Goal: Task Accomplishment & Management: Manage account settings

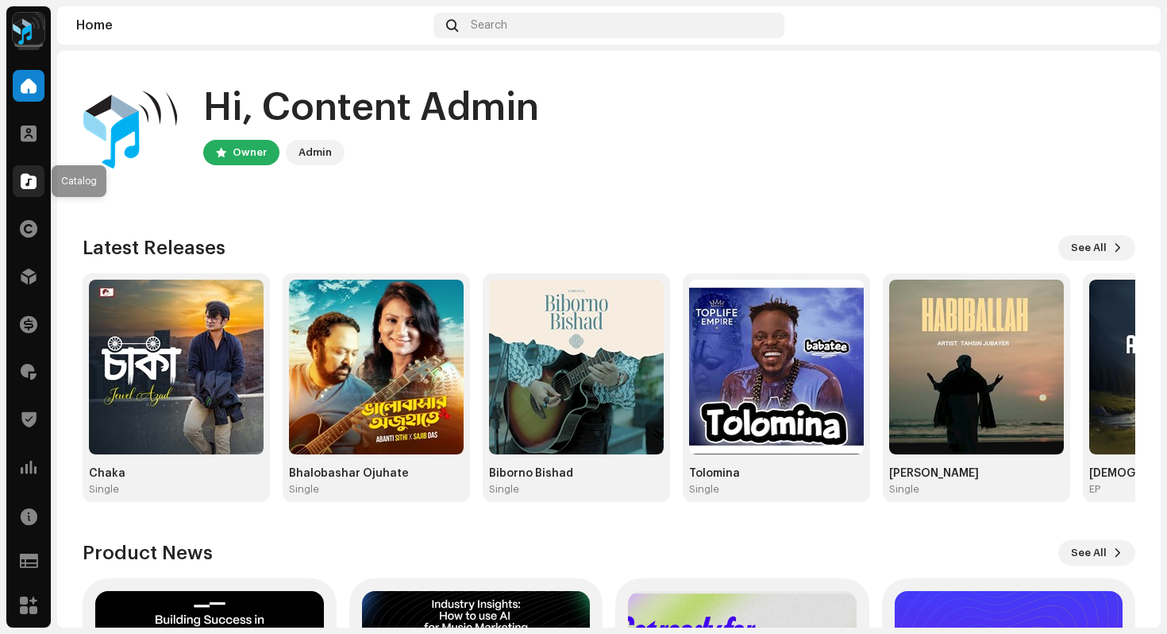
click at [25, 184] on span at bounding box center [29, 181] width 16 height 13
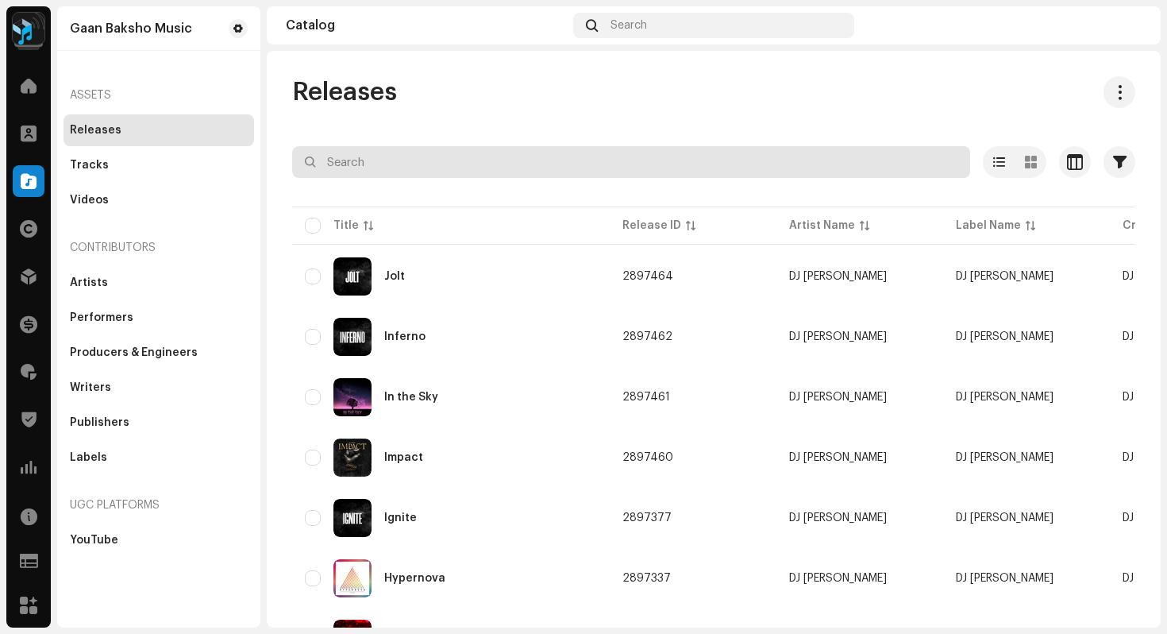
click at [397, 161] on input "text" at bounding box center [631, 162] width 678 height 32
paste input "2804118"
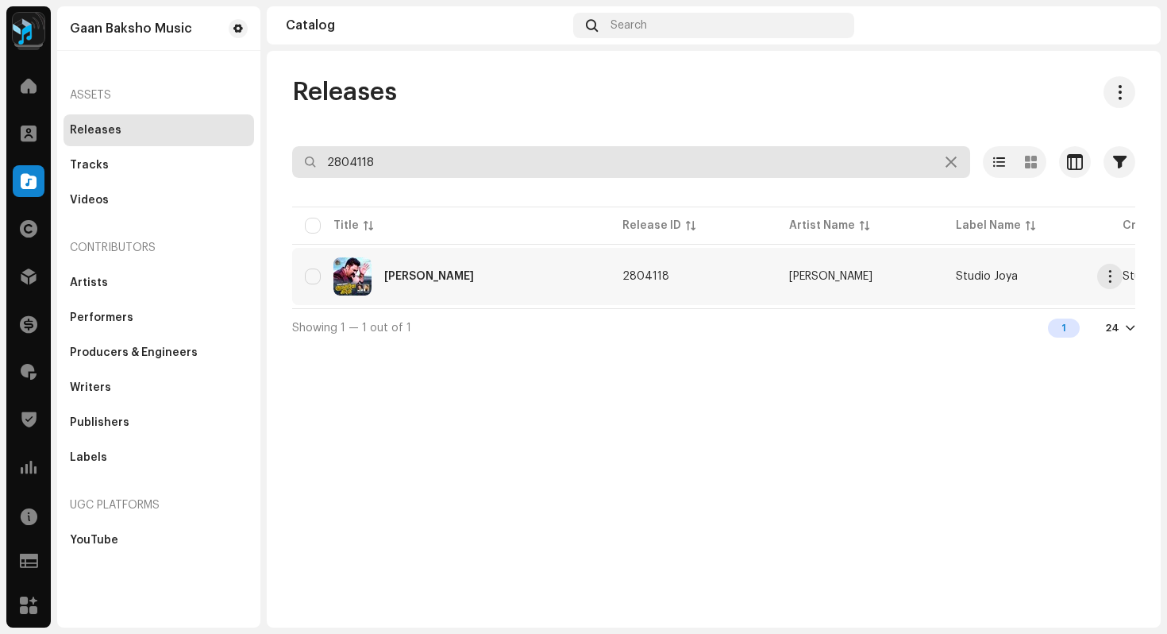
type input "2804118"
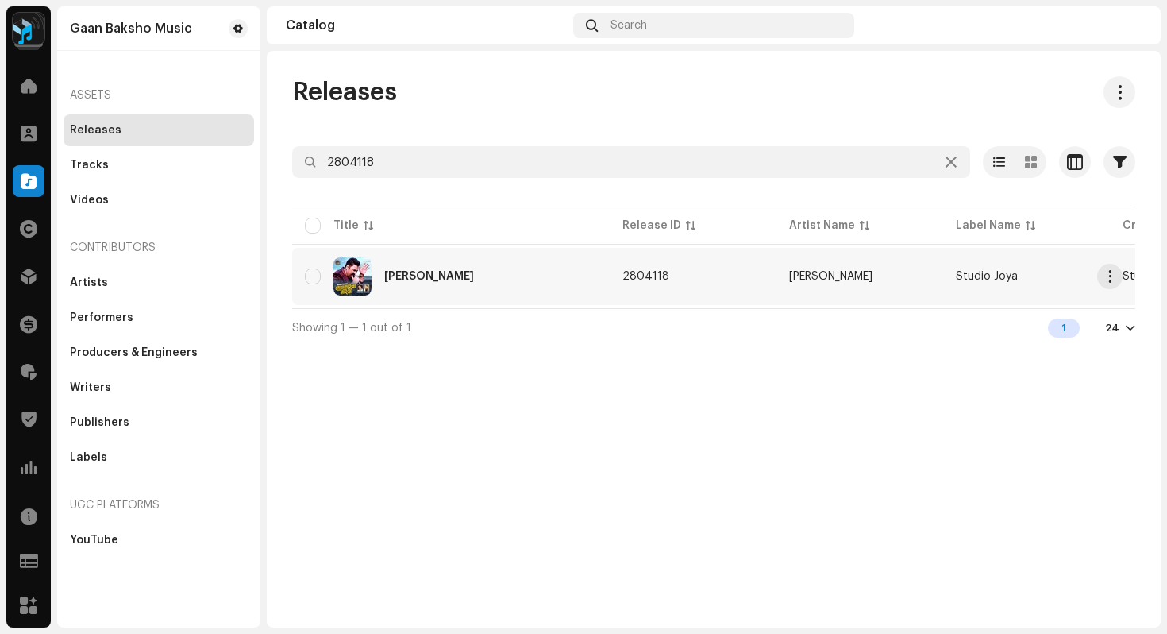
click at [527, 276] on div "Noakhailla Maiya" at bounding box center [451, 276] width 292 height 38
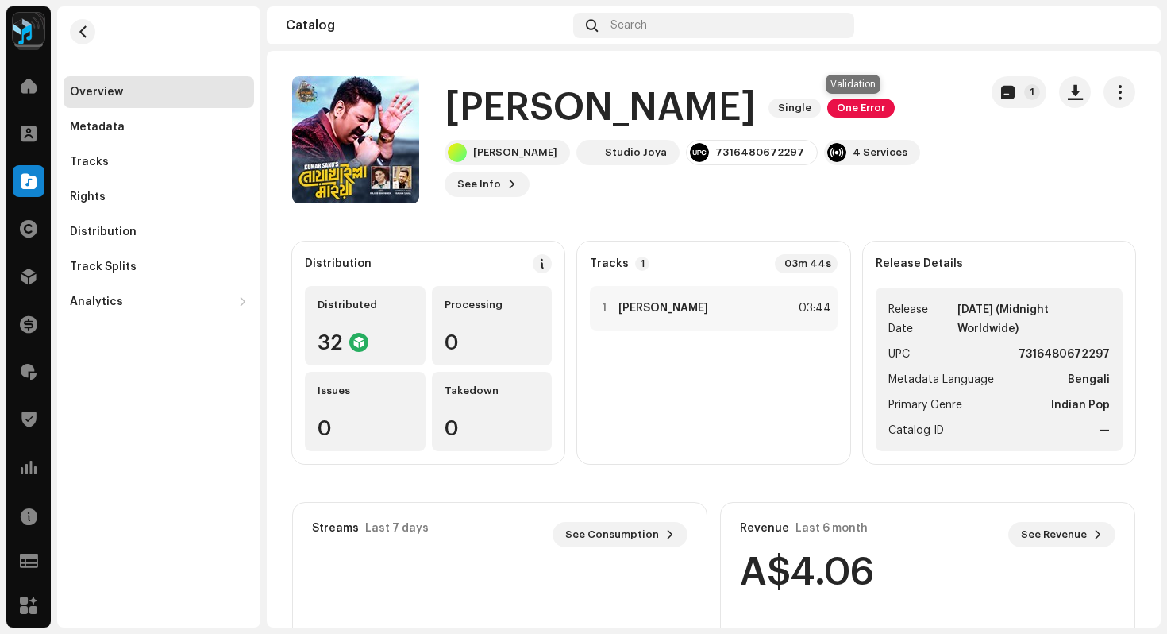
click at [850, 112] on span "One Error" at bounding box center [860, 107] width 67 height 19
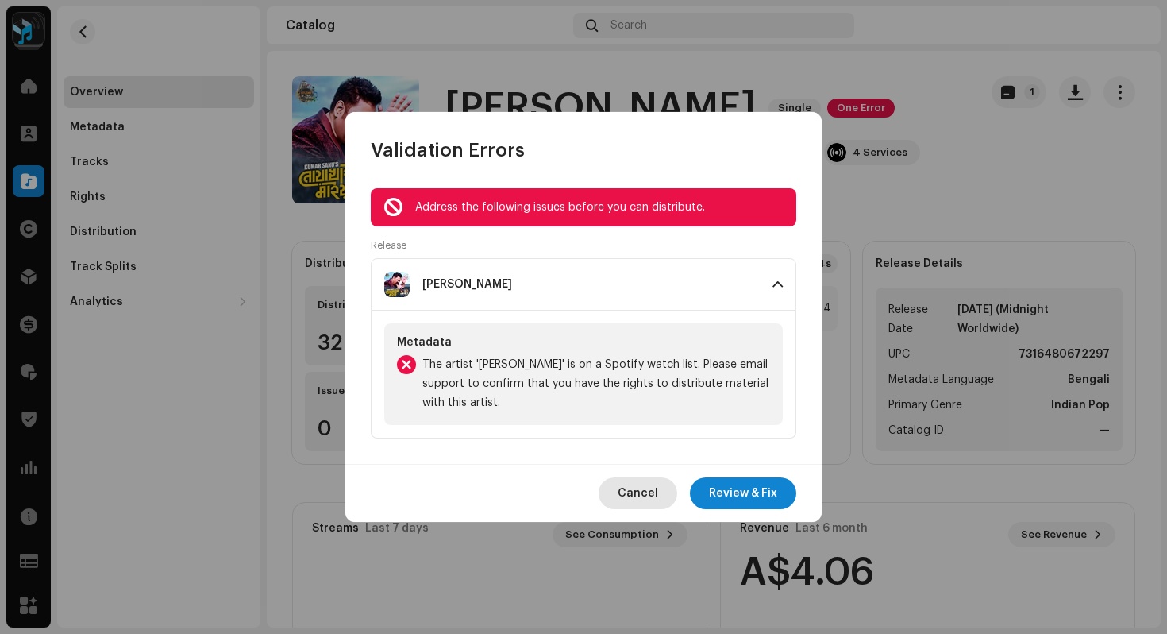
click at [642, 492] on span "Cancel" at bounding box center [638, 493] width 40 height 32
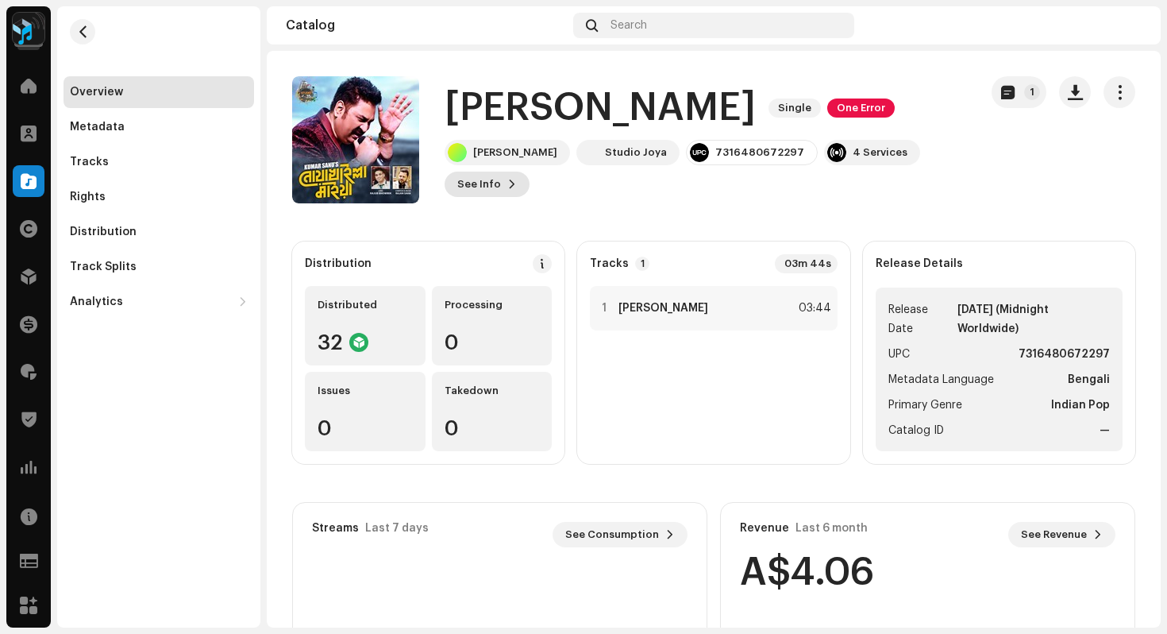
click at [490, 187] on span "See Info" at bounding box center [479, 184] width 44 height 32
click at [919, 221] on div "Noakhailla Maiya 2804118 Metadata Distribution Metadata Language Bengali Releas…" at bounding box center [583, 317] width 1167 height 634
click at [120, 217] on div "Distribution" at bounding box center [159, 232] width 191 height 32
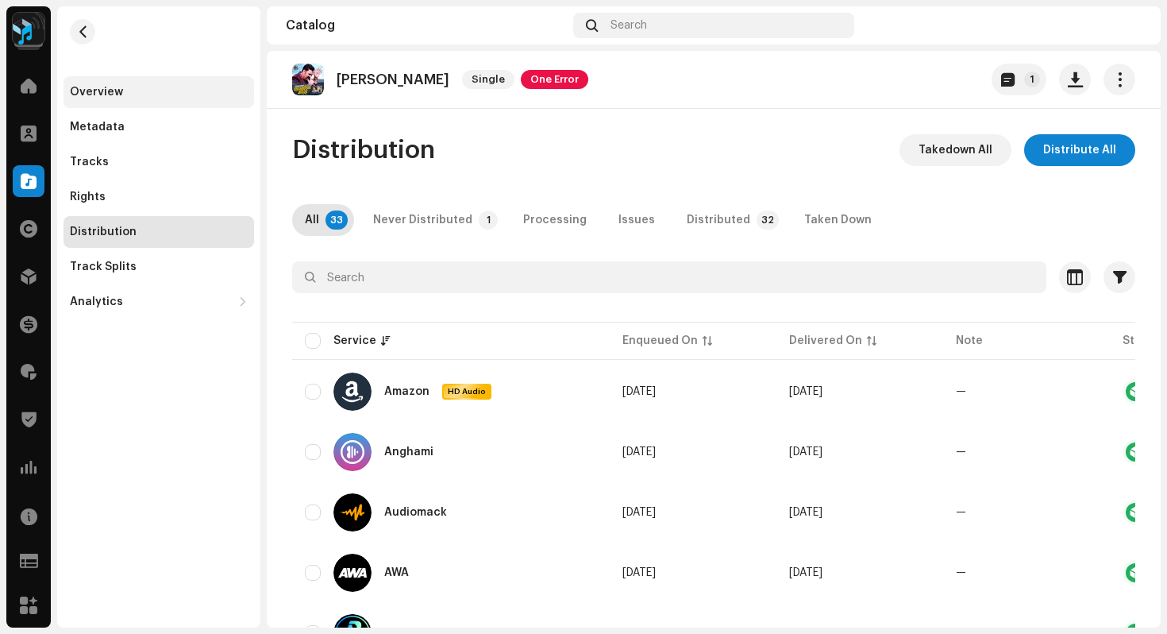
click at [102, 97] on div "Overview" at bounding box center [96, 92] width 53 height 13
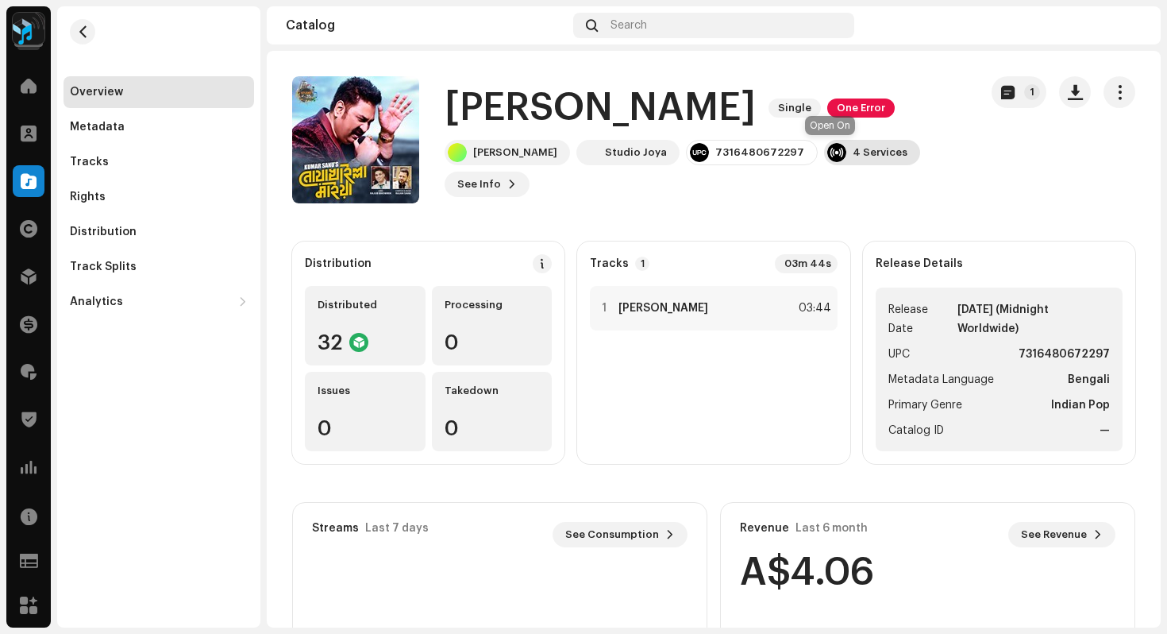
click at [853, 153] on div "4 Services" at bounding box center [880, 152] width 55 height 13
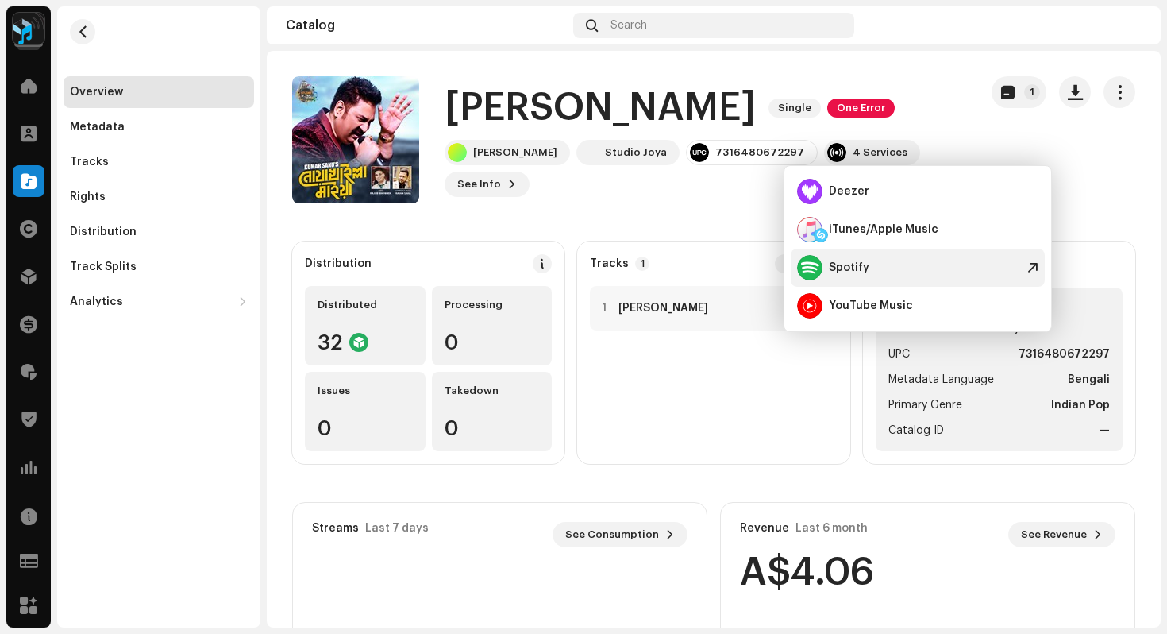
click at [851, 272] on div "Spotify" at bounding box center [849, 267] width 40 height 13
click at [83, 29] on span "button" at bounding box center [83, 31] width 12 height 13
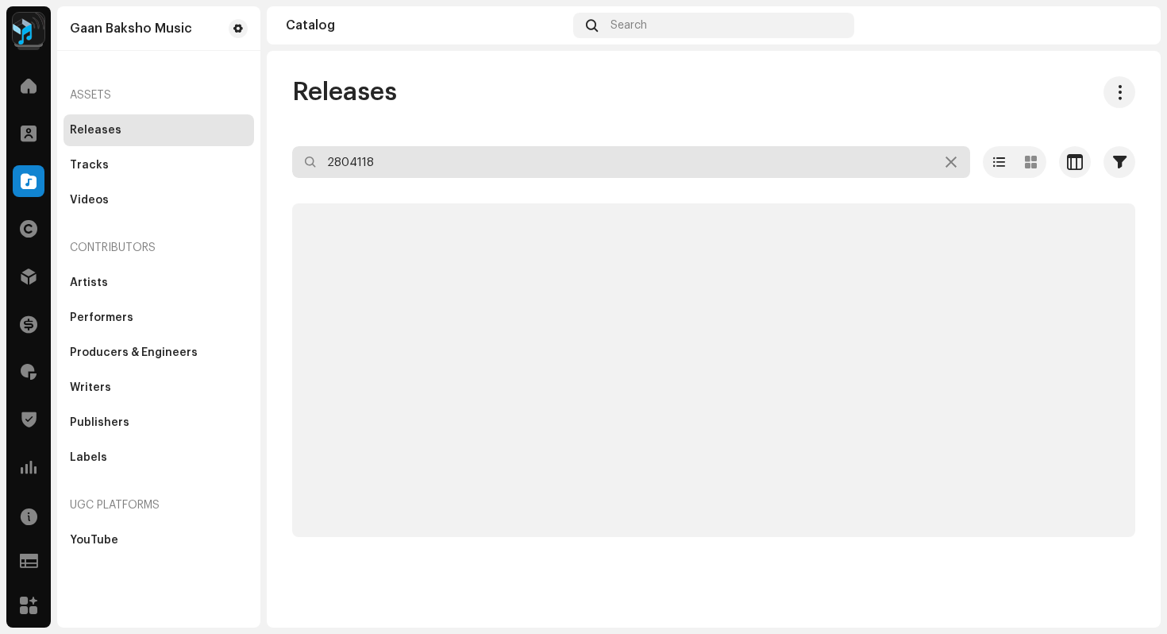
drag, startPoint x: 415, startPoint y: 167, endPoint x: 237, endPoint y: 121, distance: 183.7
click at [237, 121] on div "Gaan Baksho Music Home Clients Catalog Rights Distribution Finance Royalties Tr…" at bounding box center [583, 317] width 1167 height 634
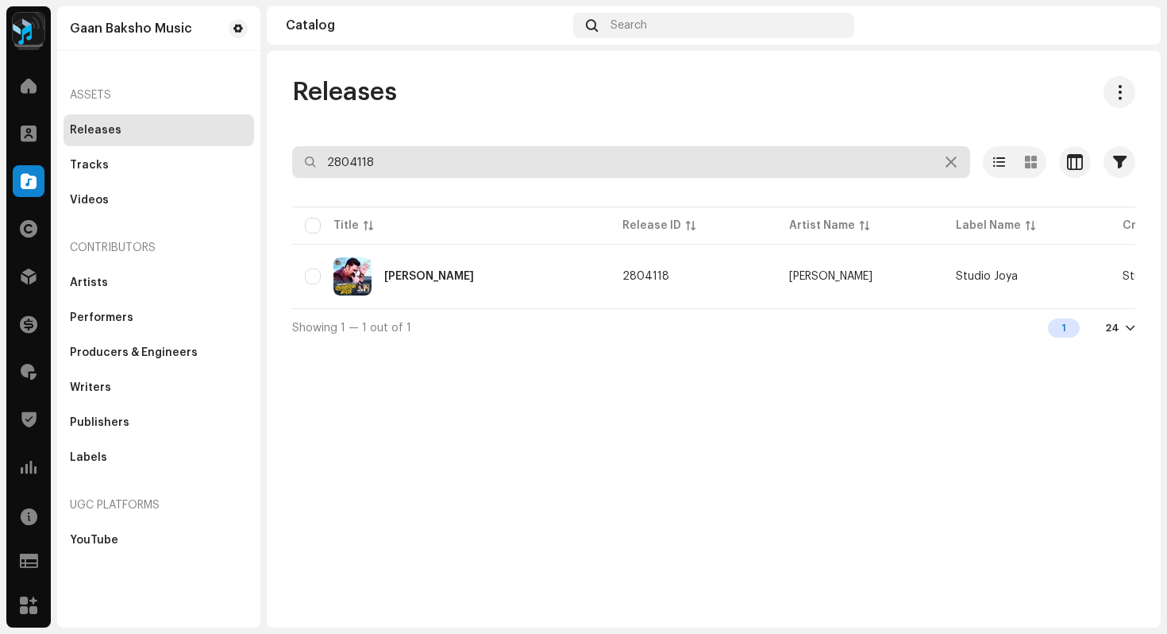
paste input "7316481213161"
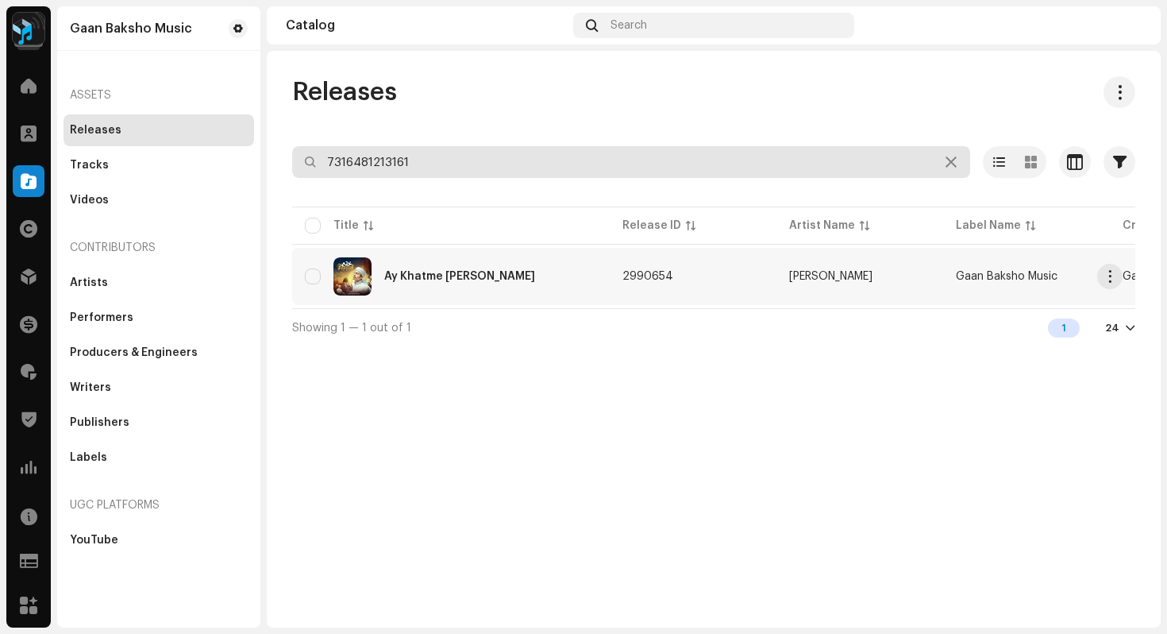
type input "7316481213161"
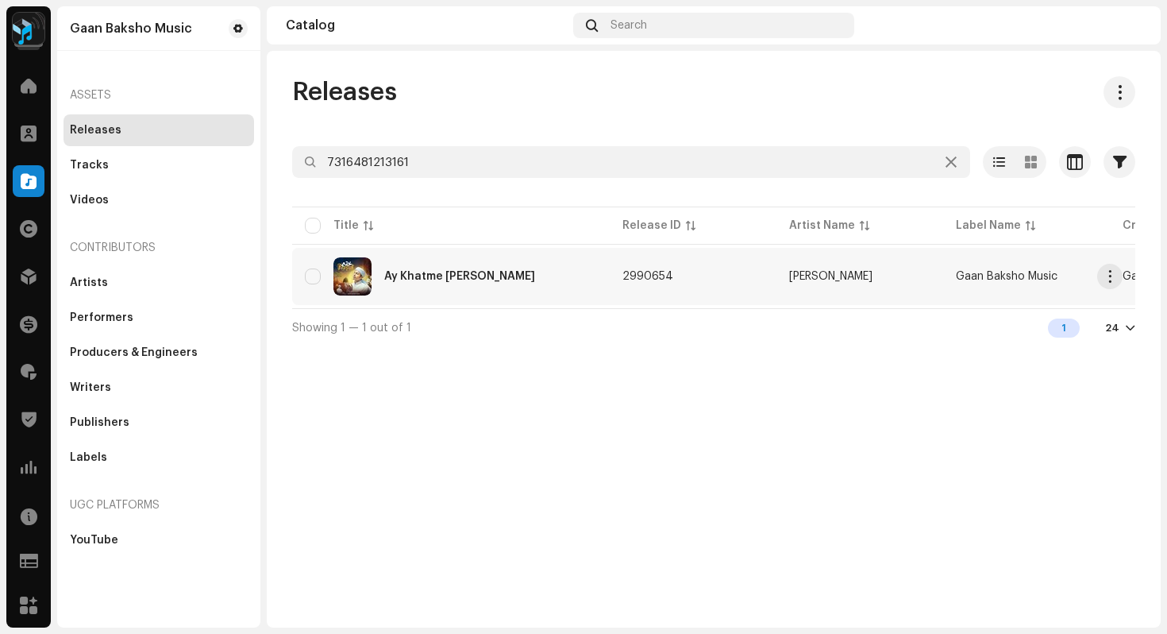
click at [464, 283] on div "Ay Khatme Rasul Makki Madani" at bounding box center [451, 276] width 292 height 38
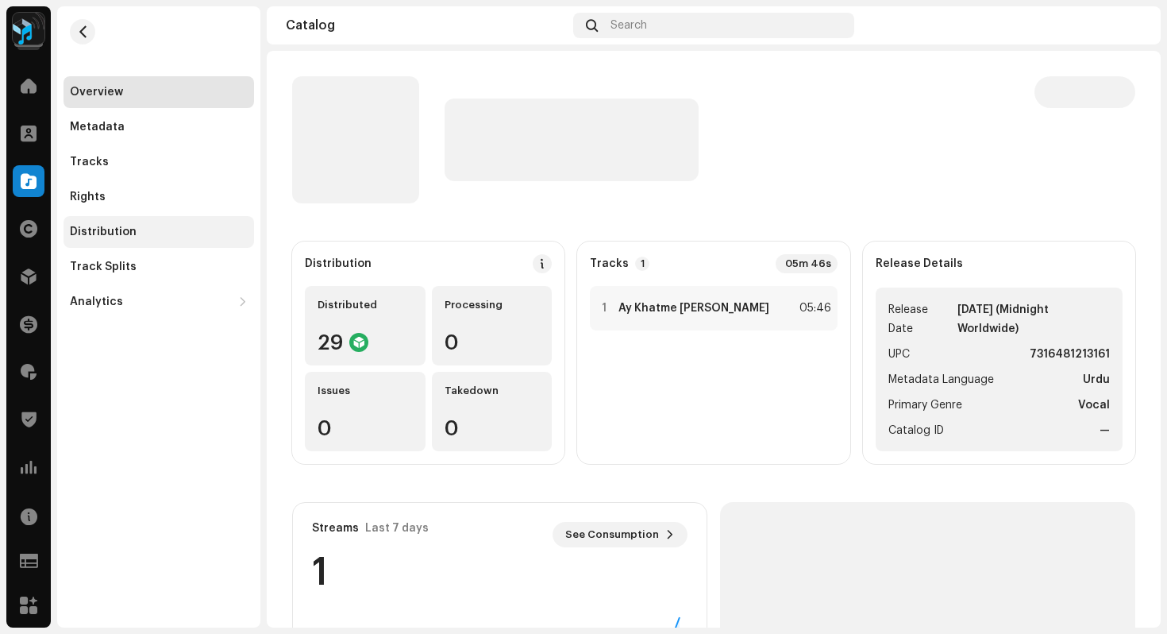
click at [107, 236] on div "Distribution" at bounding box center [103, 232] width 67 height 13
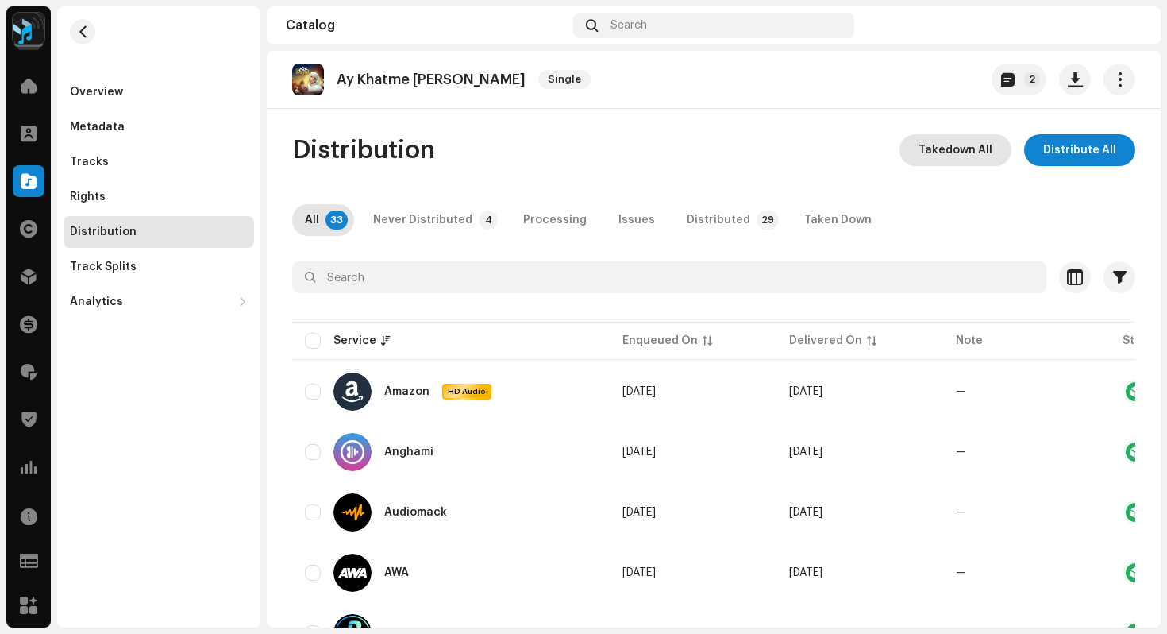
click at [948, 152] on span "Takedown All" at bounding box center [956, 150] width 74 height 32
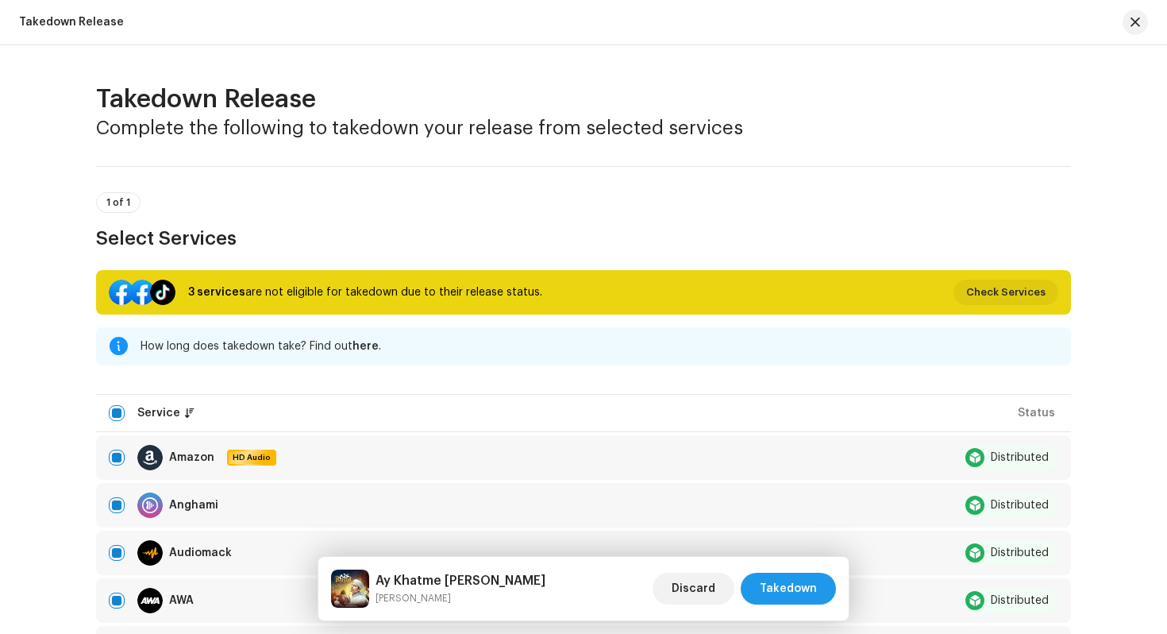
click at [802, 593] on span "Takedown" at bounding box center [788, 589] width 57 height 32
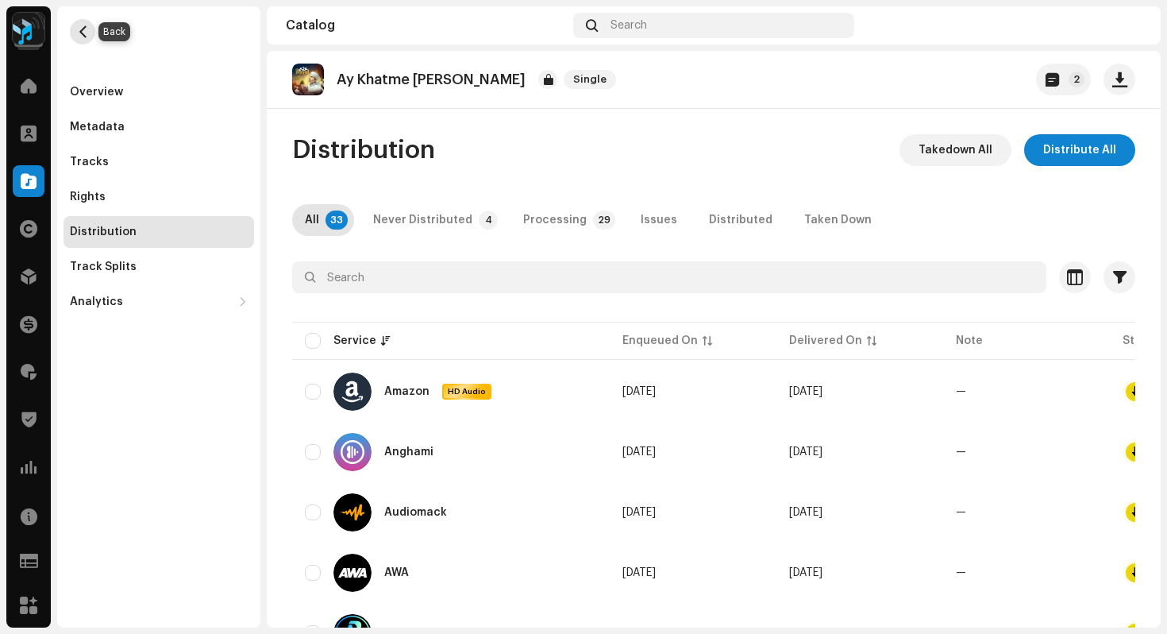
click at [82, 30] on span "button" at bounding box center [83, 31] width 12 height 13
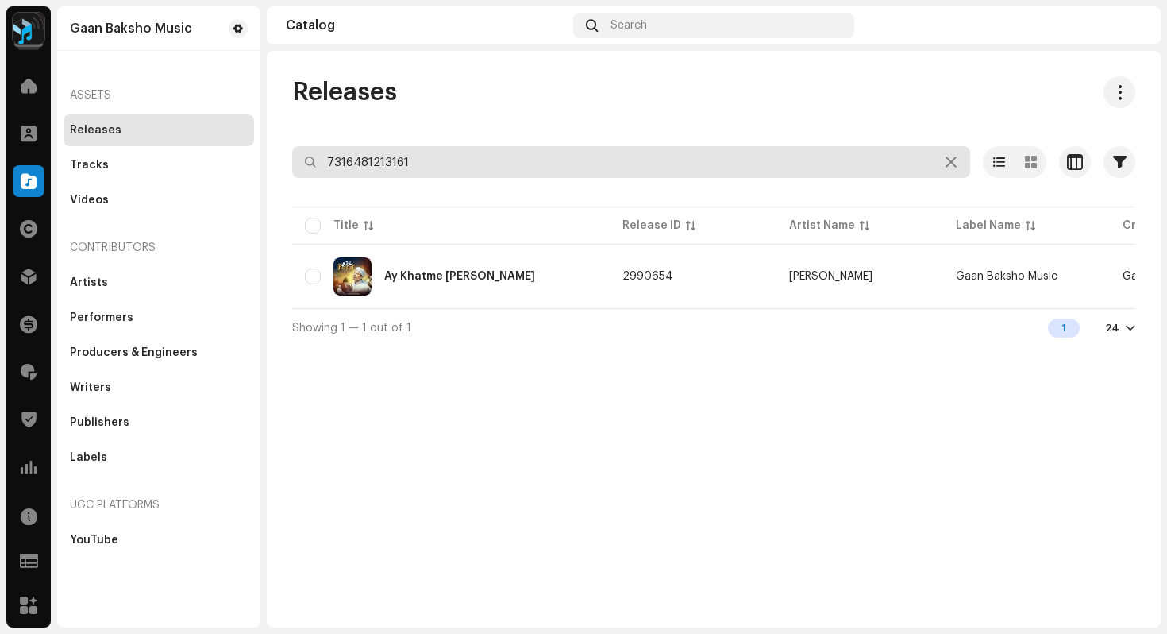
drag, startPoint x: 442, startPoint y: 170, endPoint x: 345, endPoint y: 164, distance: 97.8
click at [349, 165] on input "7316481213161" at bounding box center [631, 162] width 678 height 32
click at [449, 168] on input "7316481213161" at bounding box center [631, 162] width 678 height 32
drag, startPoint x: 449, startPoint y: 168, endPoint x: 271, endPoint y: 163, distance: 178.7
click at [271, 163] on div "Releases 7316481213161 Selected 0 Select all 1 Options Filters Distribution sta…" at bounding box center [714, 211] width 894 height 270
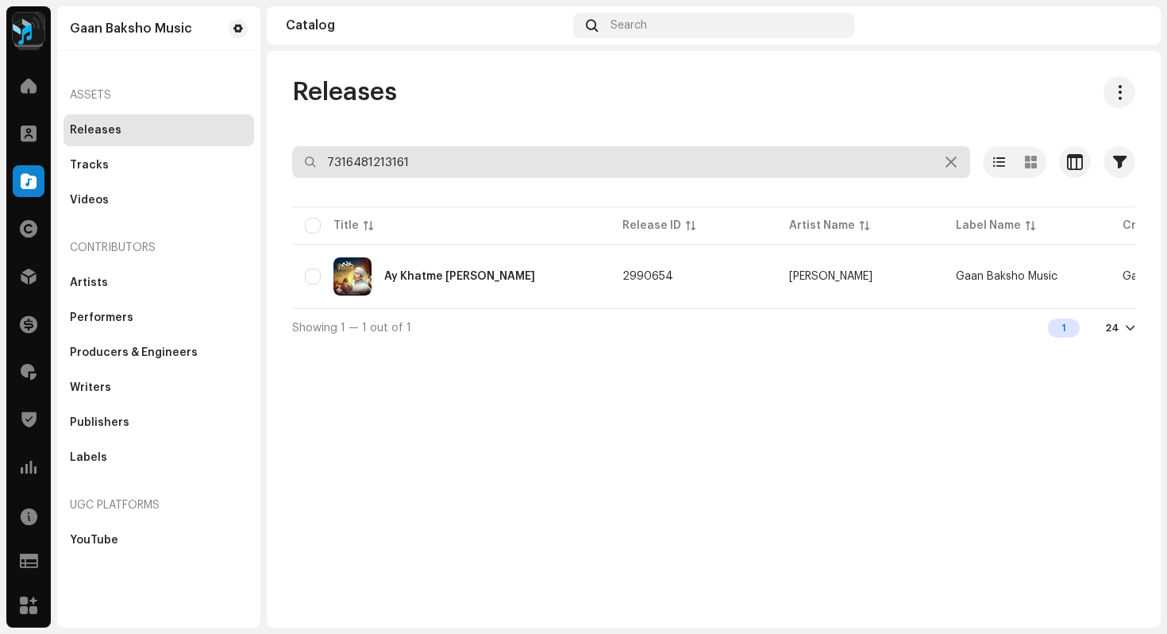
paste input "3041876"
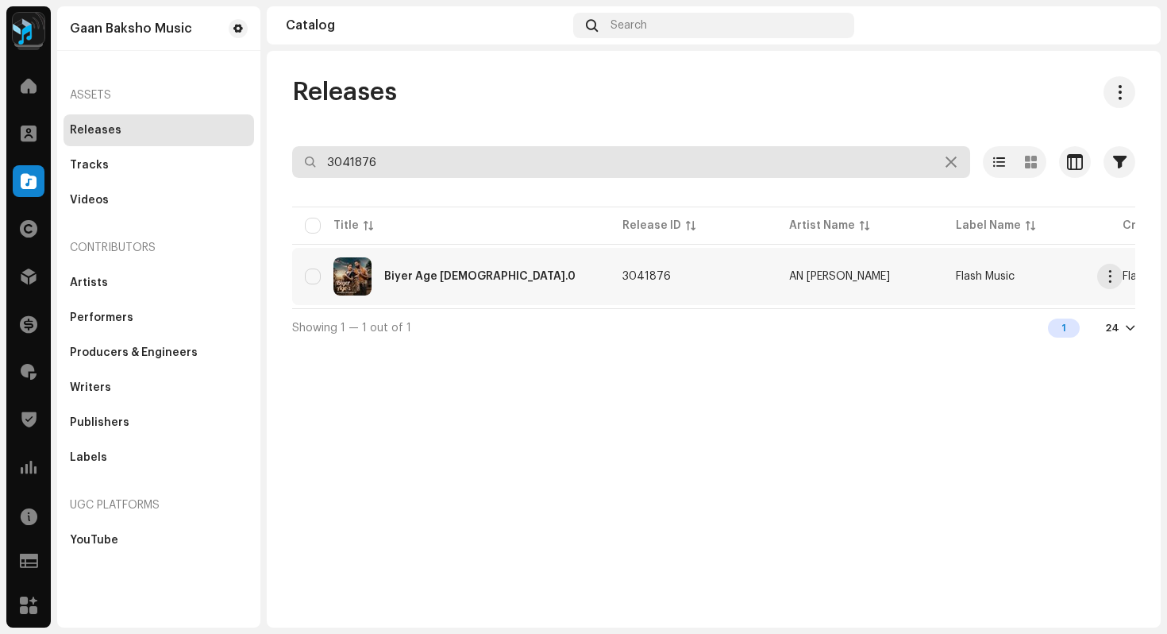
type input "3041876"
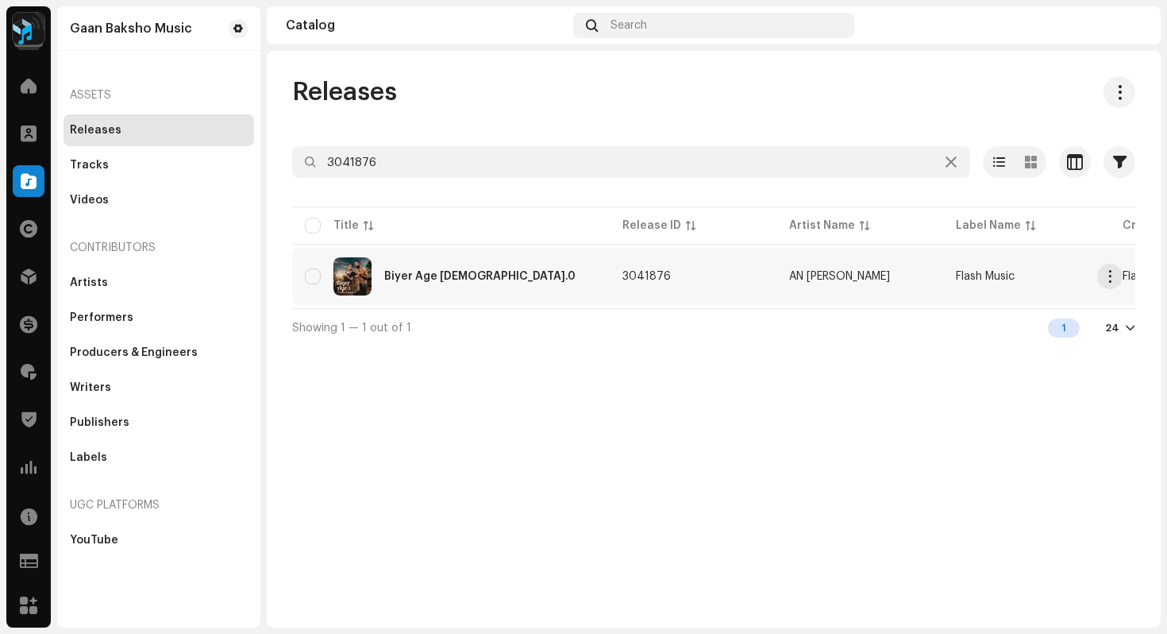
click at [454, 279] on div "Biyer Age [DEMOGRAPHIC_DATA].0" at bounding box center [479, 276] width 191 height 11
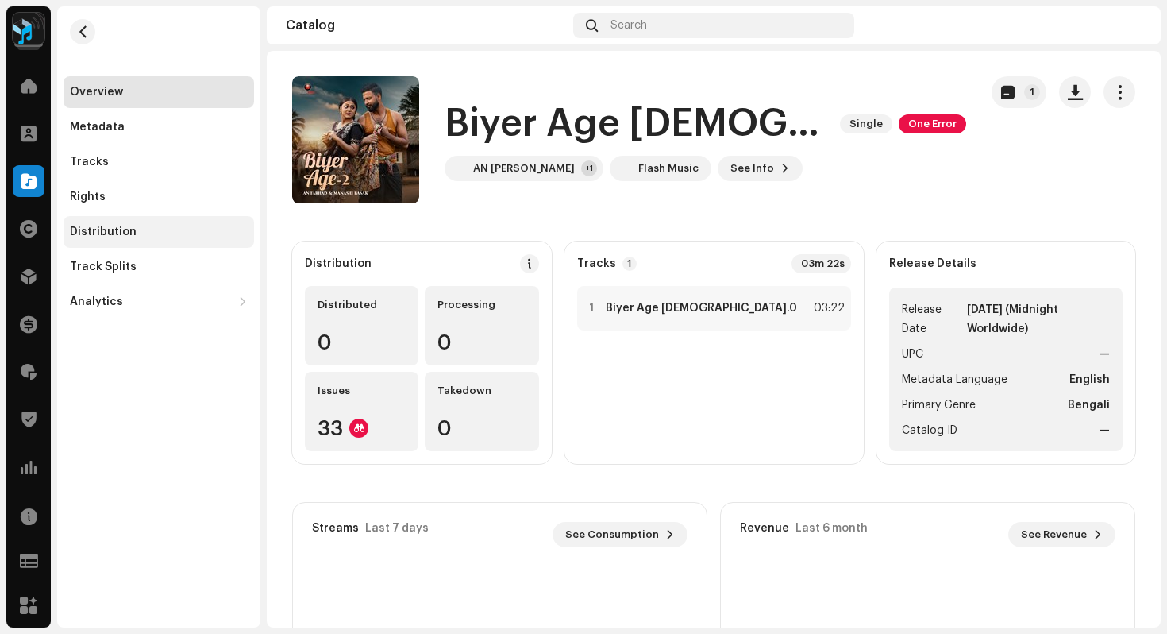
click at [106, 236] on div "Distribution" at bounding box center [103, 232] width 67 height 13
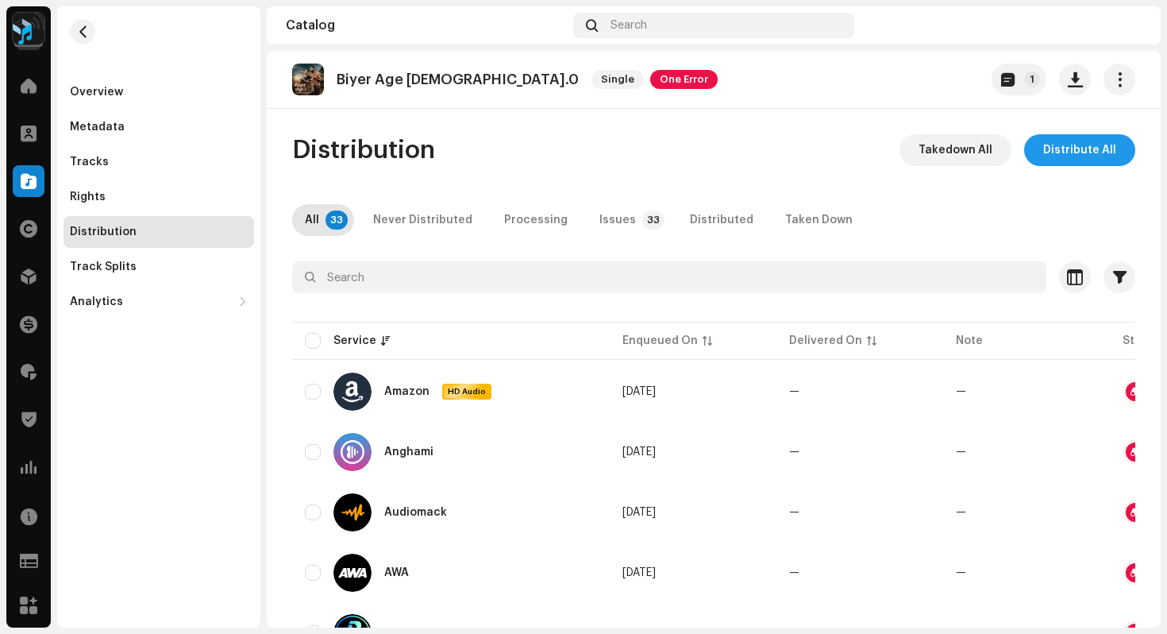
click at [1067, 153] on span "Distribute All" at bounding box center [1079, 150] width 73 height 32
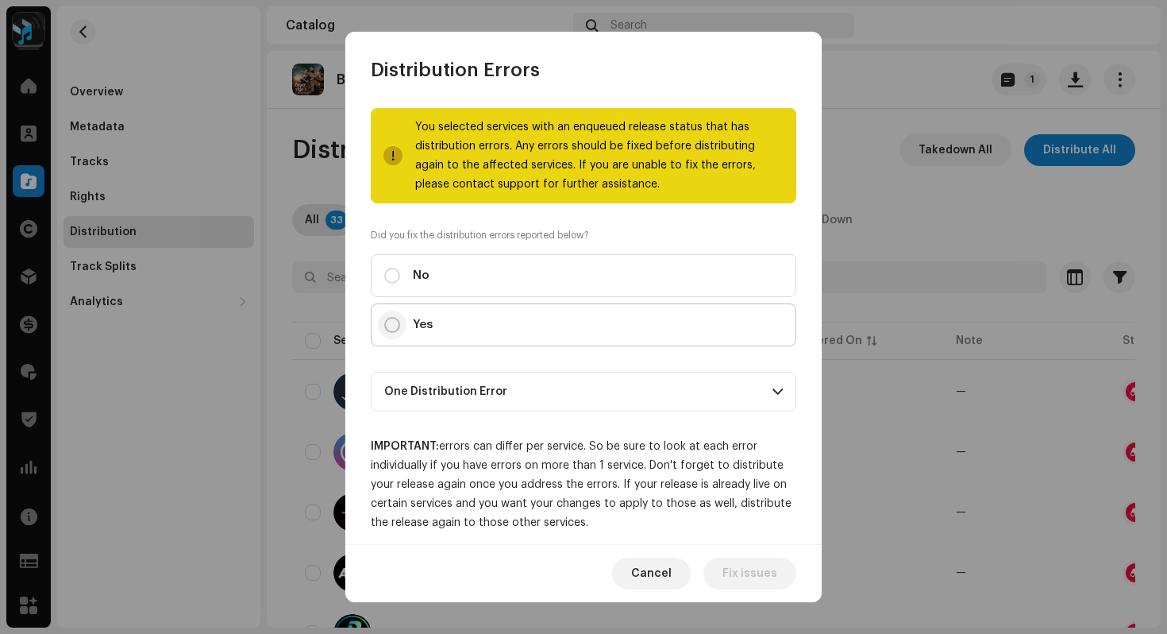
click at [388, 326] on input "Yes" at bounding box center [392, 325] width 16 height 16
radio input "true"
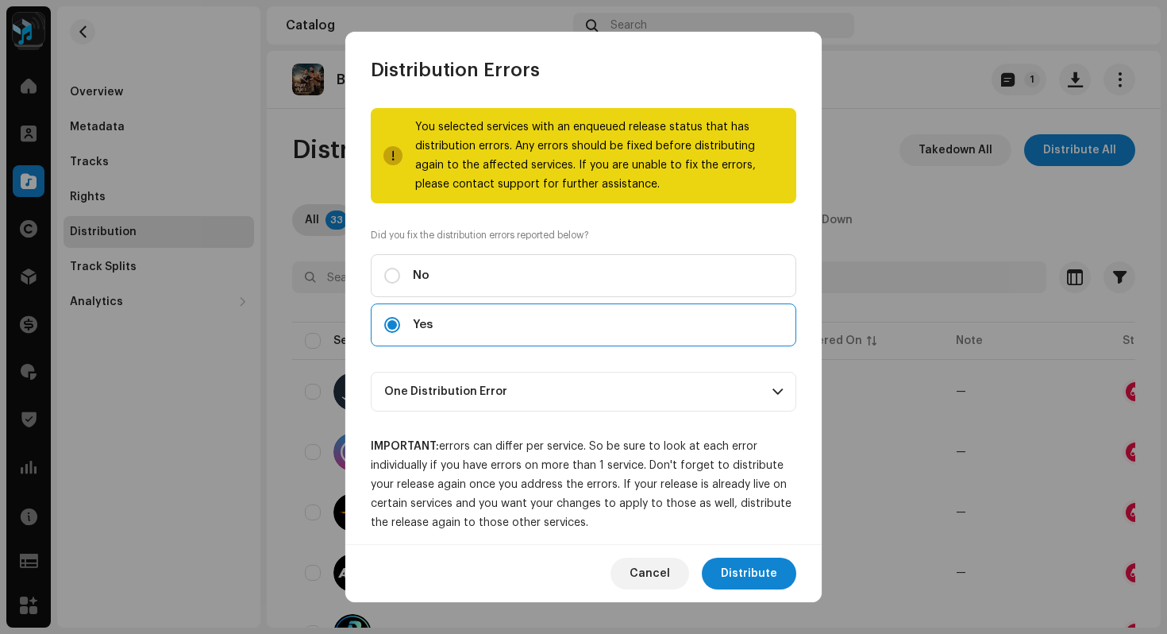
click at [773, 394] on span at bounding box center [778, 391] width 10 height 13
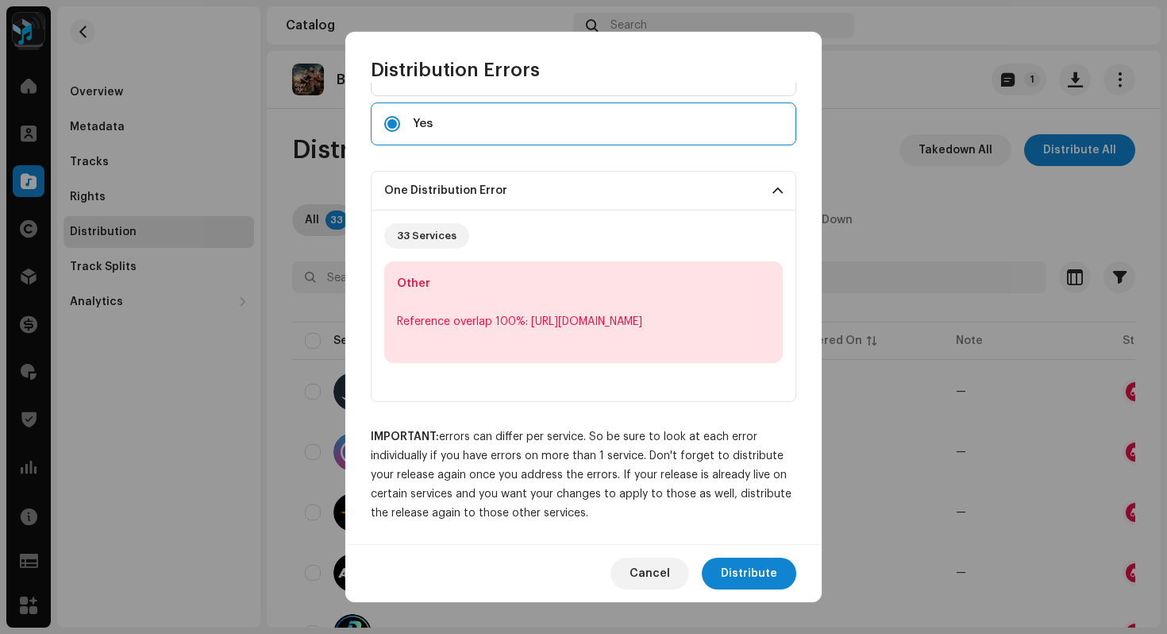
scroll to position [215, 0]
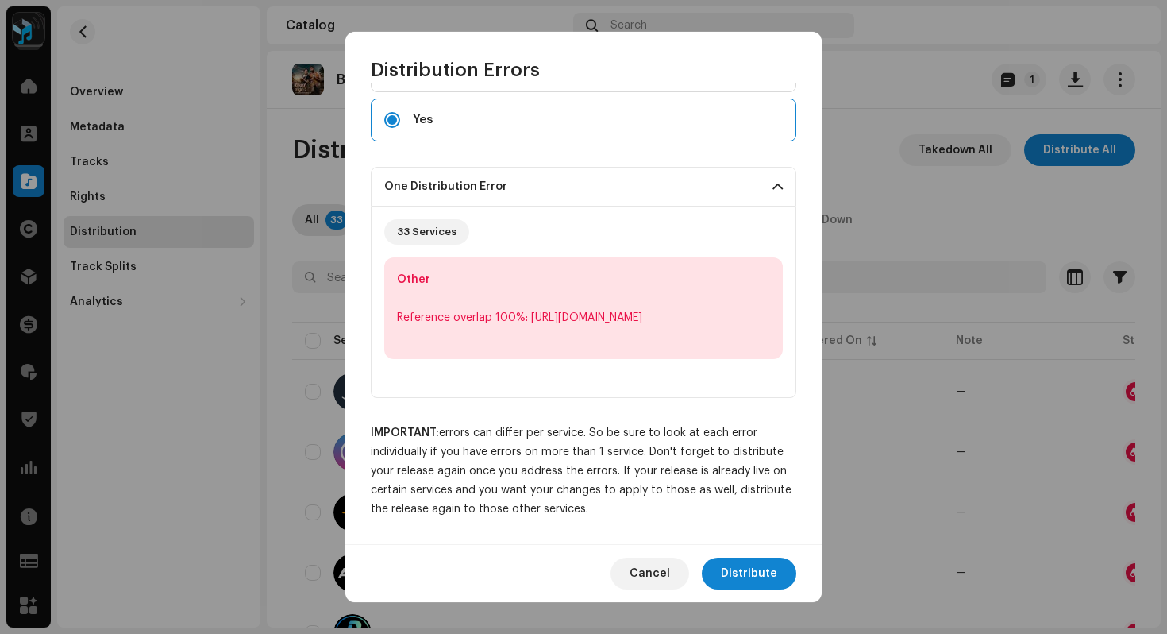
drag, startPoint x: 519, startPoint y: 348, endPoint x: 394, endPoint y: 329, distance: 126.1
click at [394, 329] on div "Other Reference overlap 100%: https://open.spotify.com/track/2nJcWcx8wGvHCYE6PZ…" at bounding box center [583, 308] width 399 height 102
copy div "https://open.spotify.com/track/2nJcWcx8wGvHCYE6PZDeWA?si=a36ccb9312e642d6"
click at [758, 565] on span "Distribute" at bounding box center [749, 573] width 56 height 32
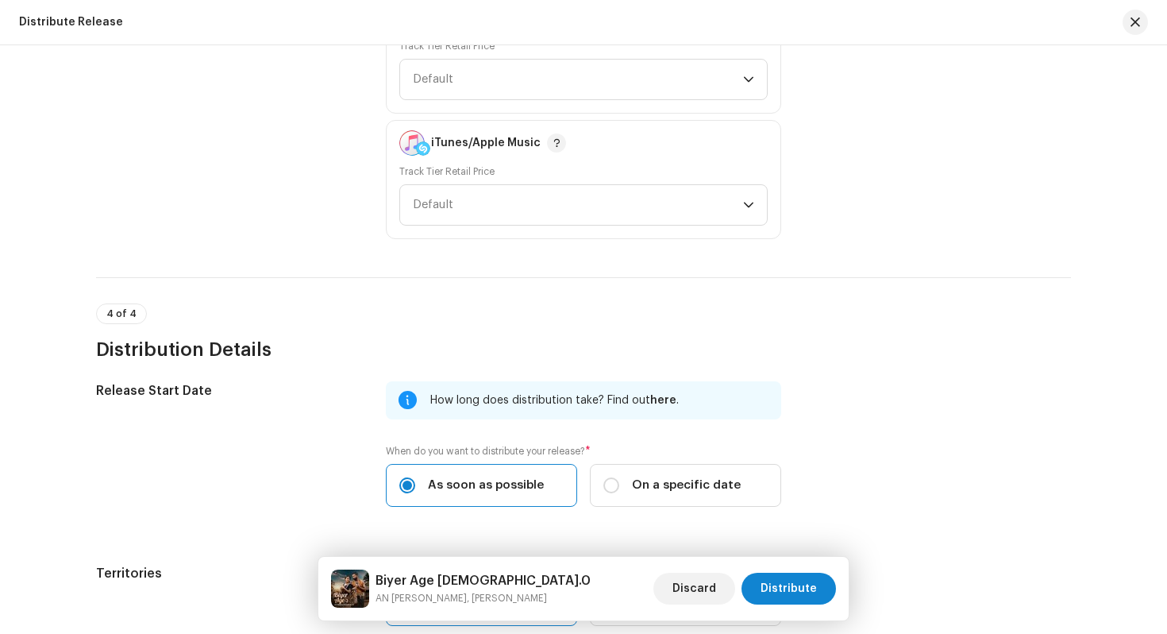
scroll to position [2702, 0]
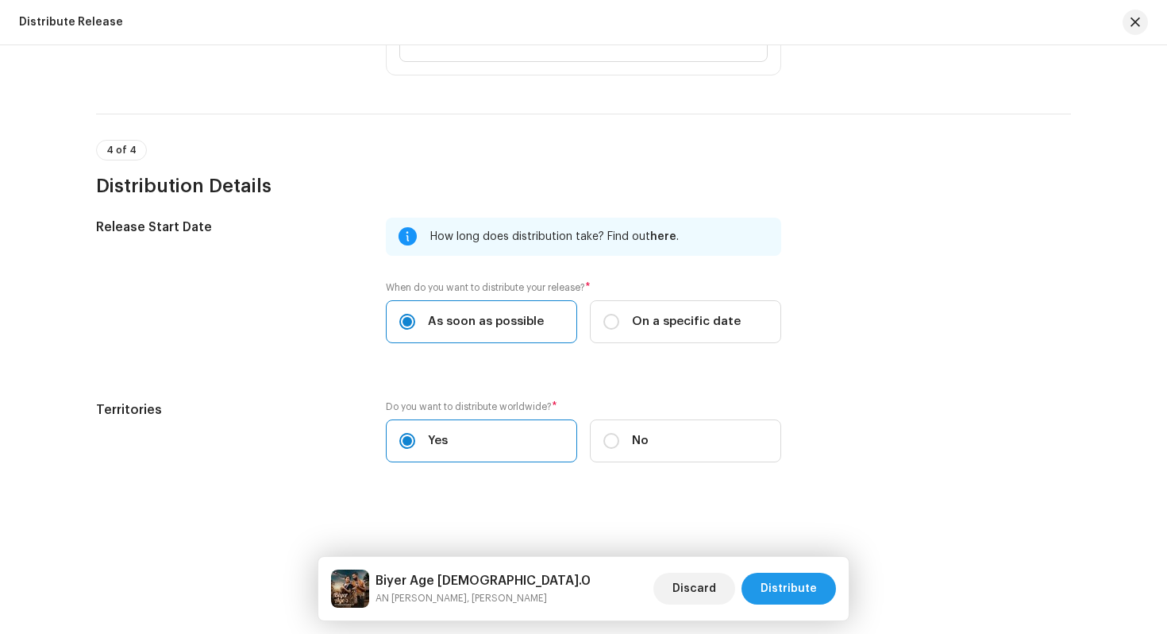
click at [777, 589] on span "Distribute" at bounding box center [789, 589] width 56 height 32
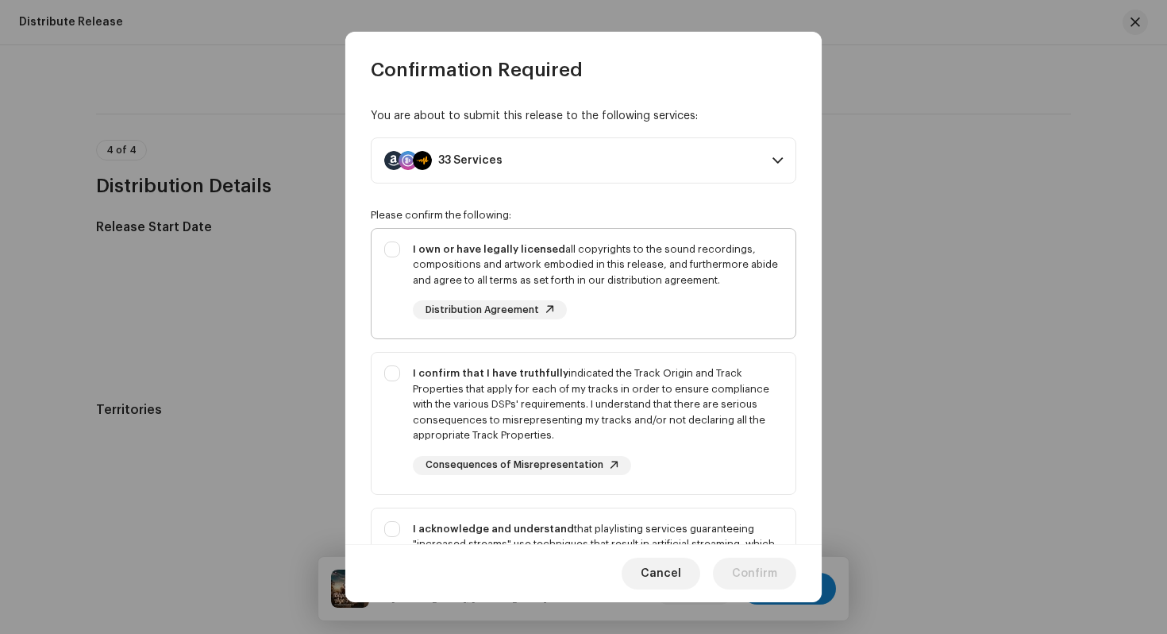
click at [394, 252] on div "I own or have legally licensed all copyrights to the sound recordings, composit…" at bounding box center [584, 281] width 424 height 104
checkbox input "true"
click at [391, 371] on div "I confirm that I have truthfully indicated the Track Origin and Track Propertie…" at bounding box center [584, 420] width 424 height 135
checkbox input "true"
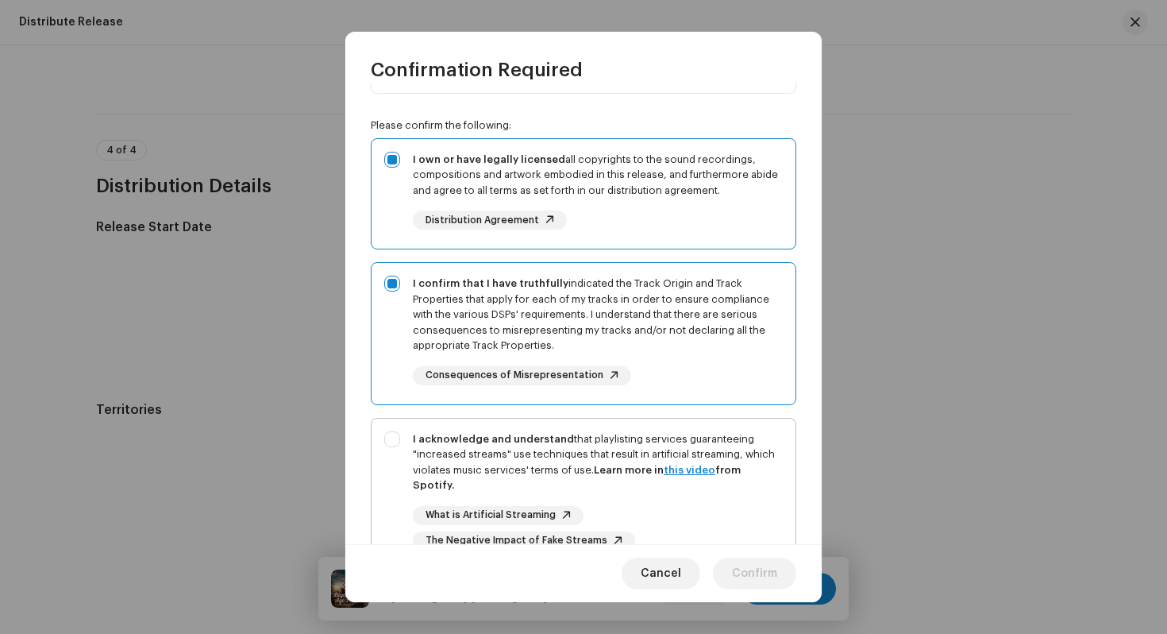
scroll to position [106, 0]
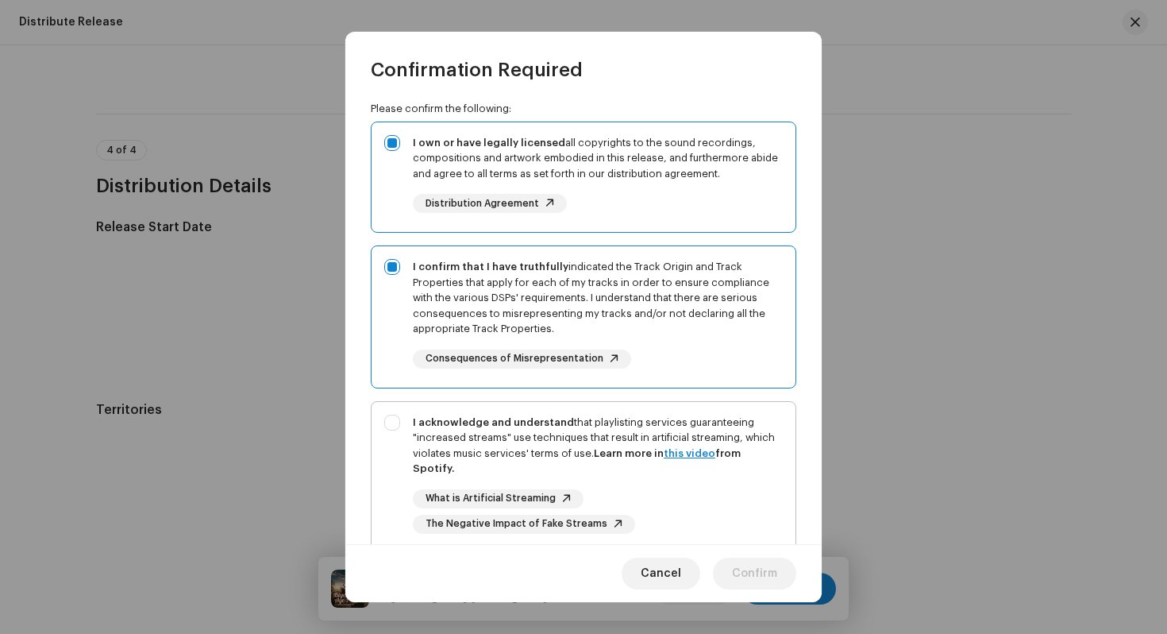
click at [392, 421] on div "I acknowledge and understand that playlisting services guaranteeing "increased …" at bounding box center [584, 474] width 424 height 145
checkbox input "true"
click at [777, 579] on button "Confirm" at bounding box center [754, 573] width 83 height 32
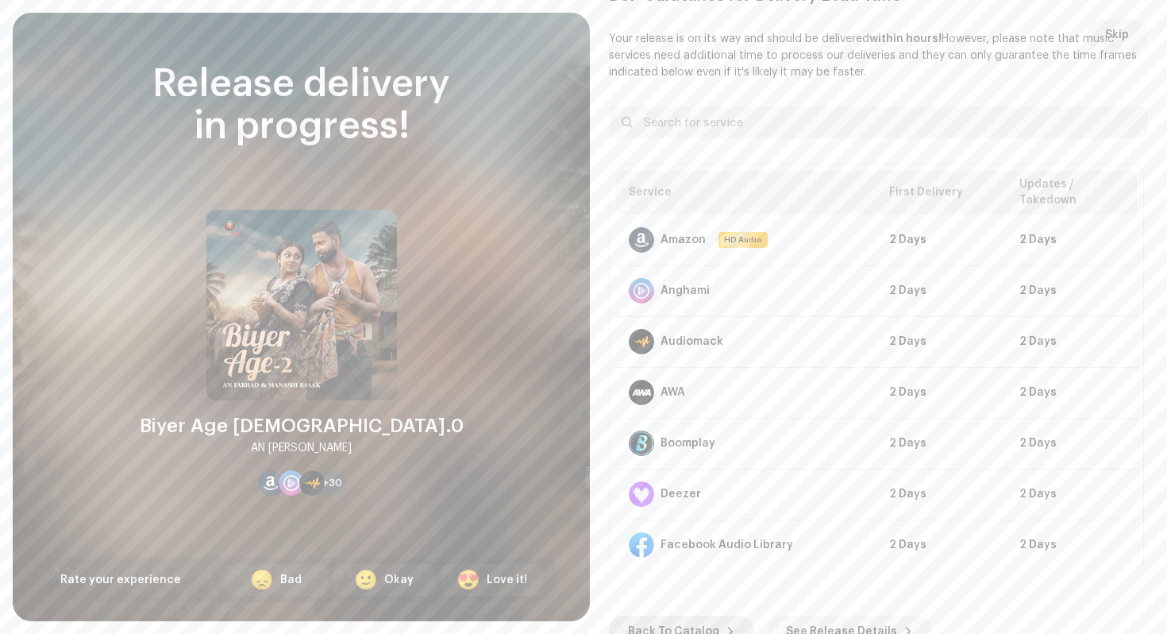
click at [689, 629] on span "Back To Catalog" at bounding box center [673, 631] width 91 height 32
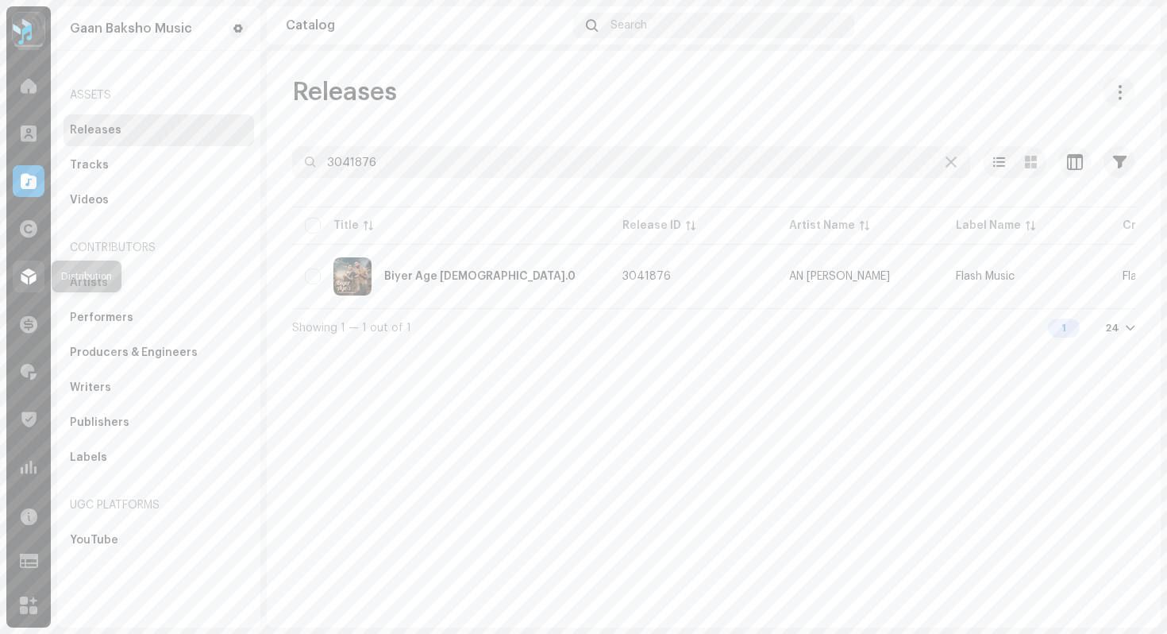
click at [21, 280] on span at bounding box center [29, 276] width 16 height 13
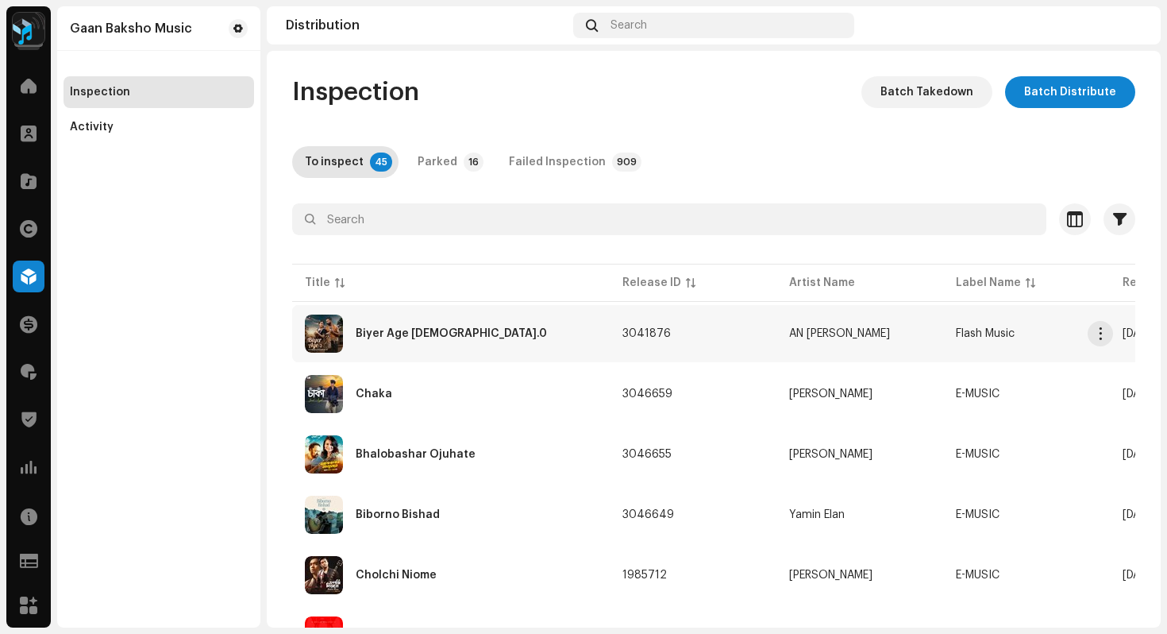
click at [366, 343] on div "Biyer Age [DEMOGRAPHIC_DATA].0" at bounding box center [451, 333] width 292 height 38
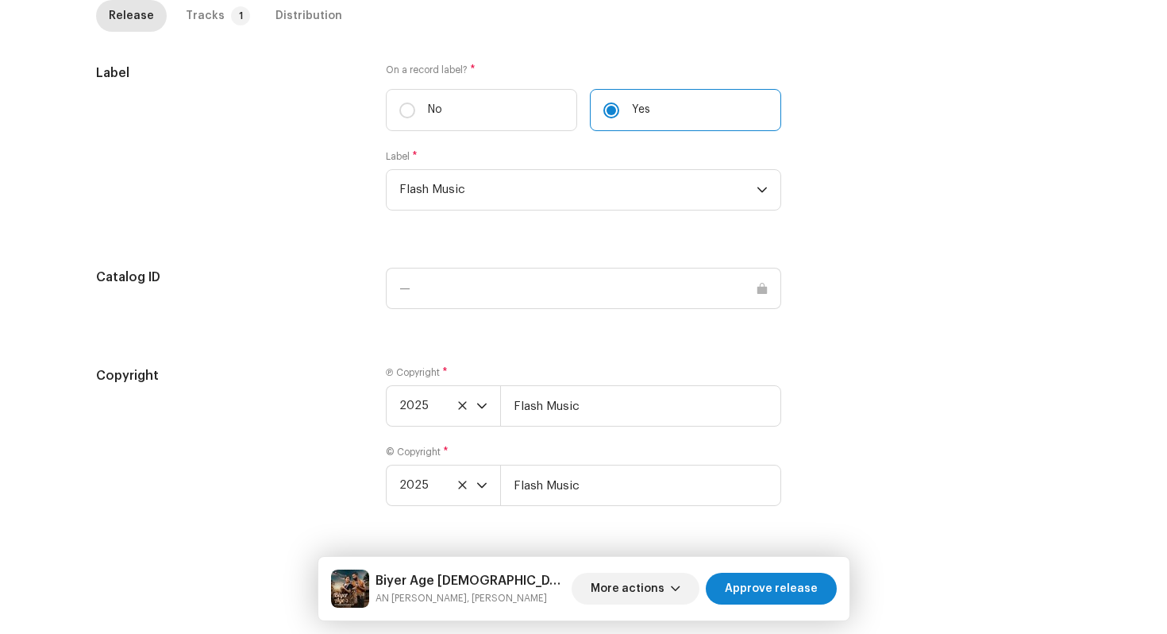
scroll to position [1765, 0]
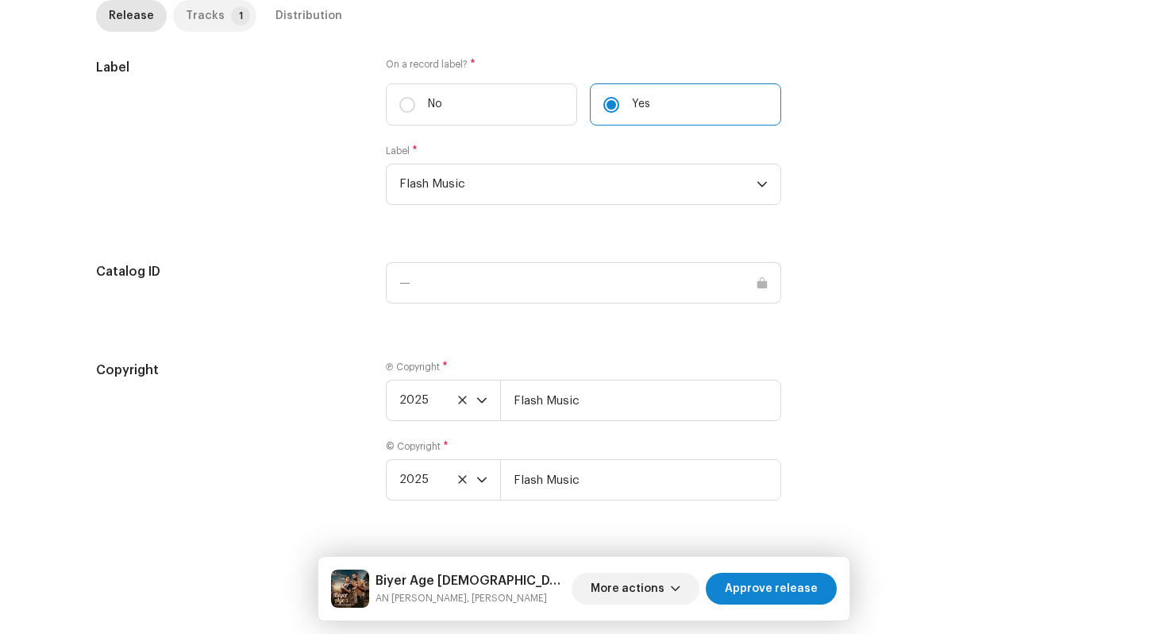
click at [218, 18] on p-tab "Tracks 1" at bounding box center [214, 16] width 83 height 32
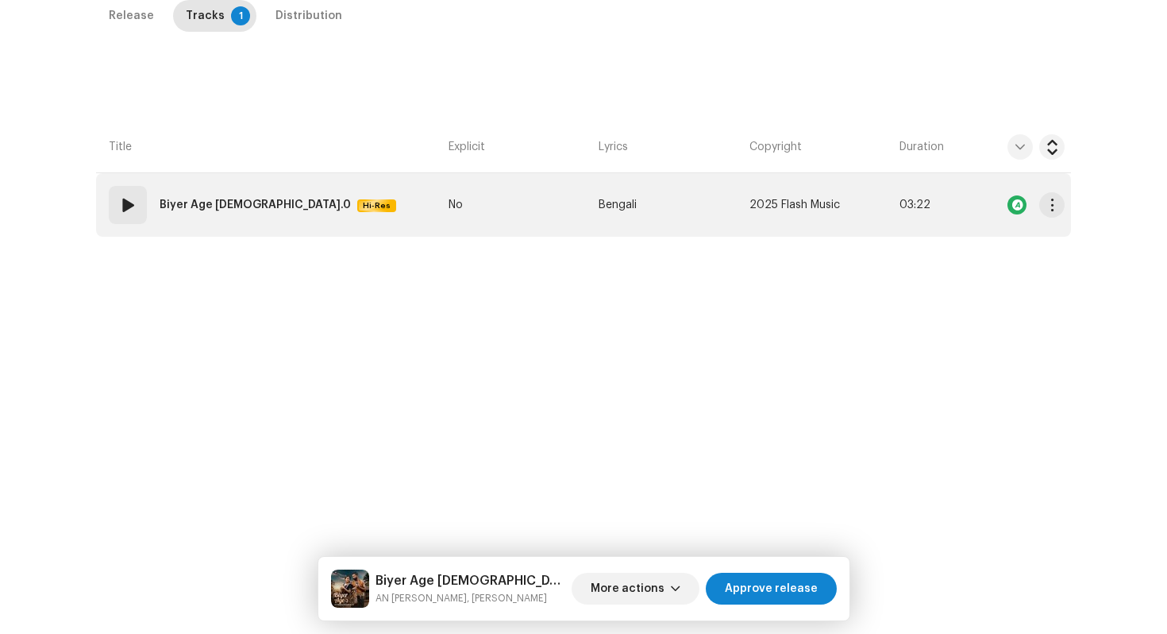
click at [349, 210] on td "01 Biyer Age 2.0 Hi-Res" at bounding box center [269, 205] width 346 height 64
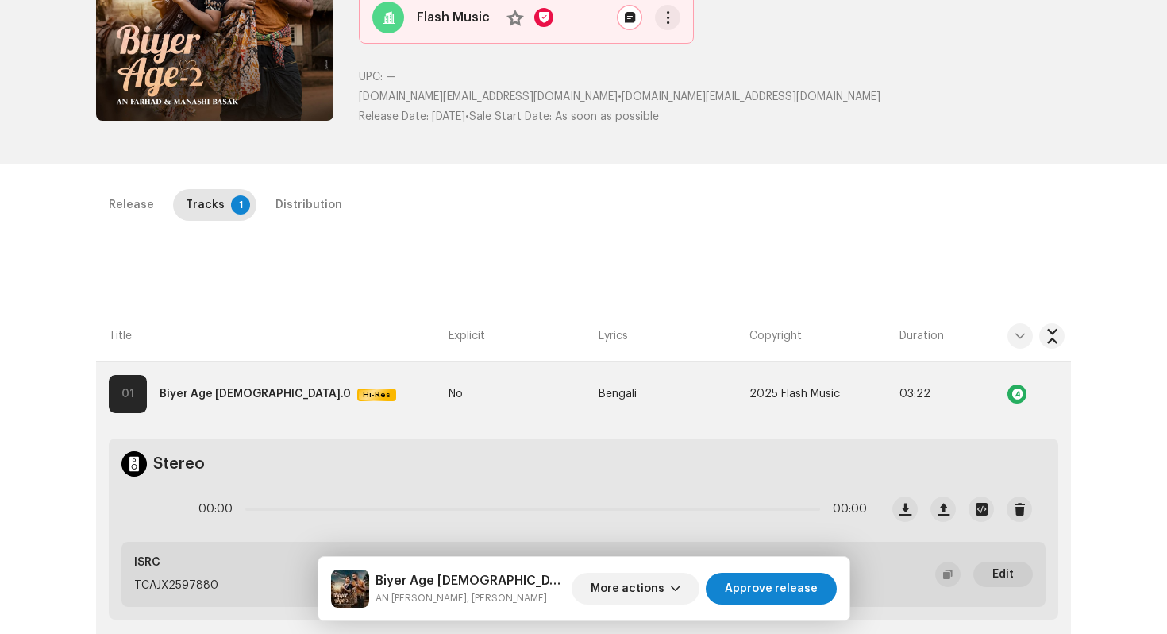
scroll to position [222, 0]
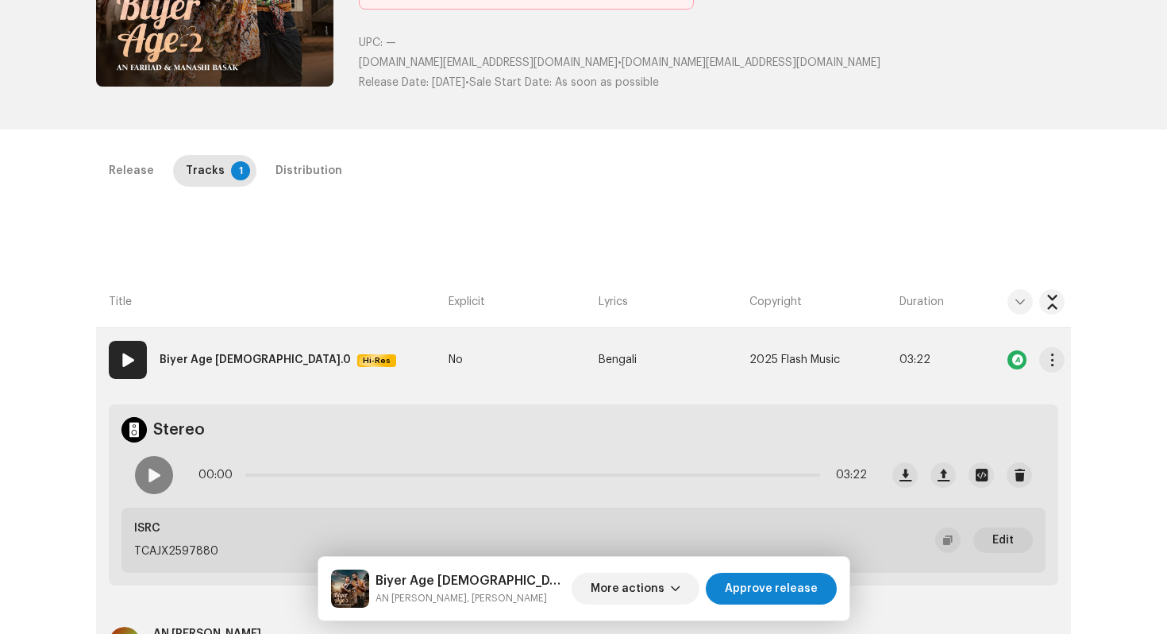
click at [210, 363] on strong "Biyer Age [DEMOGRAPHIC_DATA].0" at bounding box center [255, 360] width 191 height 32
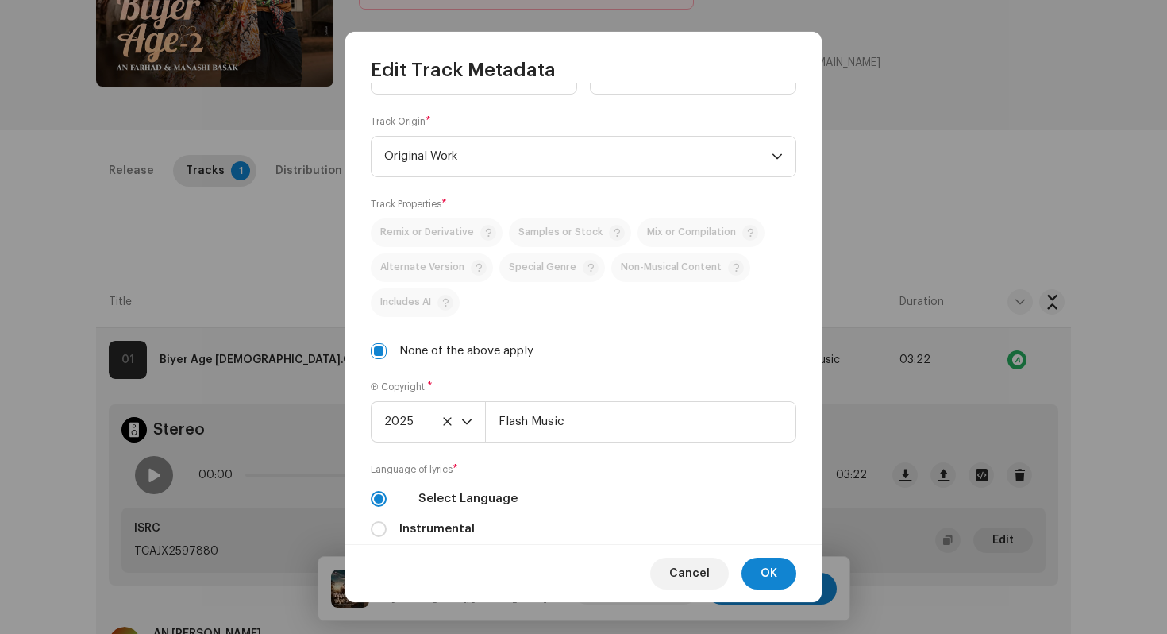
scroll to position [318, 0]
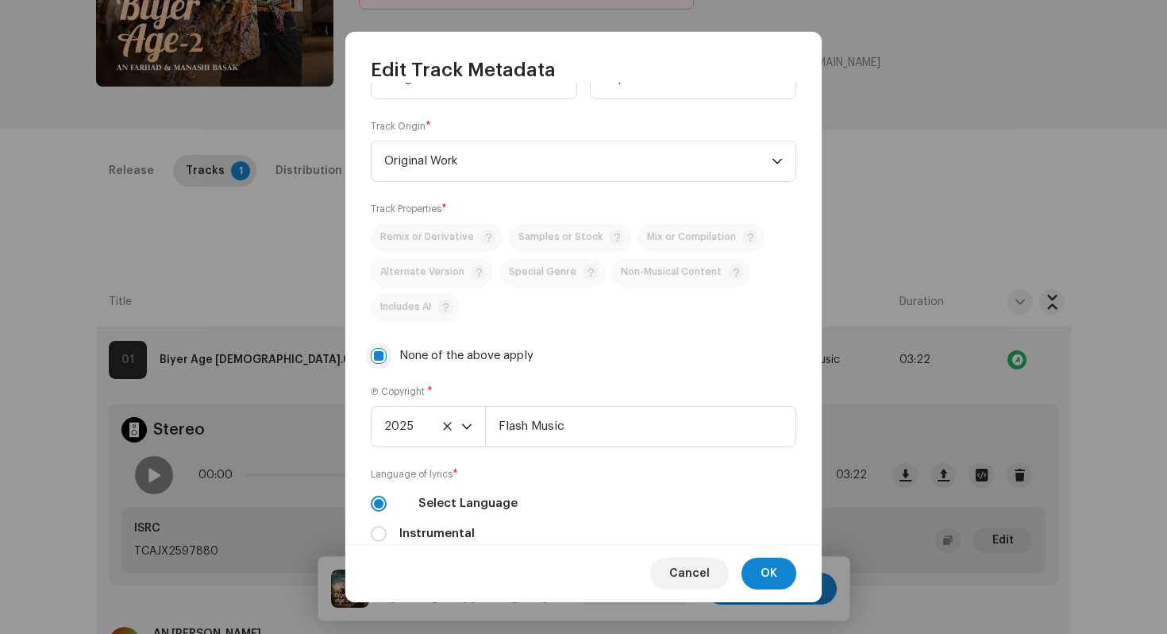
click at [382, 359] on input "None of the above apply" at bounding box center [379, 356] width 16 height 16
checkbox input "false"
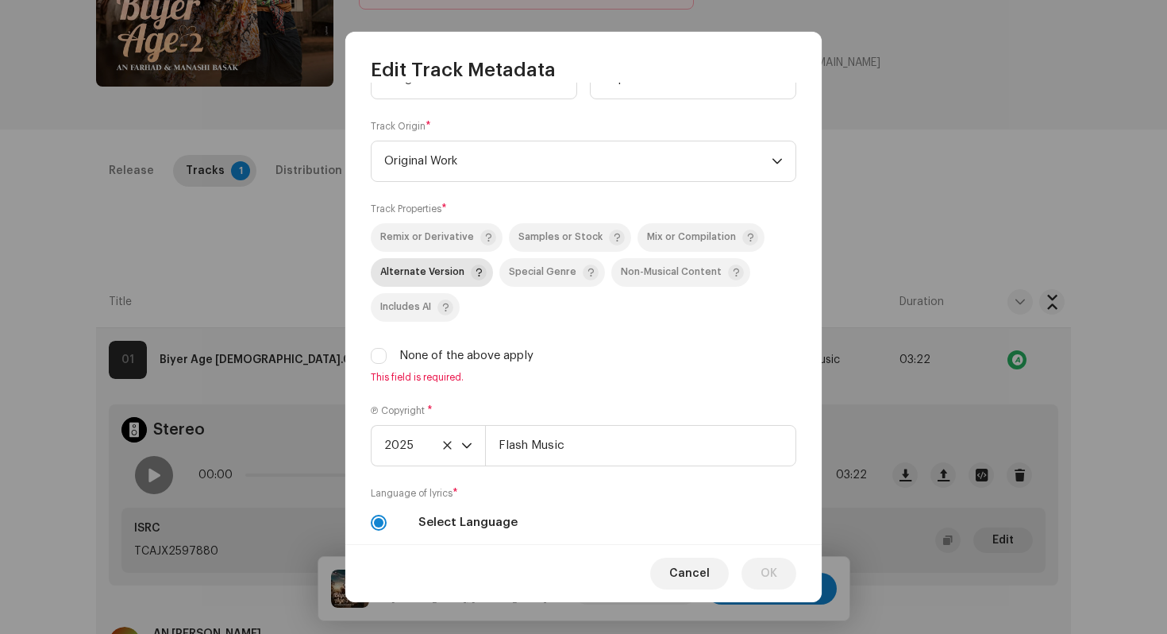
click at [429, 277] on span "Alternate Version" at bounding box center [422, 272] width 84 height 10
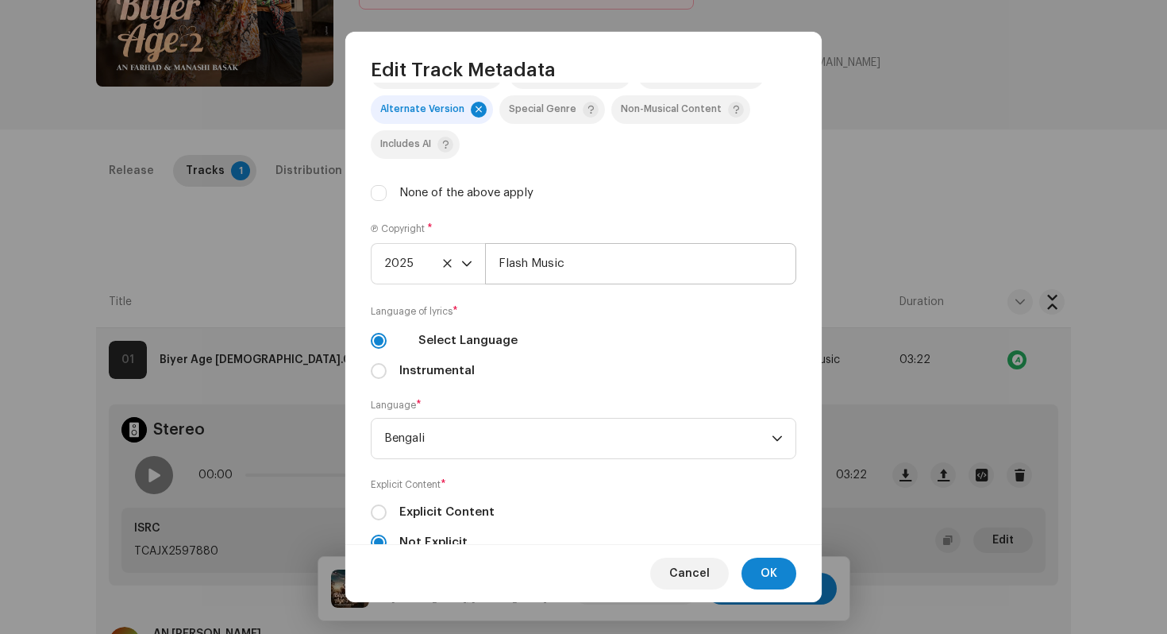
scroll to position [534, 0]
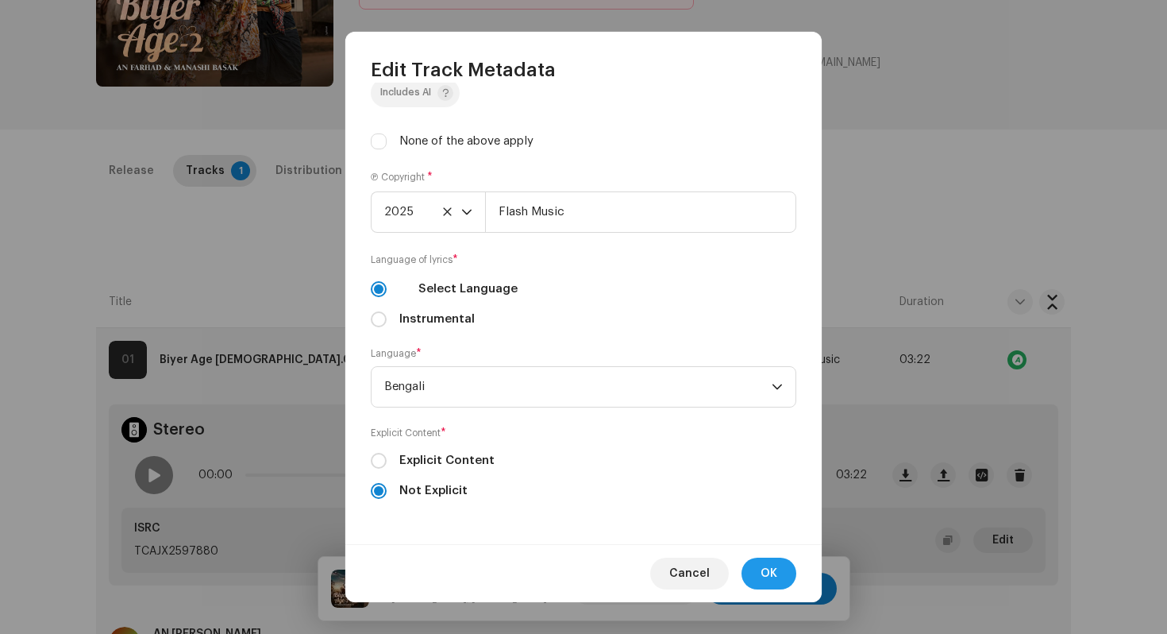
click at [764, 576] on span "OK" at bounding box center [769, 573] width 17 height 32
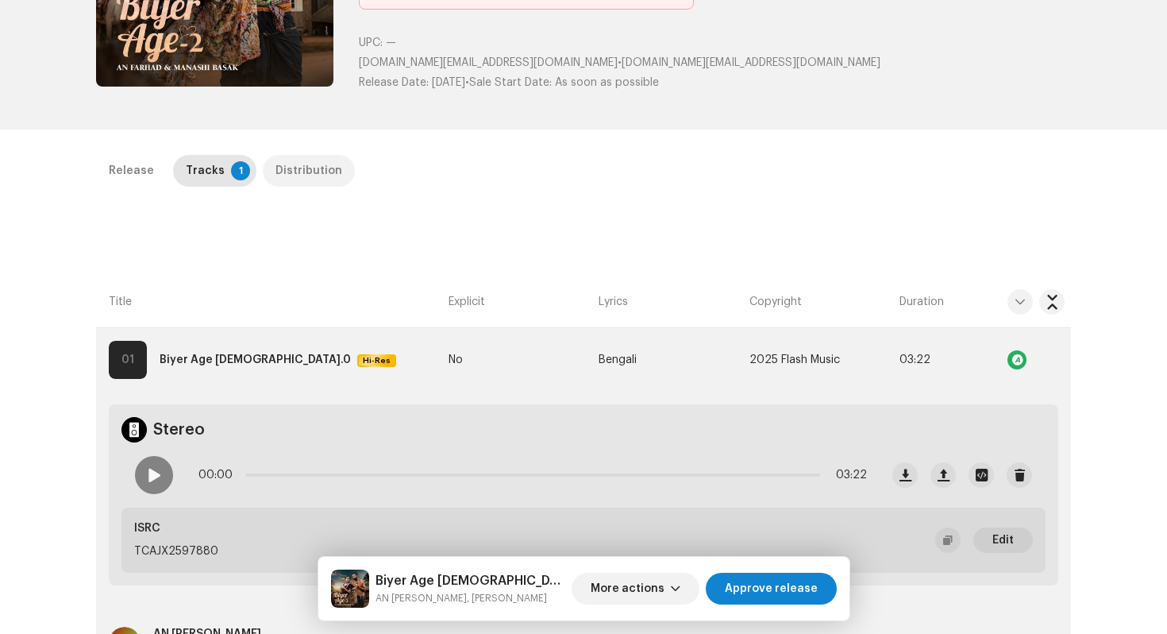
click at [287, 175] on div "Distribution" at bounding box center [309, 171] width 67 height 32
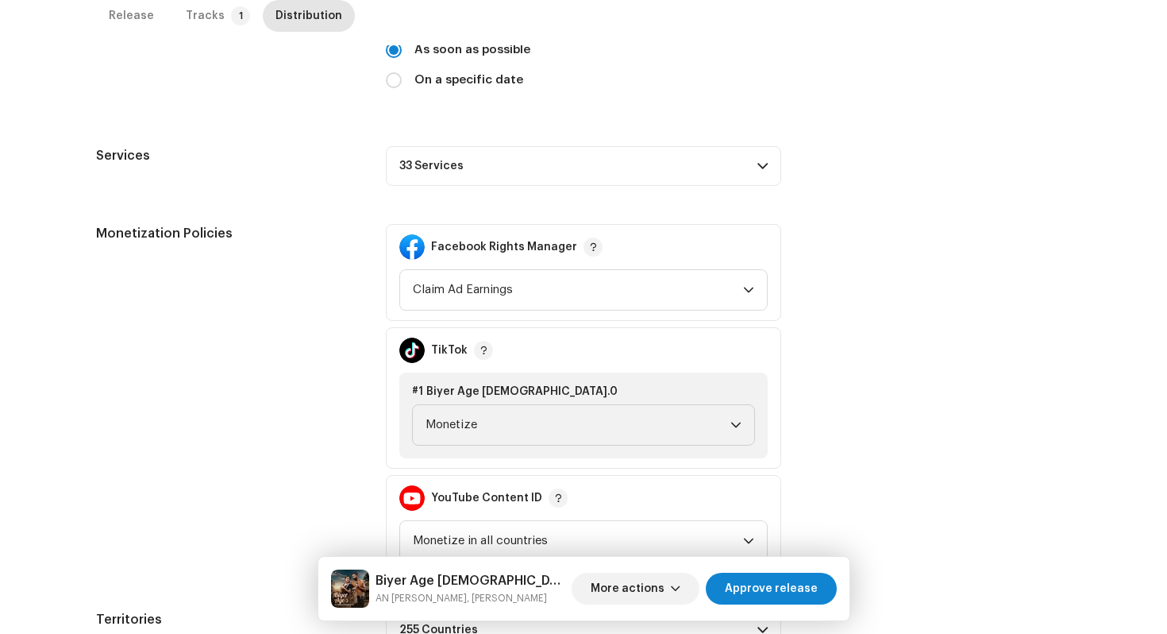
scroll to position [488, 0]
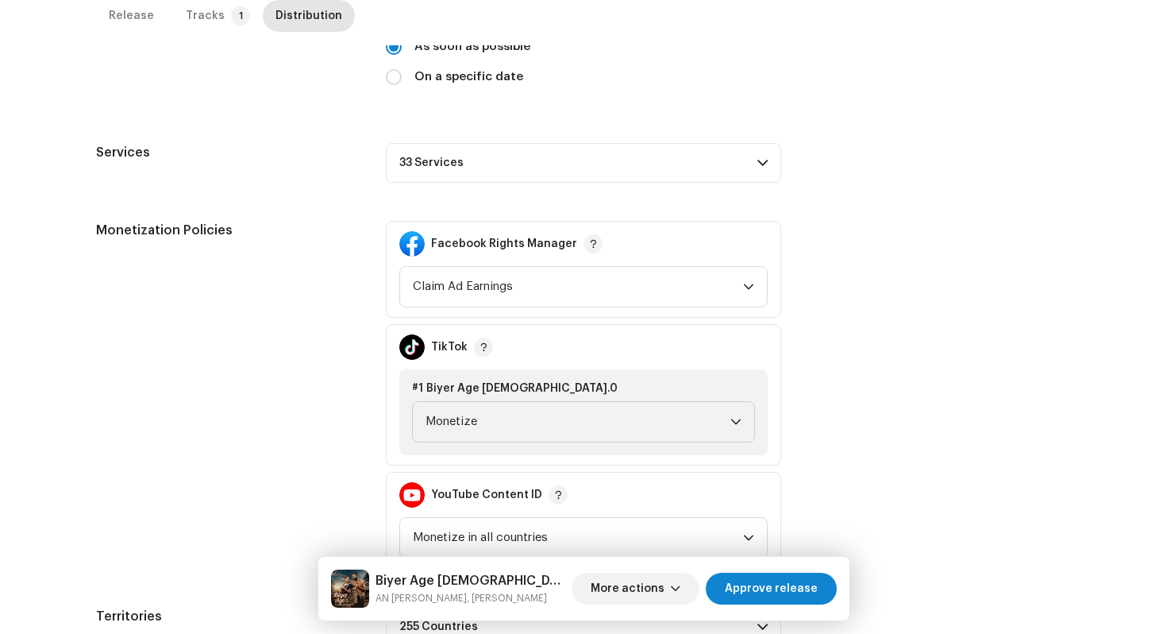
click at [758, 161] on span at bounding box center [763, 162] width 10 height 13
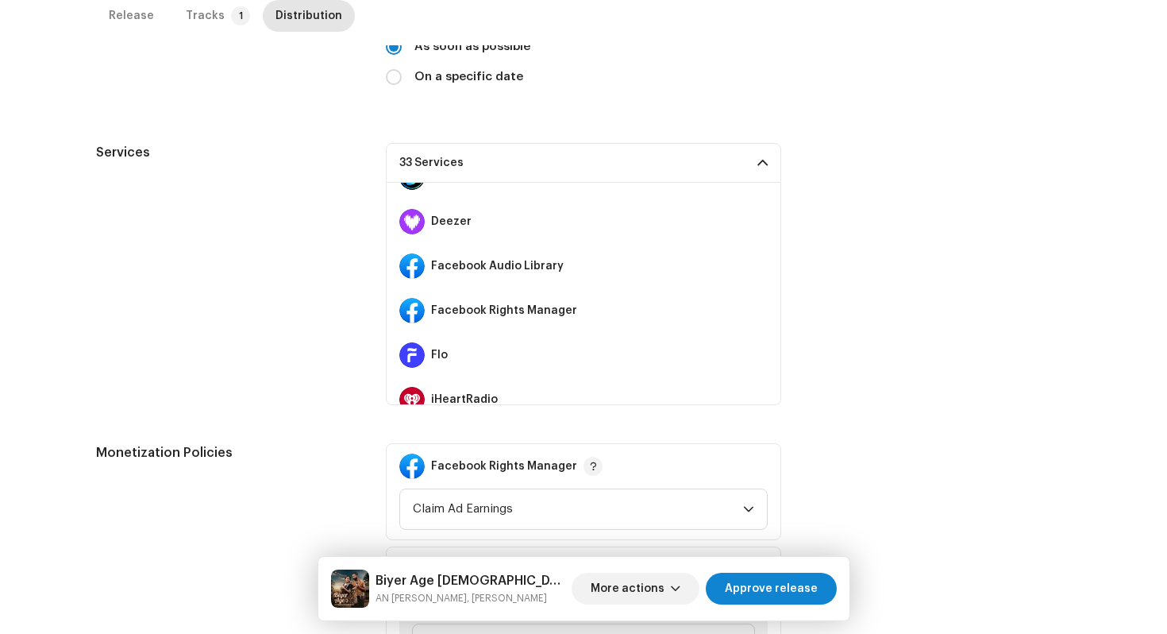
scroll to position [216, 0]
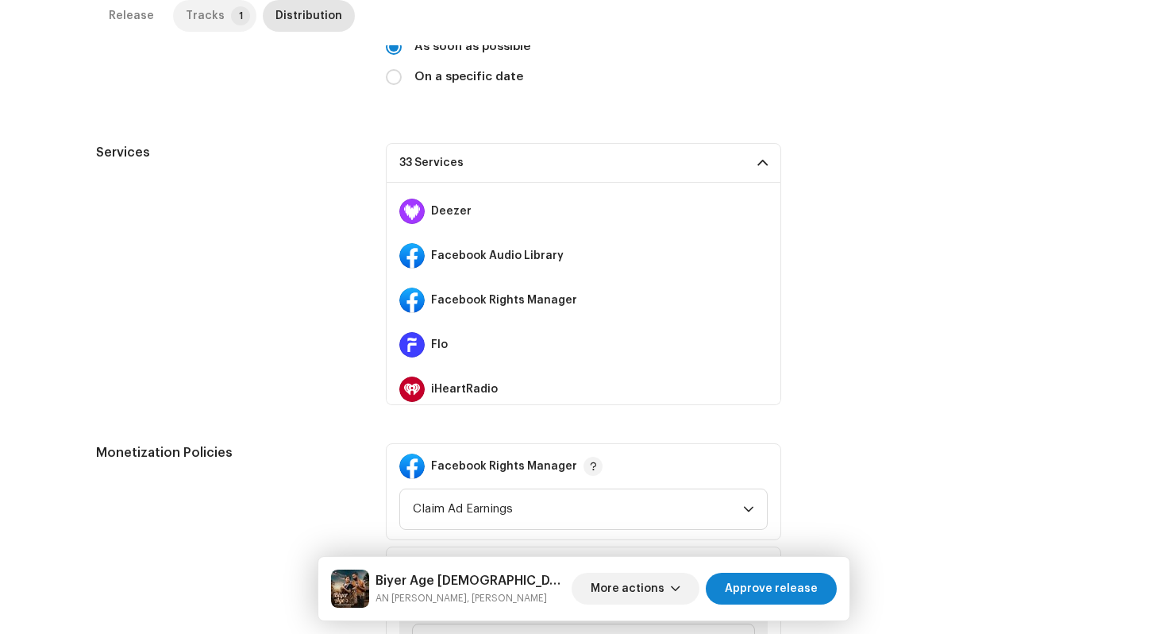
click at [221, 25] on p-tab "Tracks 1" at bounding box center [214, 16] width 83 height 32
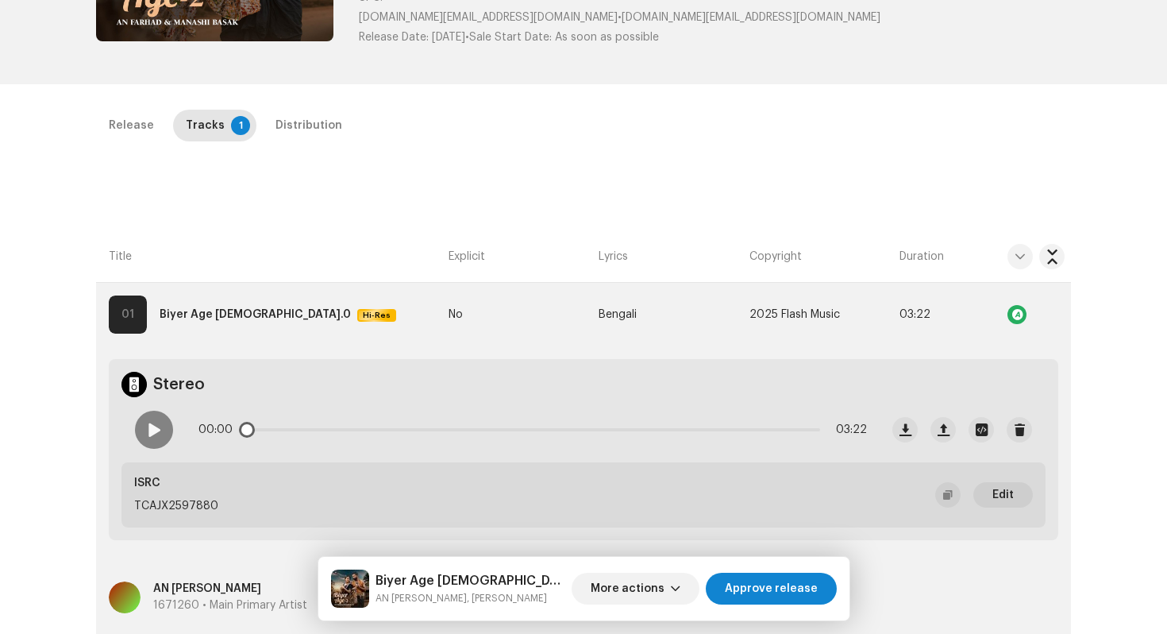
scroll to position [289, 0]
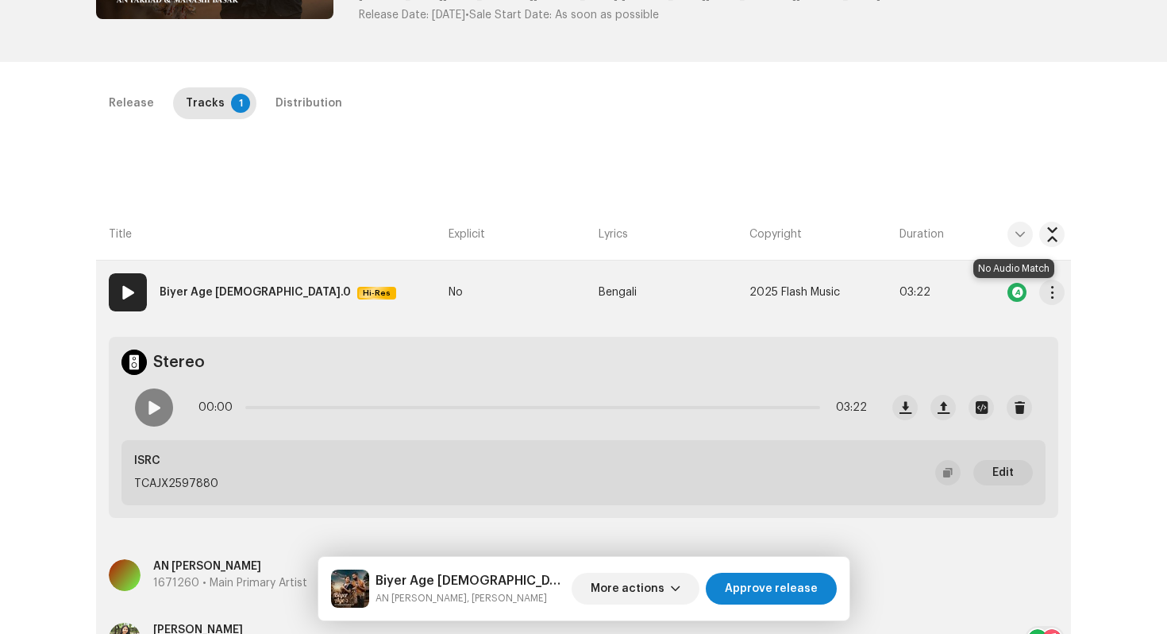
click at [1017, 294] on div at bounding box center [1017, 292] width 19 height 19
click at [1014, 292] on div at bounding box center [1017, 292] width 19 height 19
click at [313, 109] on div "Distribution" at bounding box center [309, 103] width 67 height 32
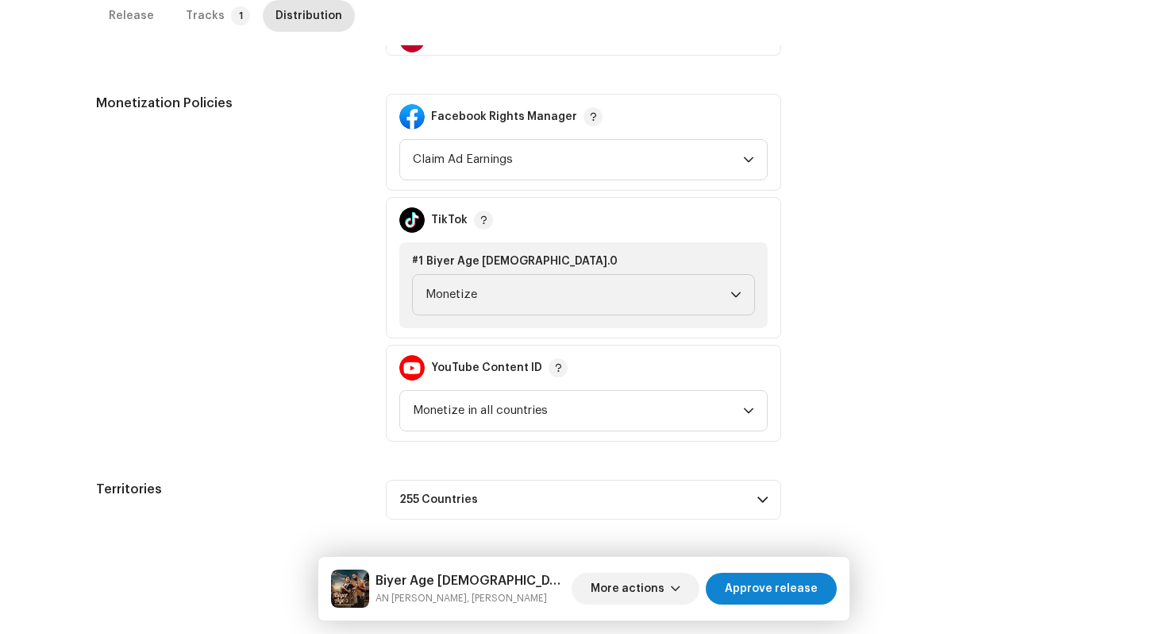
scroll to position [0, 0]
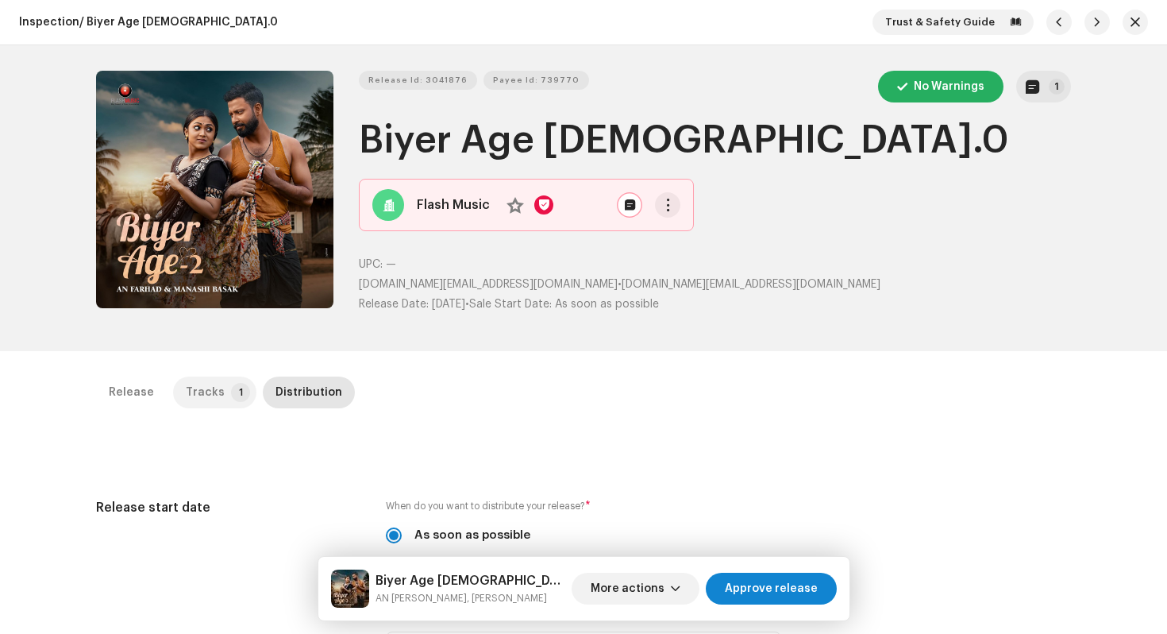
click at [210, 391] on div "Tracks" at bounding box center [205, 392] width 39 height 32
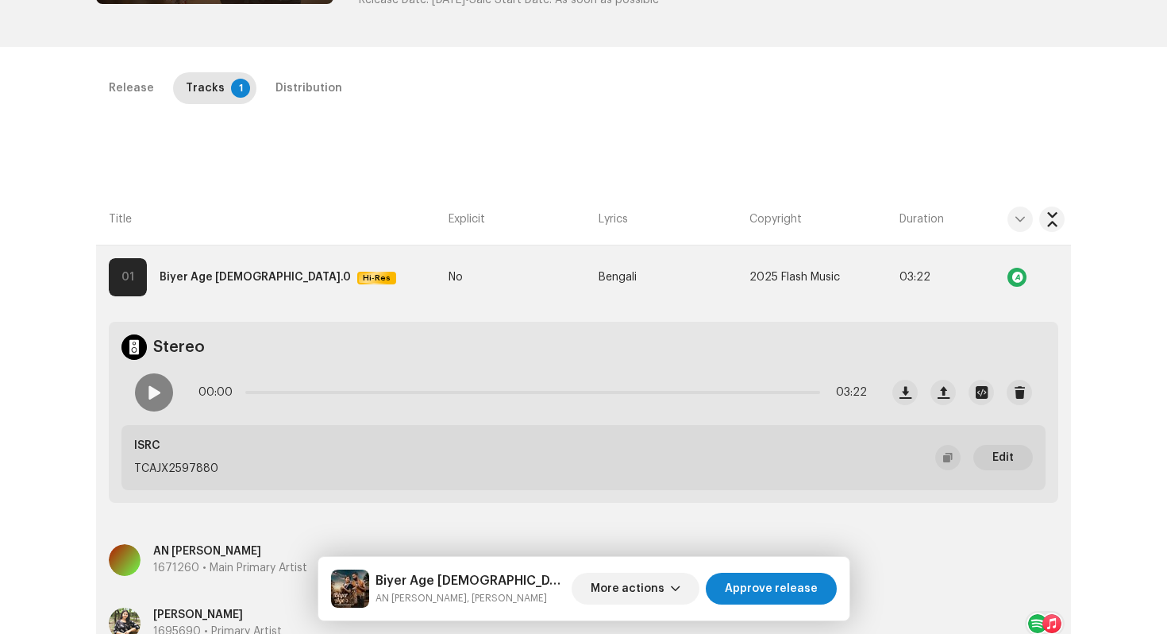
scroll to position [319, 0]
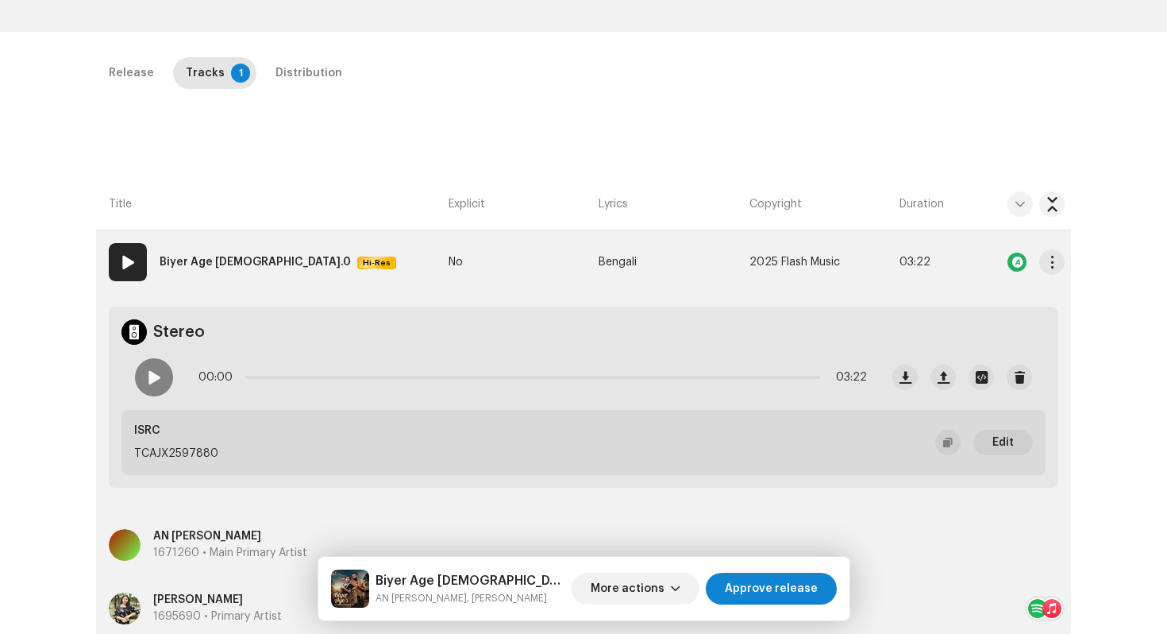
click at [200, 264] on strong "Biyer Age [DEMOGRAPHIC_DATA].0" at bounding box center [255, 262] width 191 height 32
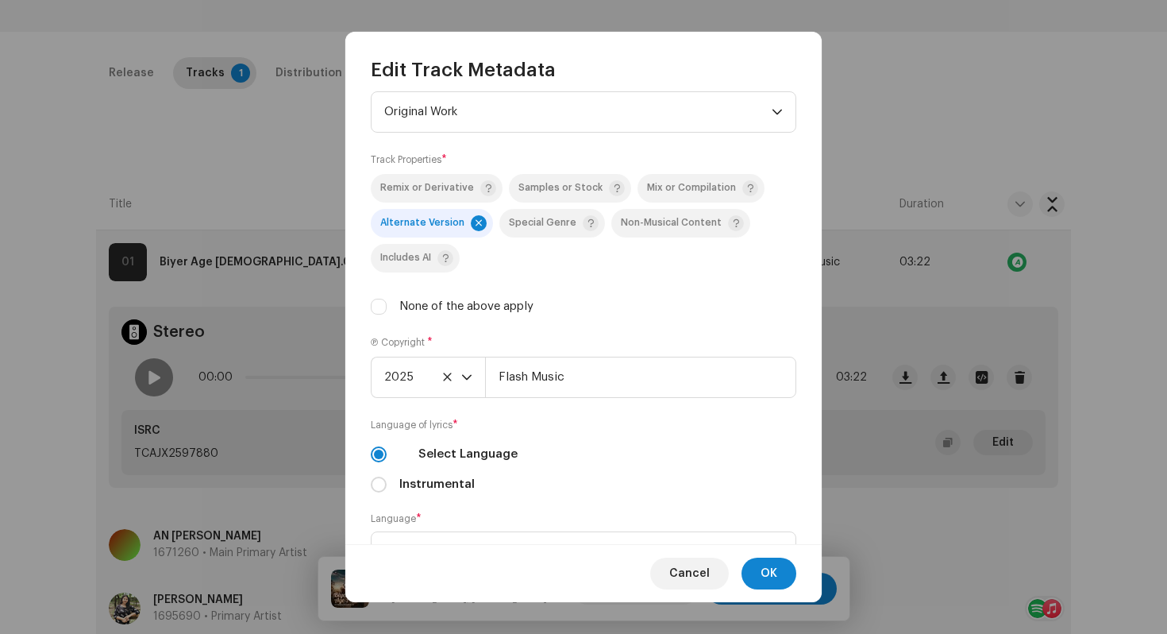
scroll to position [372, 0]
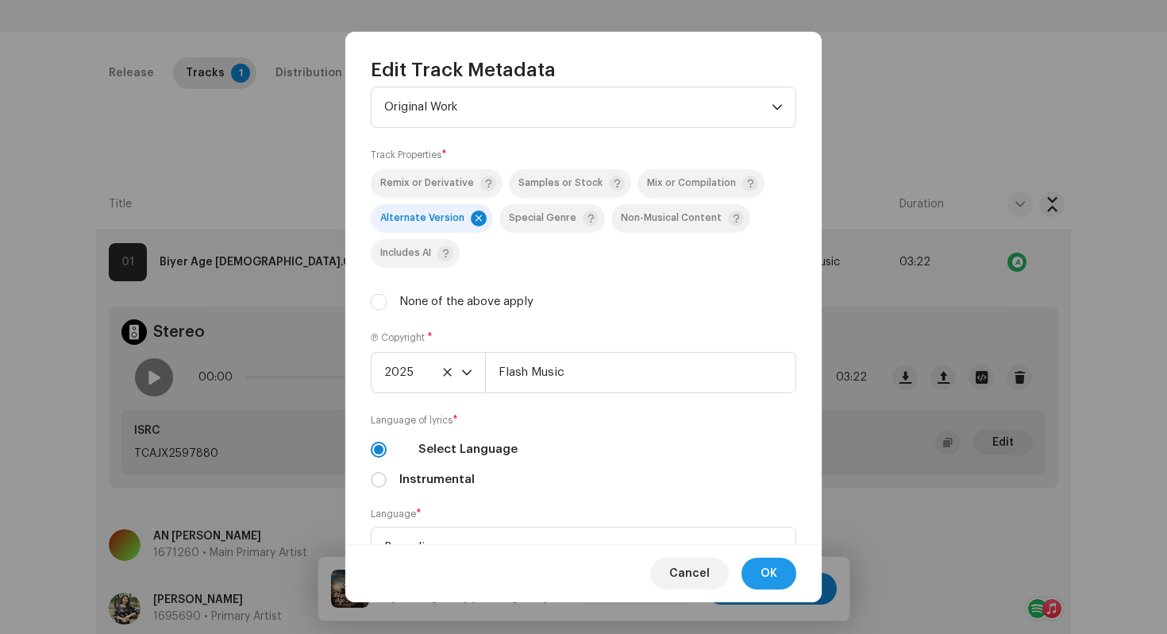
click at [769, 570] on span "OK" at bounding box center [769, 573] width 17 height 32
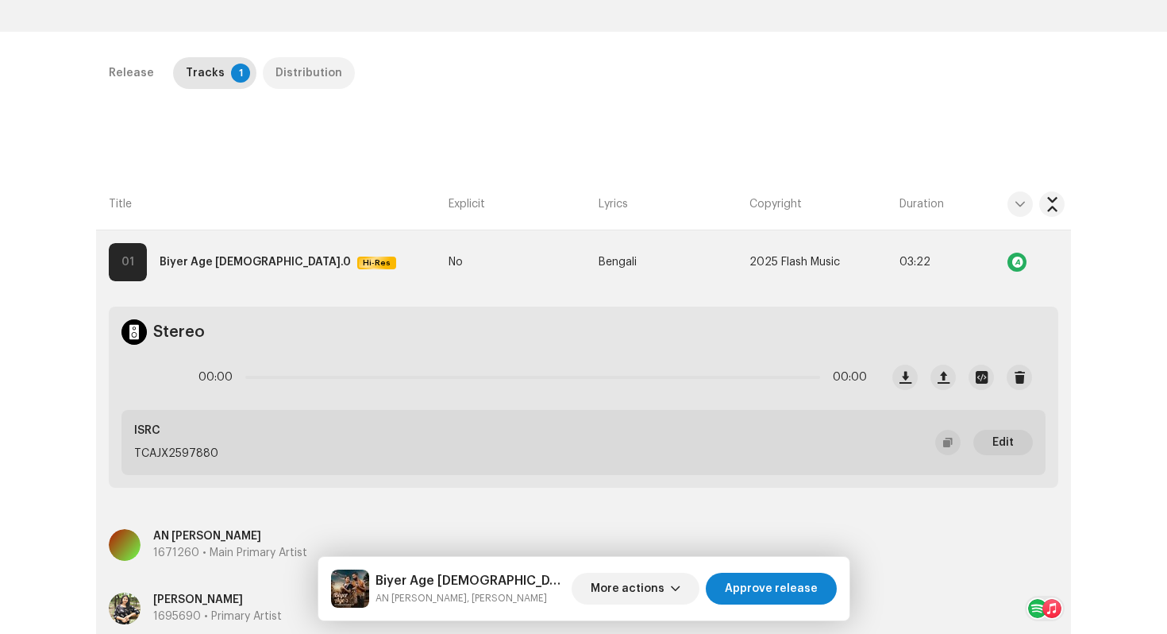
click at [286, 75] on div "Distribution" at bounding box center [309, 73] width 67 height 32
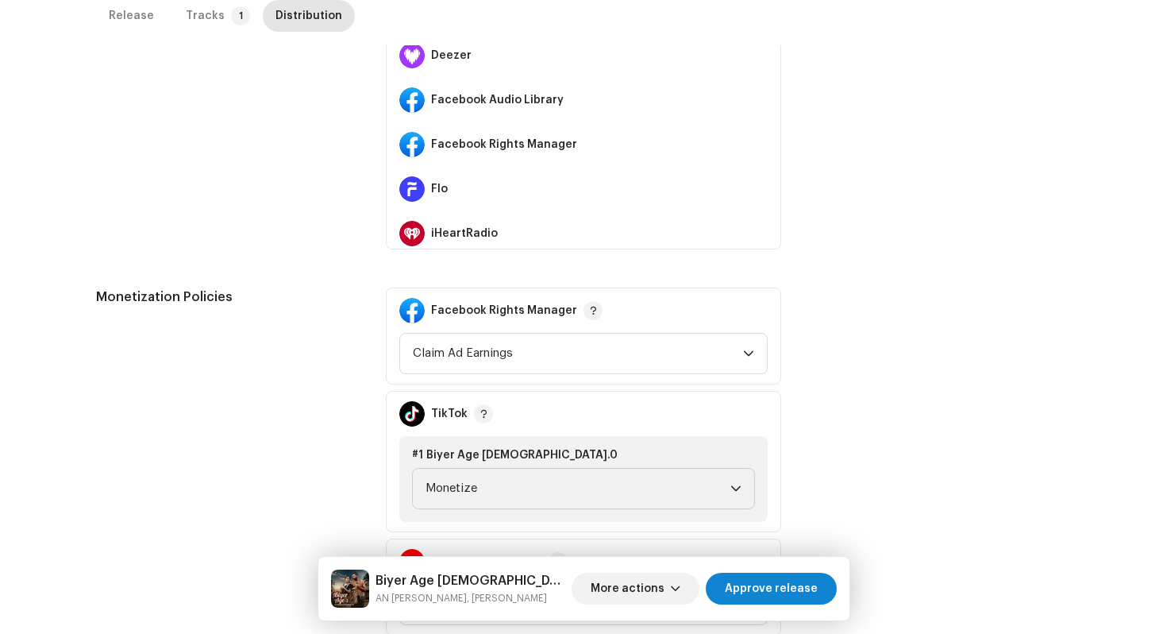
scroll to position [838, 0]
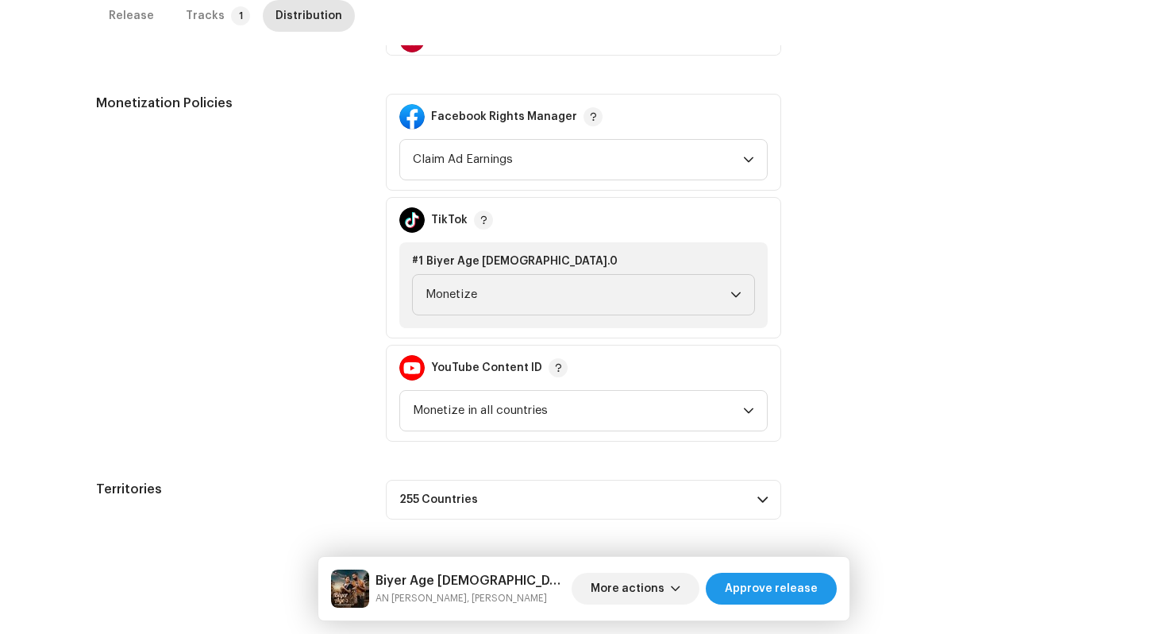
click at [772, 586] on span "Approve release" at bounding box center [771, 589] width 93 height 32
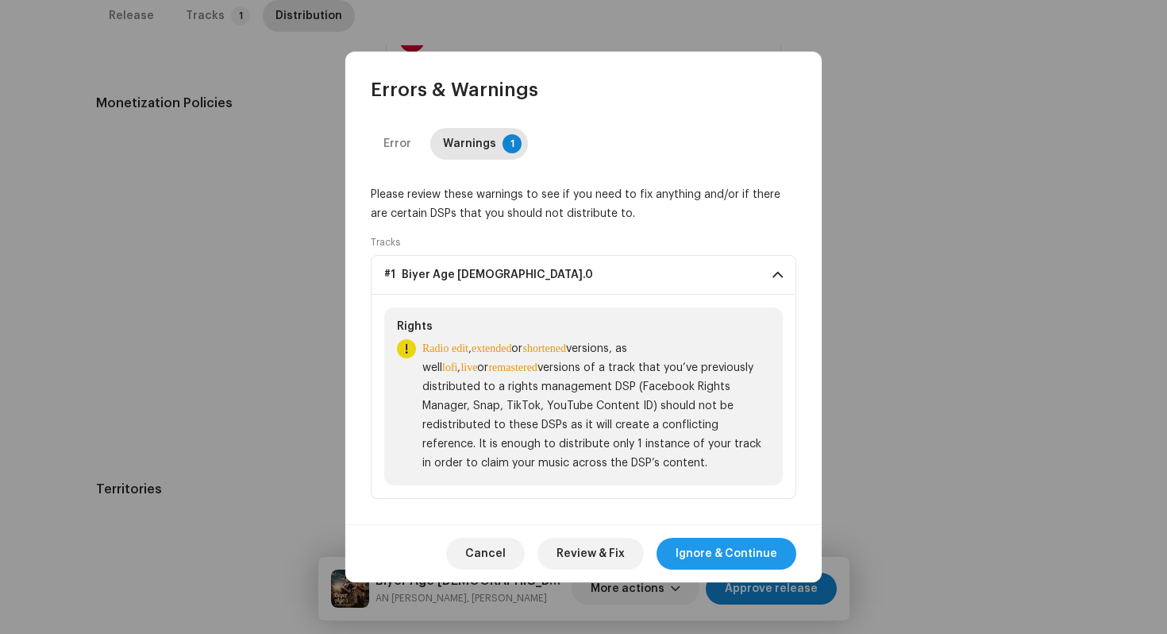
click at [776, 553] on span "Ignore & Continue" at bounding box center [727, 554] width 102 height 32
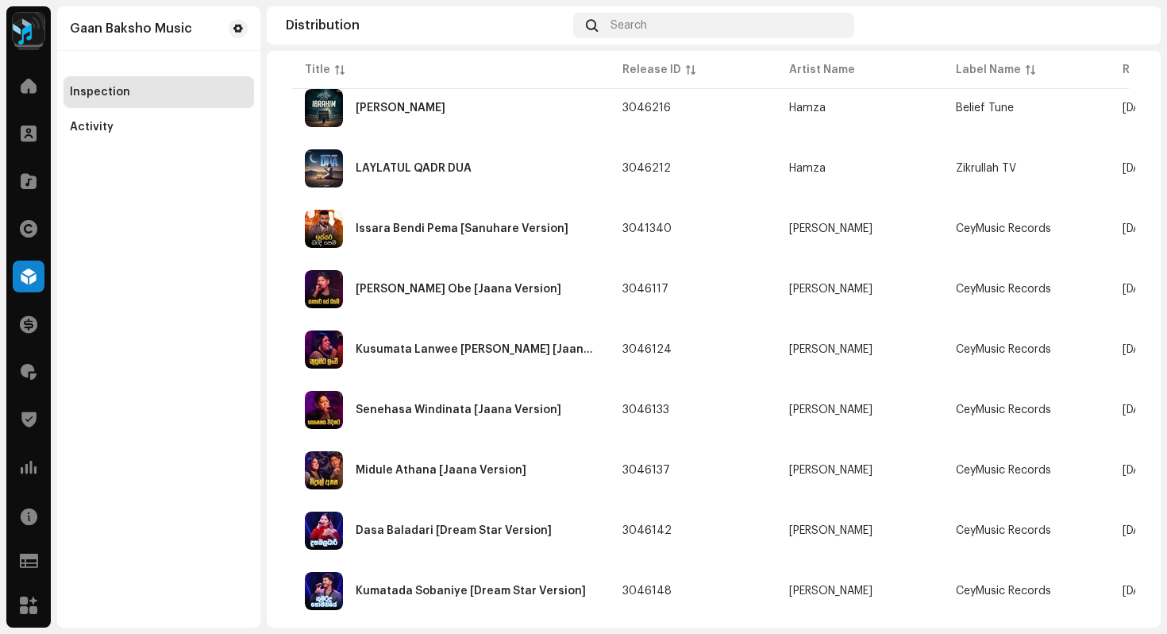
scroll to position [1174, 0]
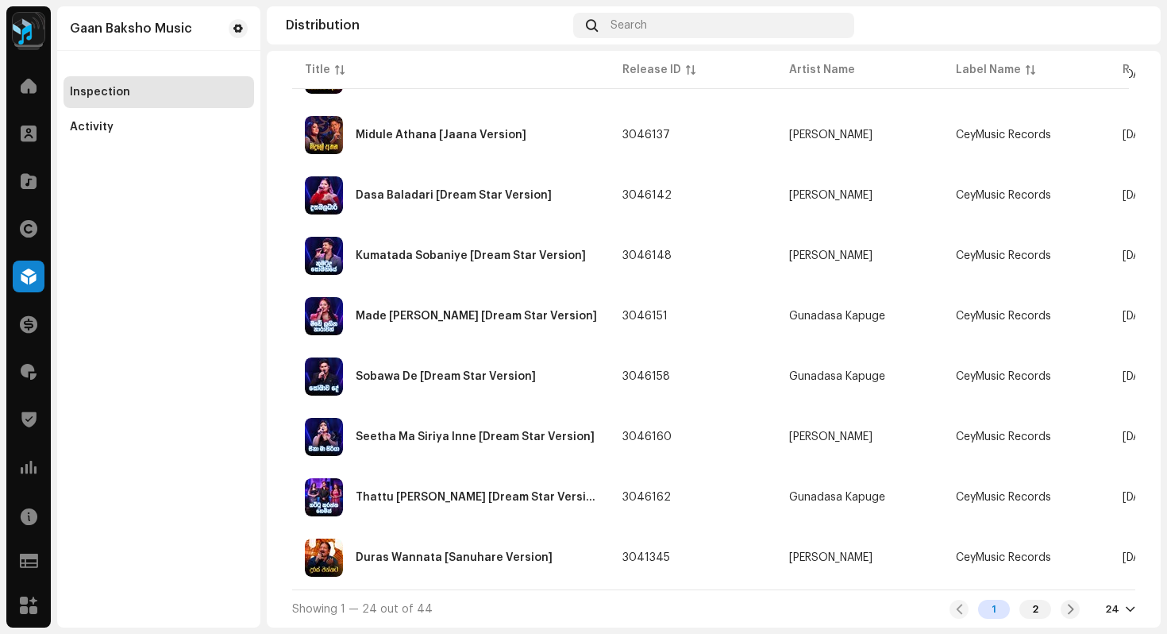
click at [1126, 605] on div at bounding box center [1131, 609] width 10 height 13
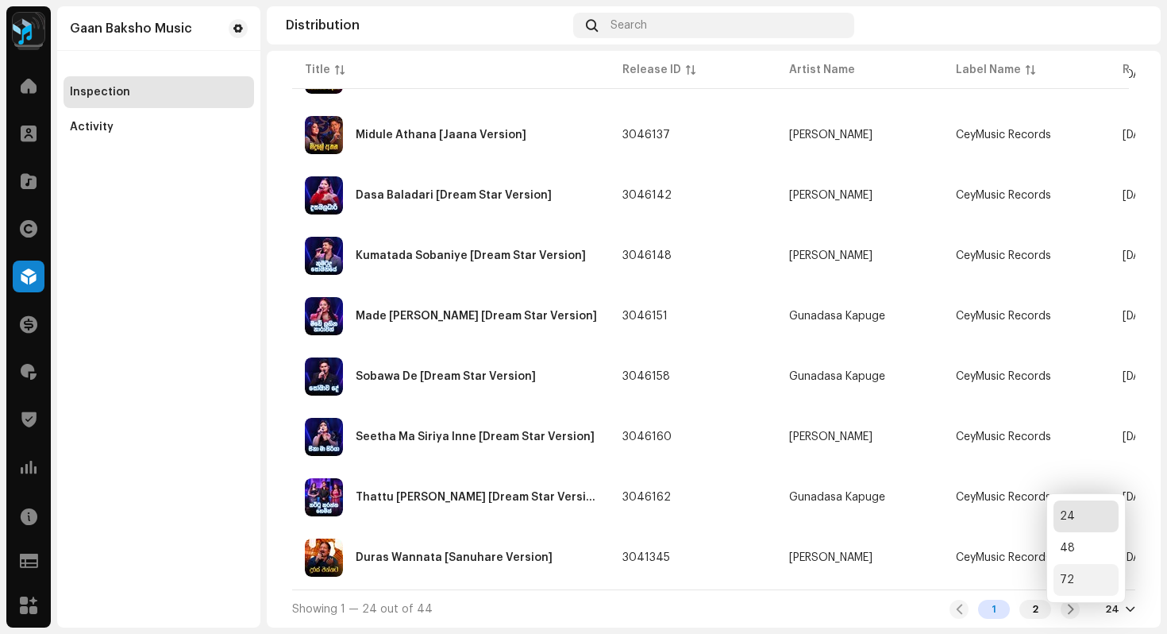
click at [1090, 578] on div "72" at bounding box center [1086, 580] width 65 height 32
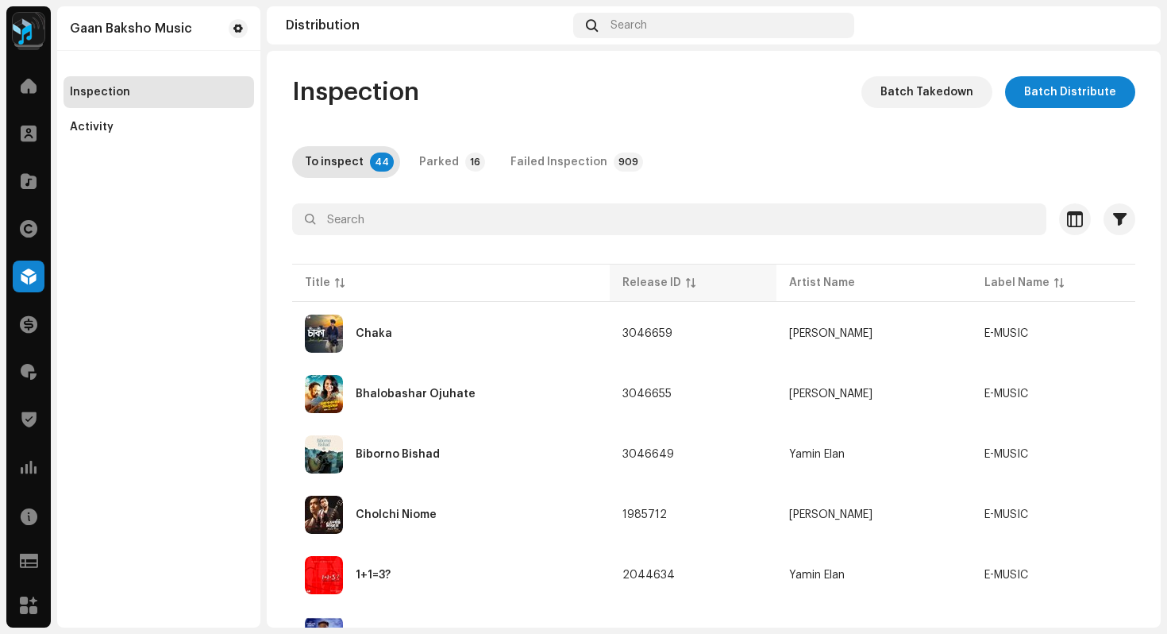
click at [669, 283] on div "Release ID" at bounding box center [652, 283] width 59 height 16
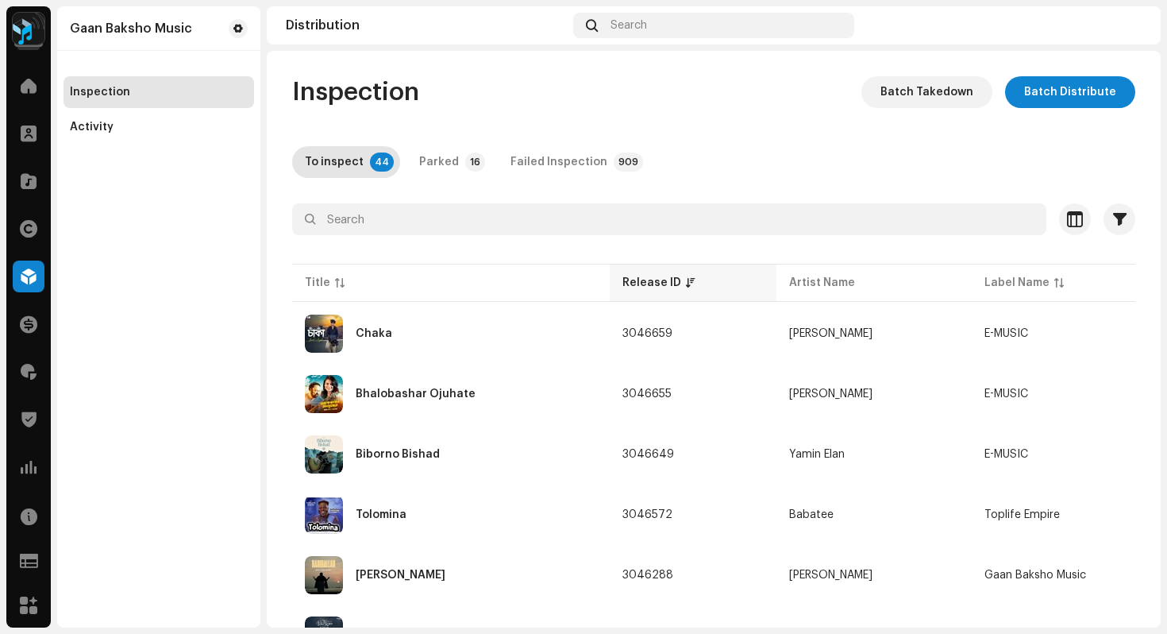
click at [669, 283] on div "Release ID" at bounding box center [652, 283] width 59 height 16
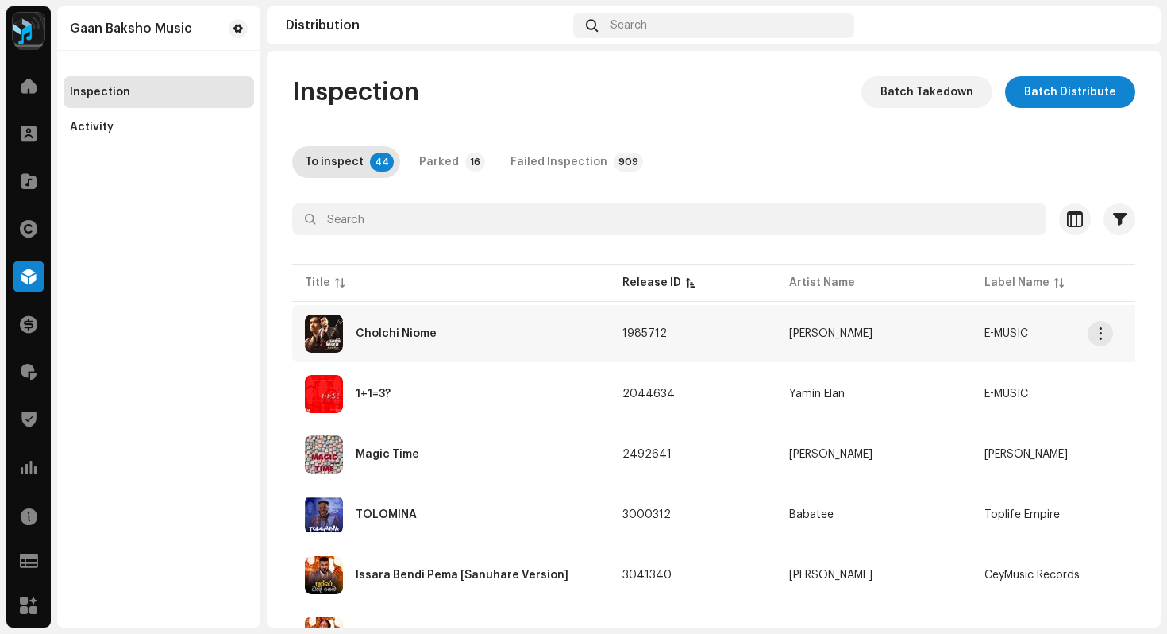
click at [468, 347] on div "Cholchi Niome" at bounding box center [451, 333] width 292 height 38
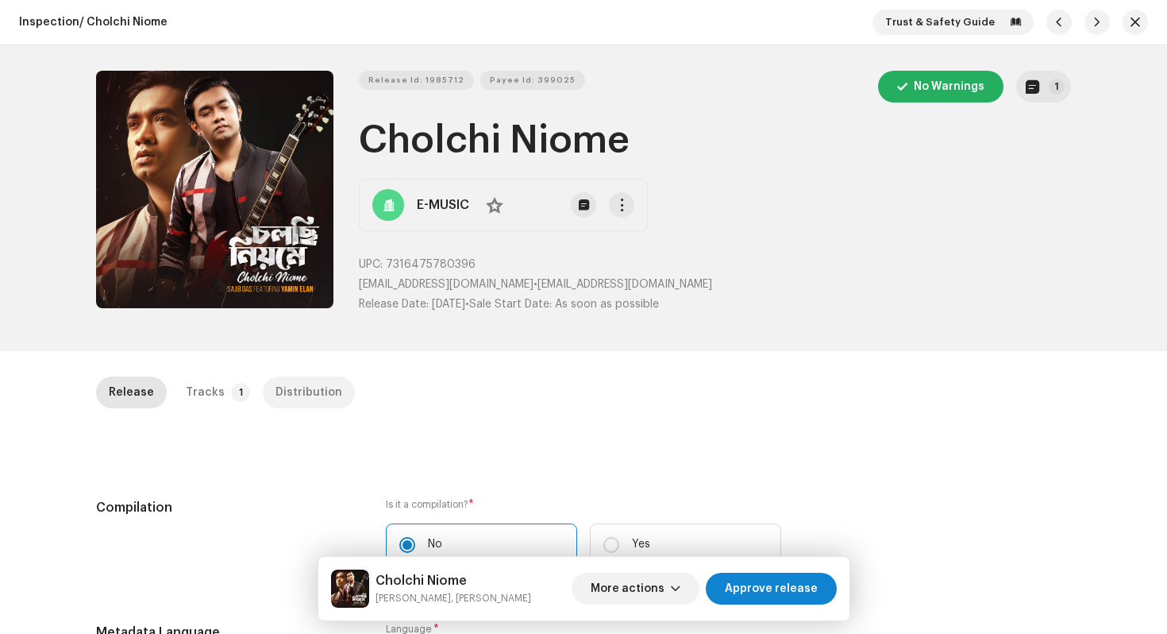
click at [307, 399] on div "Distribution" at bounding box center [309, 392] width 67 height 32
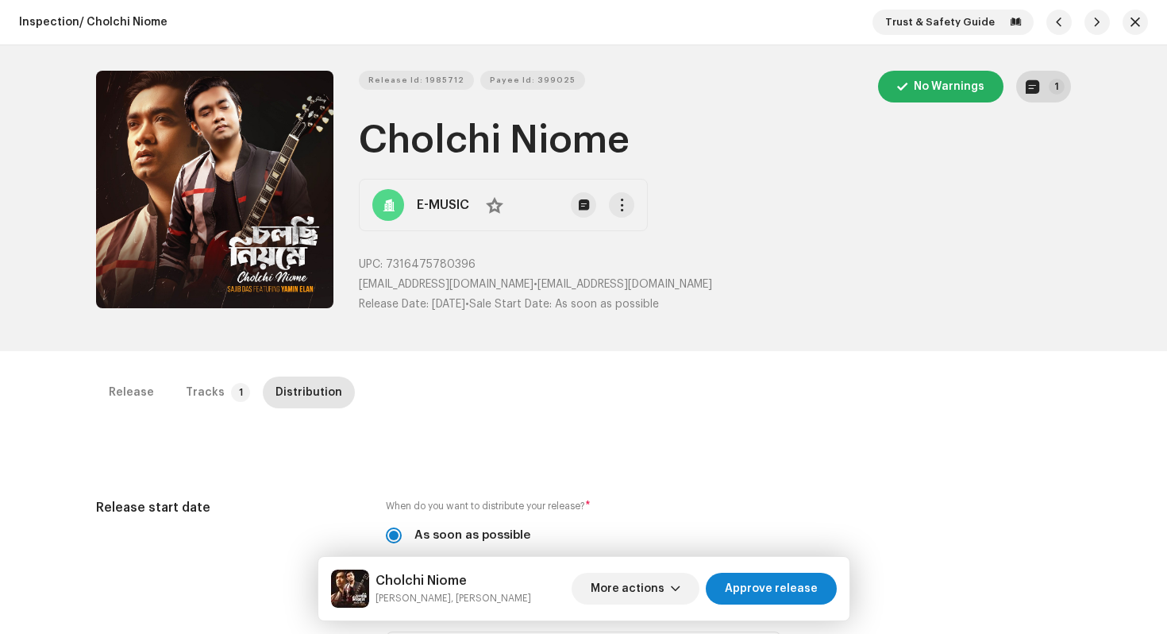
click at [1048, 97] on button "1" at bounding box center [1043, 87] width 55 height 32
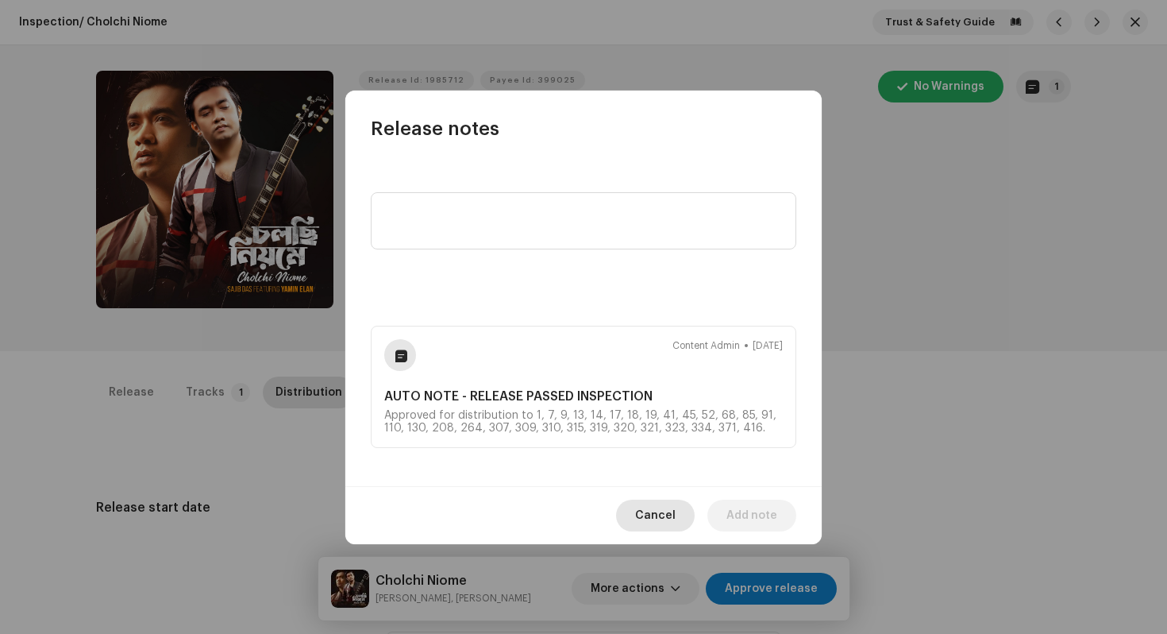
click at [657, 508] on span "Cancel" at bounding box center [655, 515] width 40 height 32
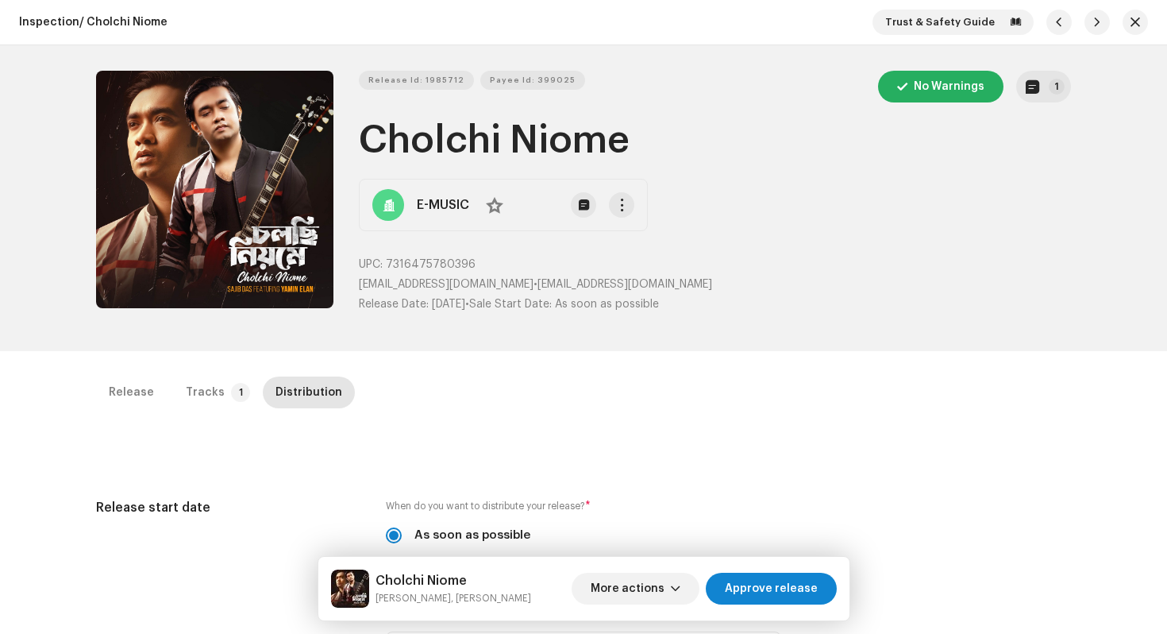
scroll to position [34, 0]
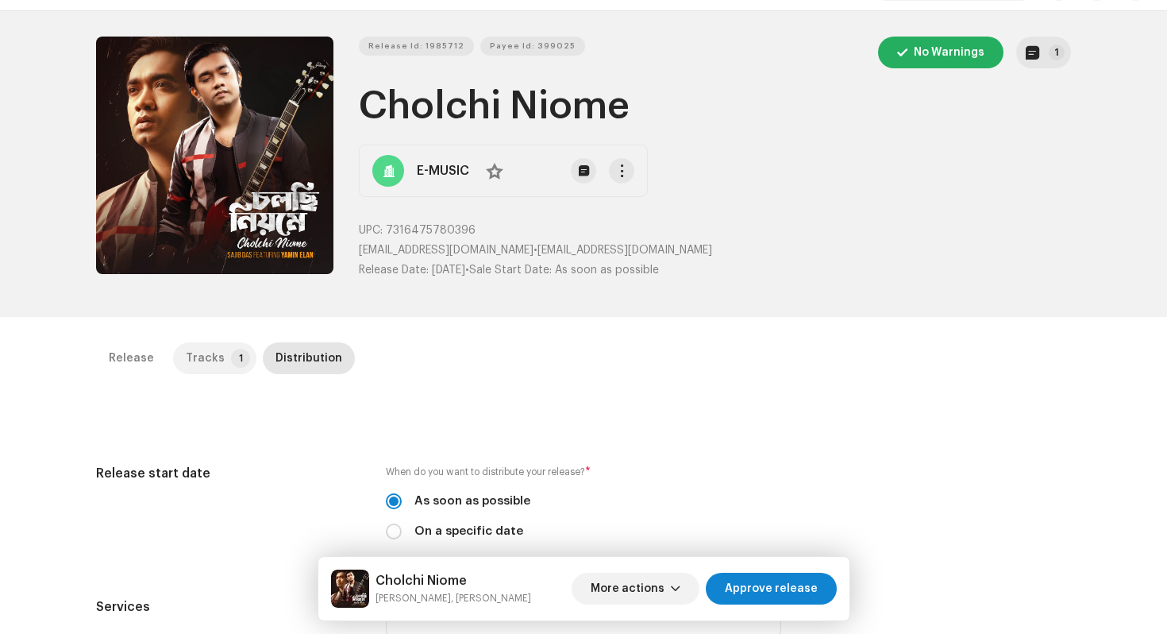
click at [210, 363] on div "Tracks" at bounding box center [205, 358] width 39 height 32
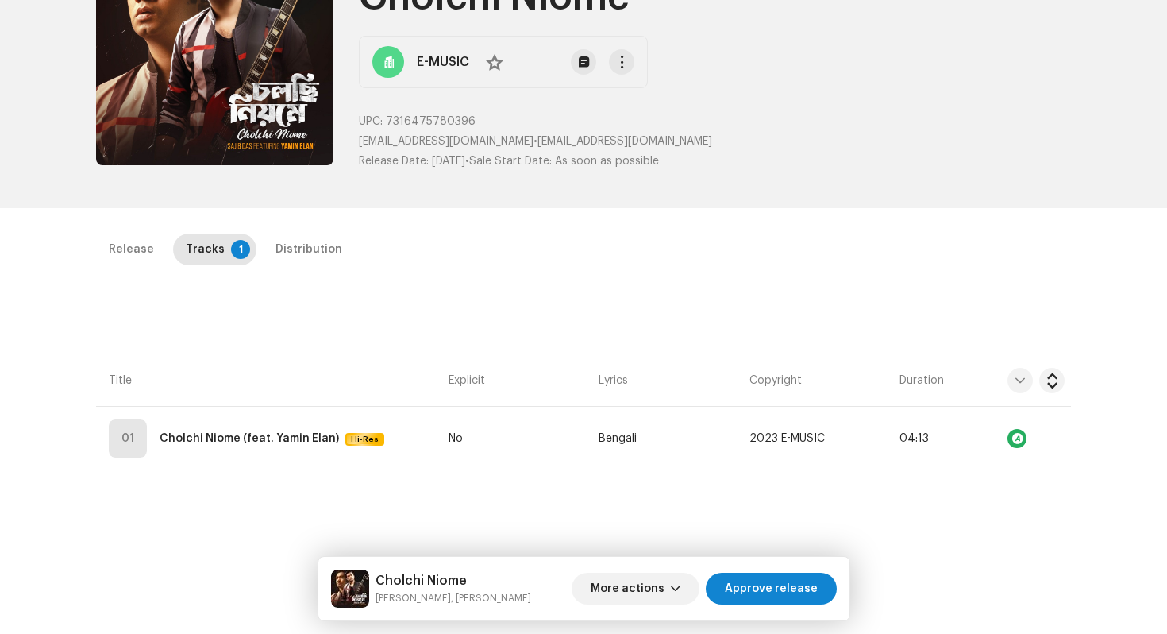
scroll to position [0, 0]
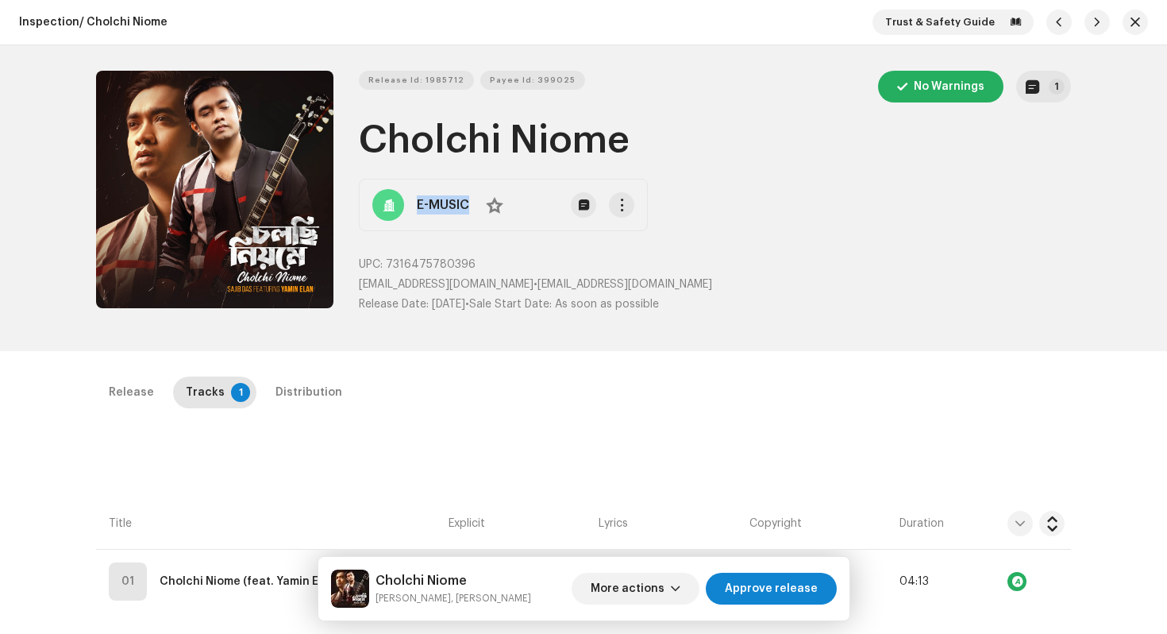
drag, startPoint x: 468, startPoint y: 205, endPoint x: 411, endPoint y: 208, distance: 57.3
click at [411, 208] on div "E-MUSIC No" at bounding box center [503, 205] width 289 height 52
copy strong "E-MUSIC"
click at [1136, 31] on button "button" at bounding box center [1135, 22] width 25 height 25
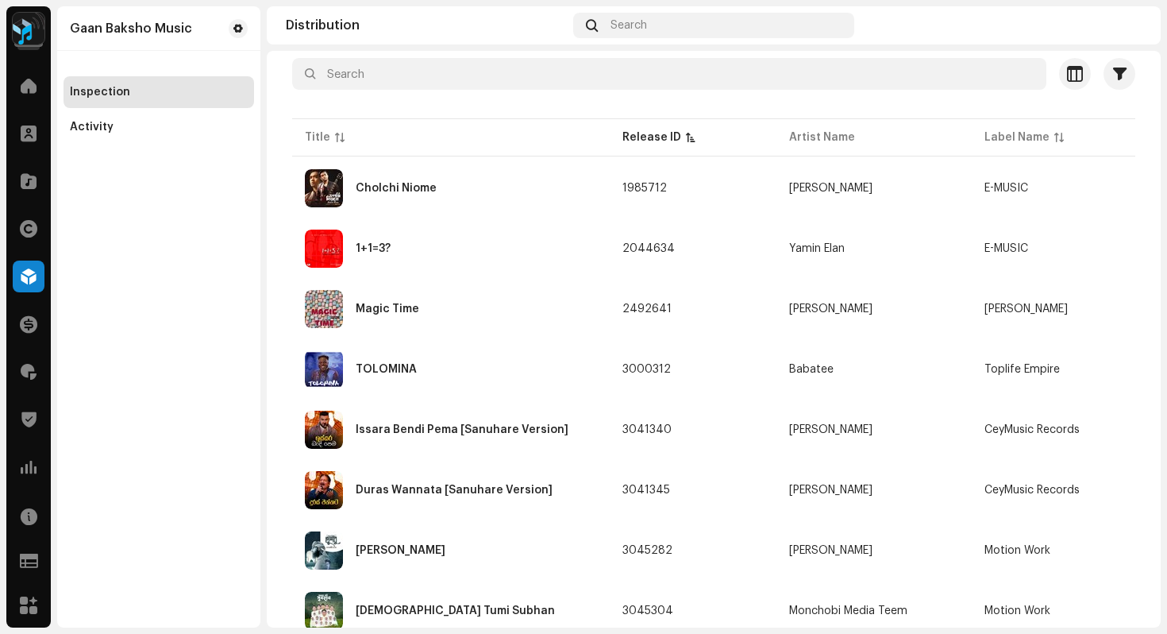
scroll to position [159, 0]
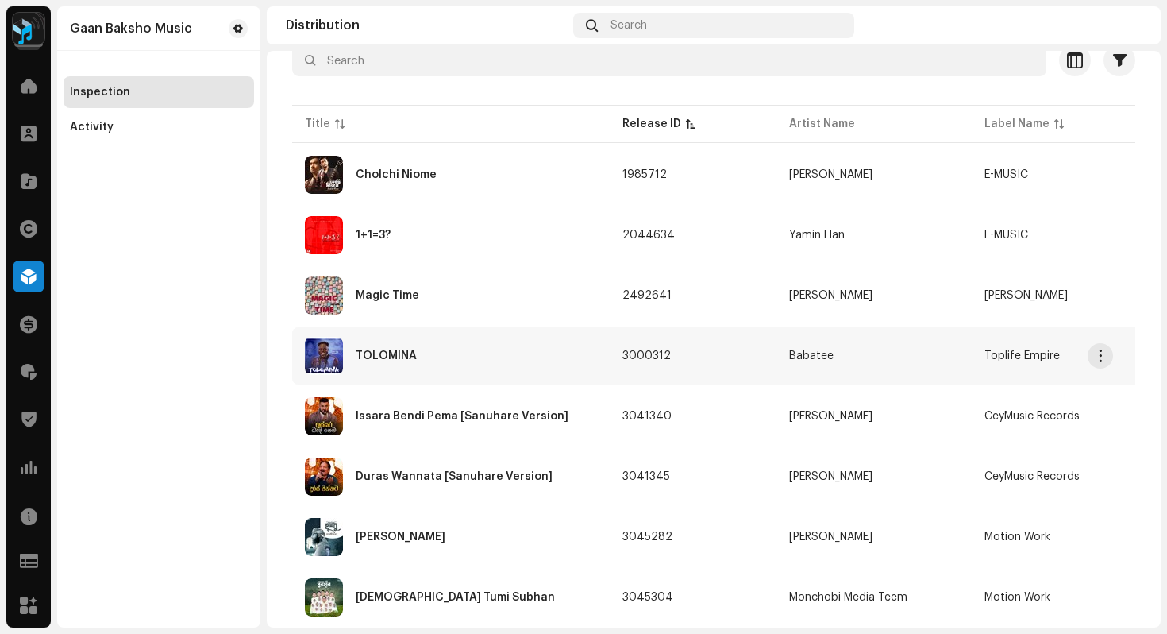
click at [470, 361] on div "TOLOMINA" at bounding box center [451, 356] width 292 height 38
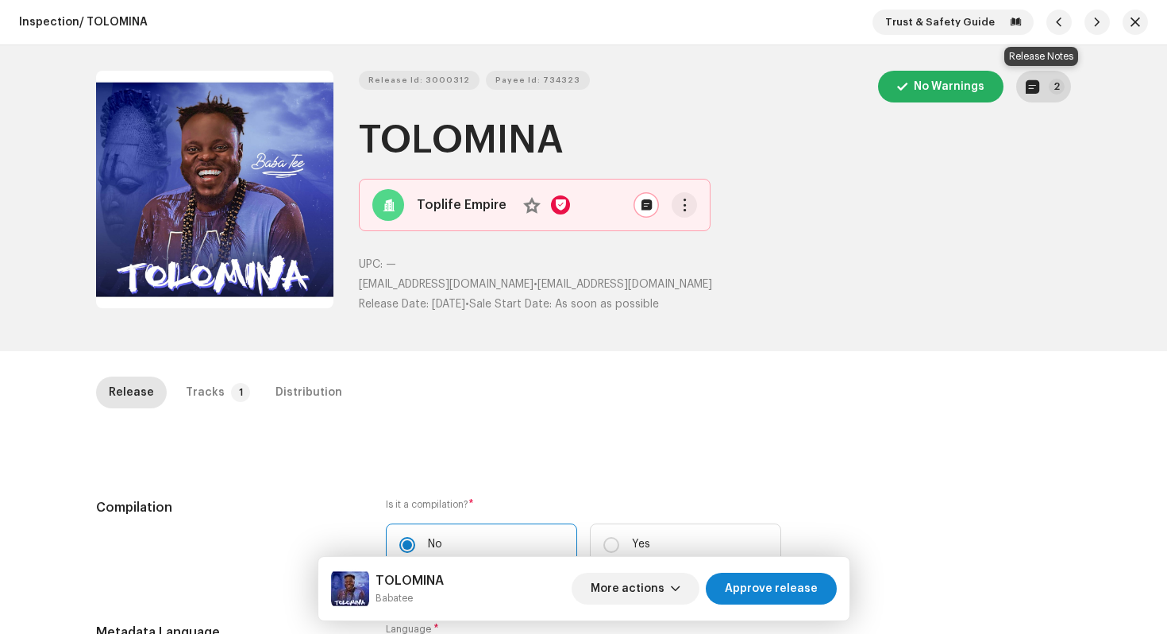
click at [1053, 90] on p-badge "2" at bounding box center [1057, 87] width 16 height 16
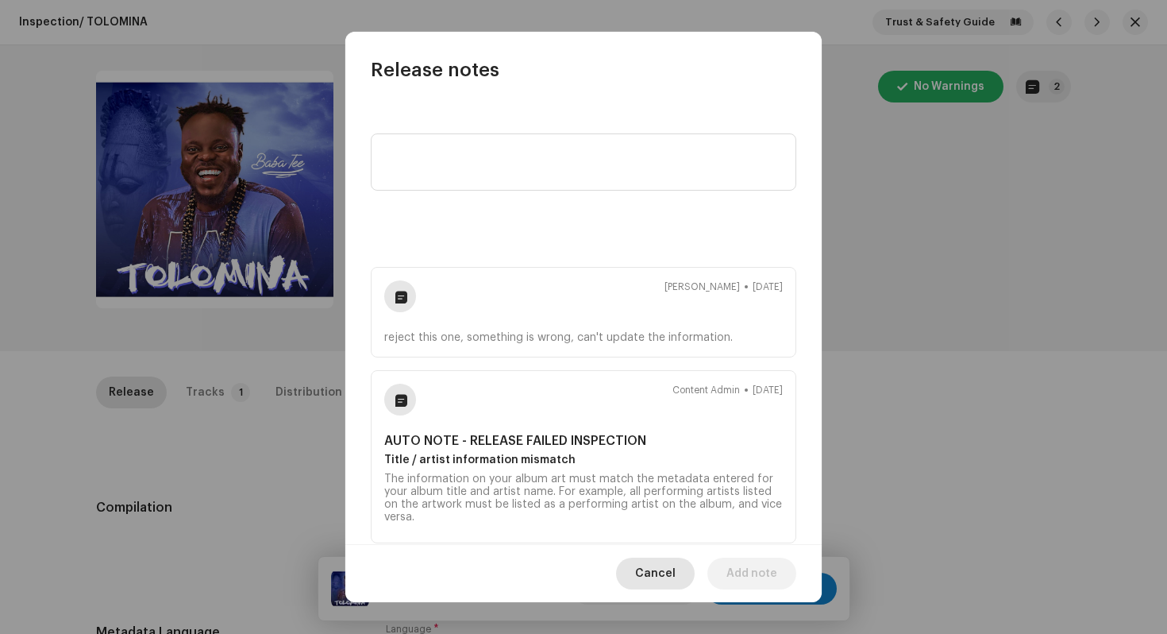
click at [653, 577] on span "Cancel" at bounding box center [655, 573] width 40 height 32
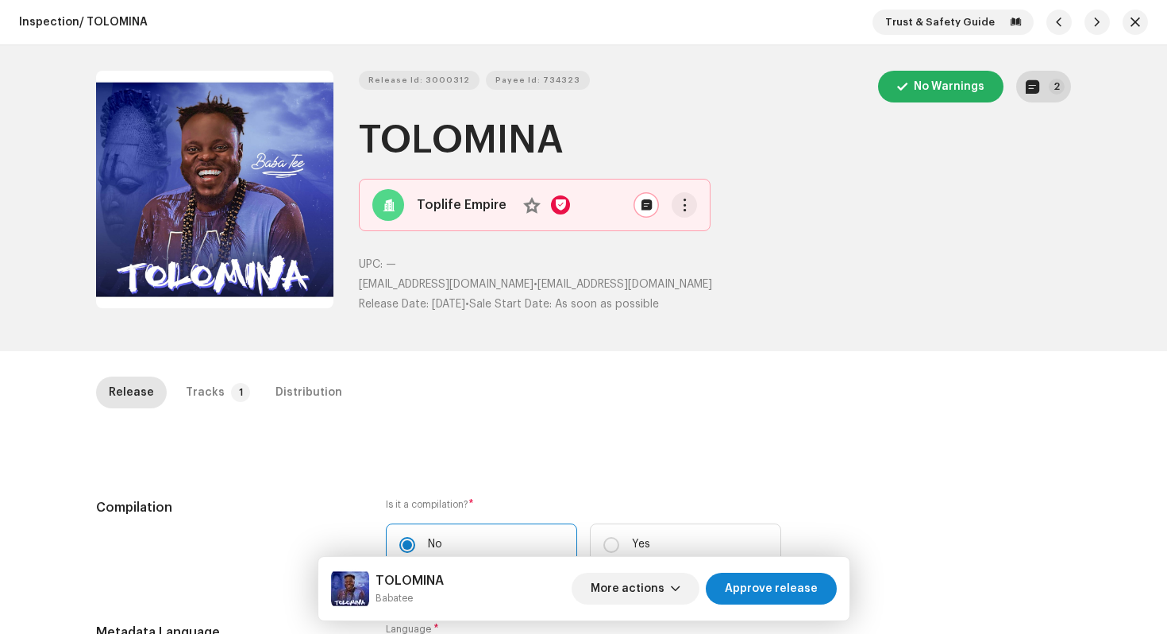
click at [1044, 94] on button "2" at bounding box center [1043, 87] width 55 height 32
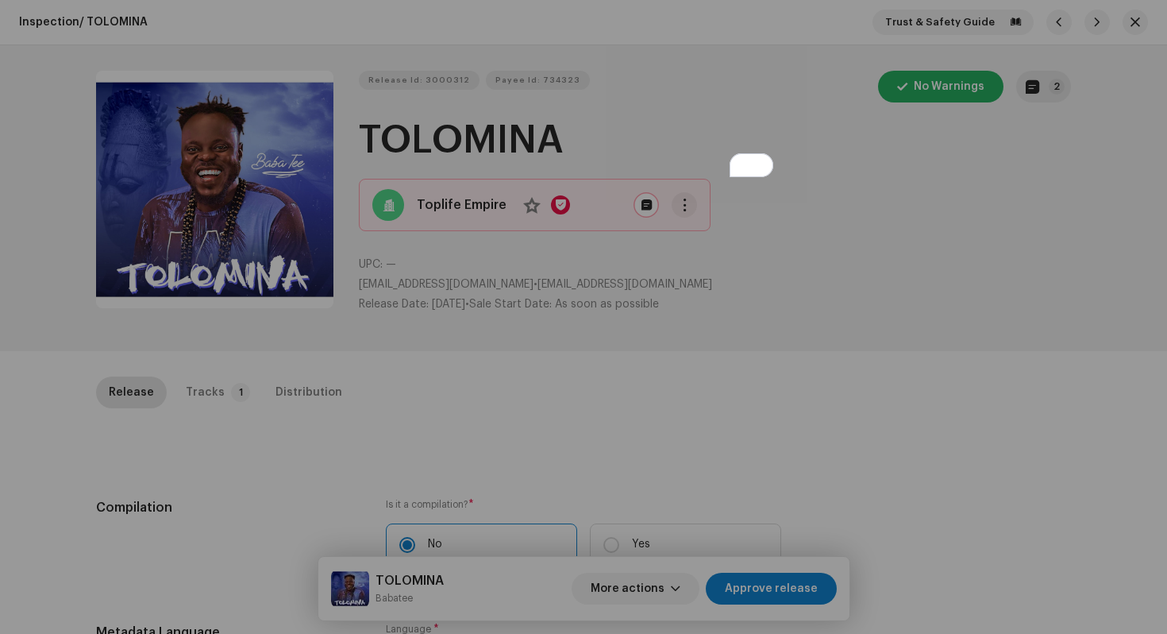
click at [985, 438] on div "Release notes [PERSON_NAME] [DATE] reject this one, something is wrong, can't u…" at bounding box center [583, 317] width 1167 height 634
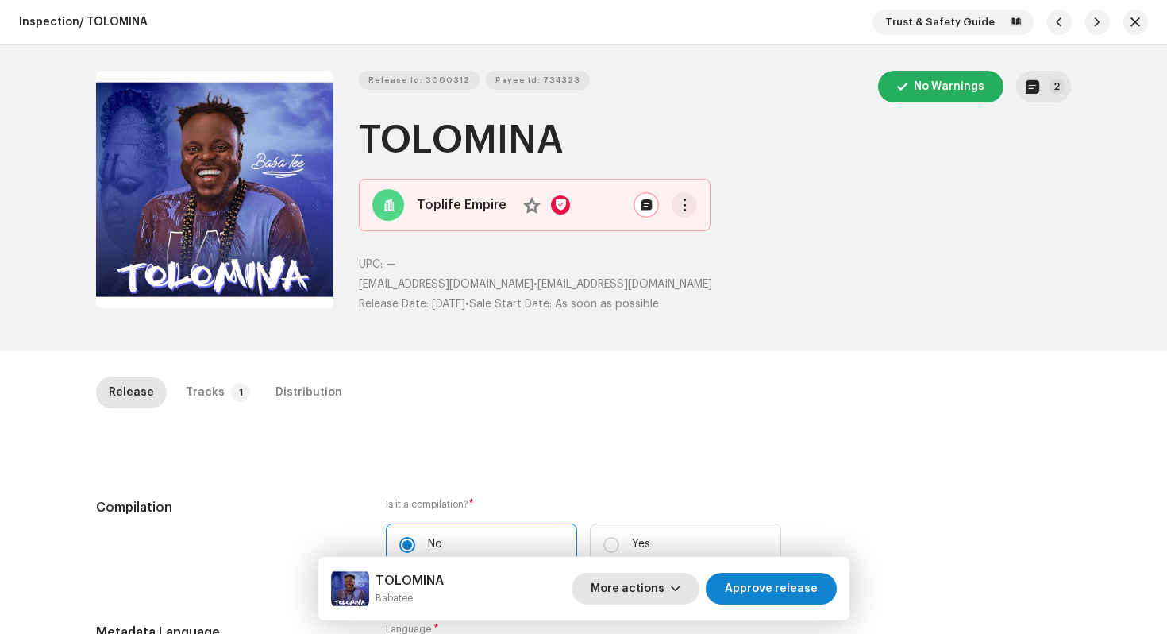
click at [623, 592] on span "More actions" at bounding box center [628, 589] width 74 height 32
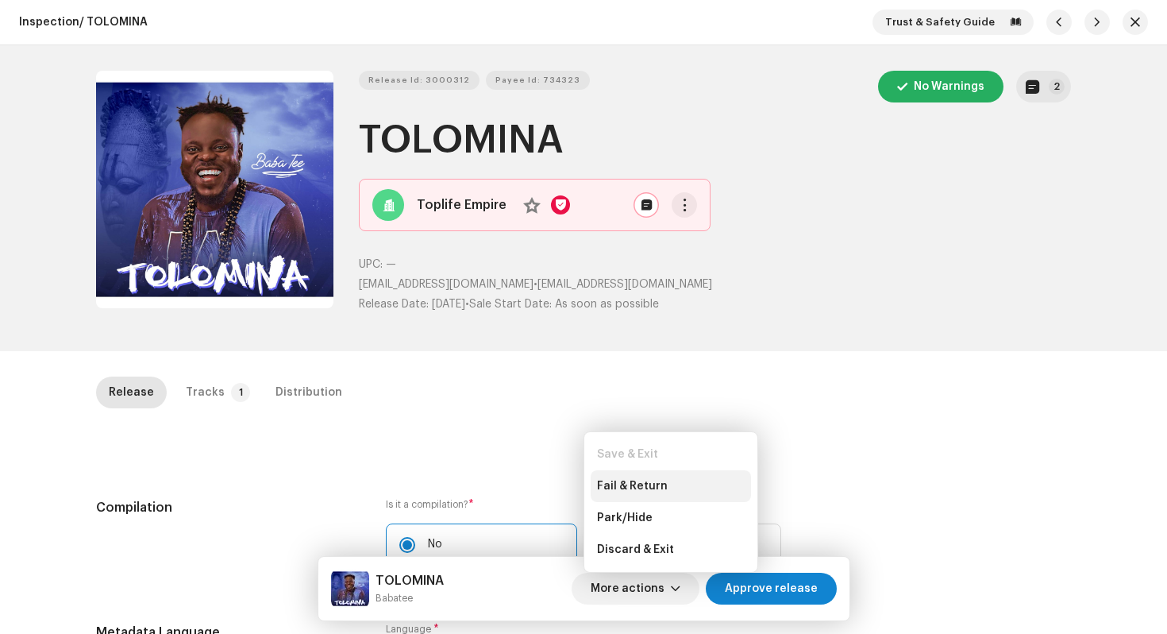
click at [627, 487] on span "Fail & Return" at bounding box center [632, 486] width 71 height 13
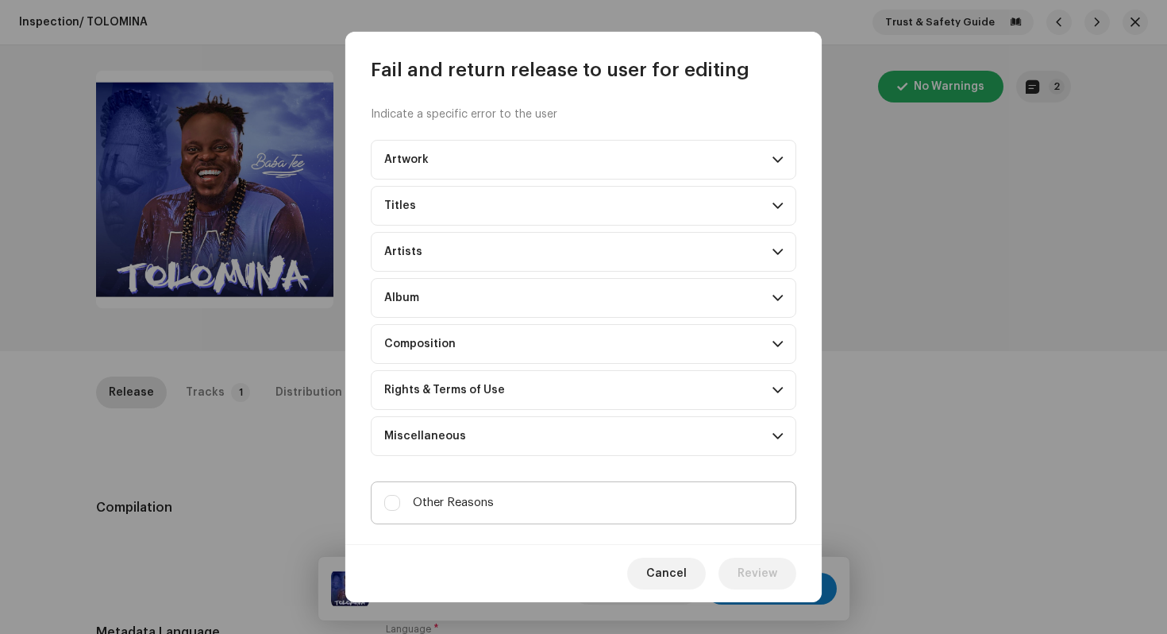
click at [455, 506] on span "Other Reasons" at bounding box center [453, 502] width 81 height 17
click at [400, 506] on input "Other Reasons" at bounding box center [392, 503] width 16 height 16
checkbox input "true"
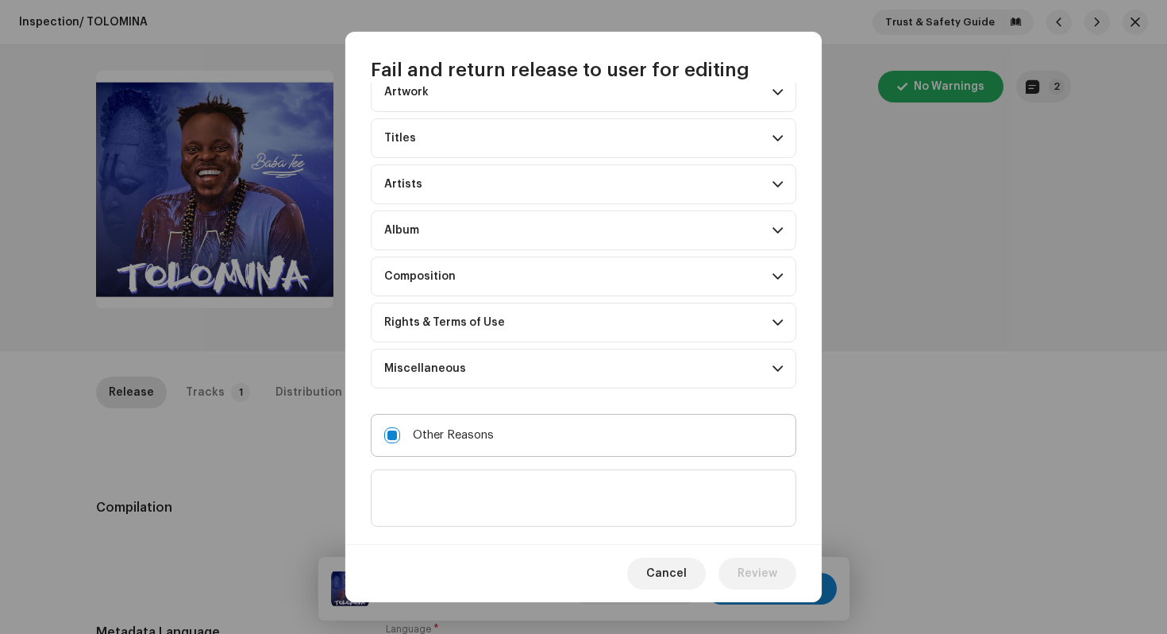
scroll to position [97, 0]
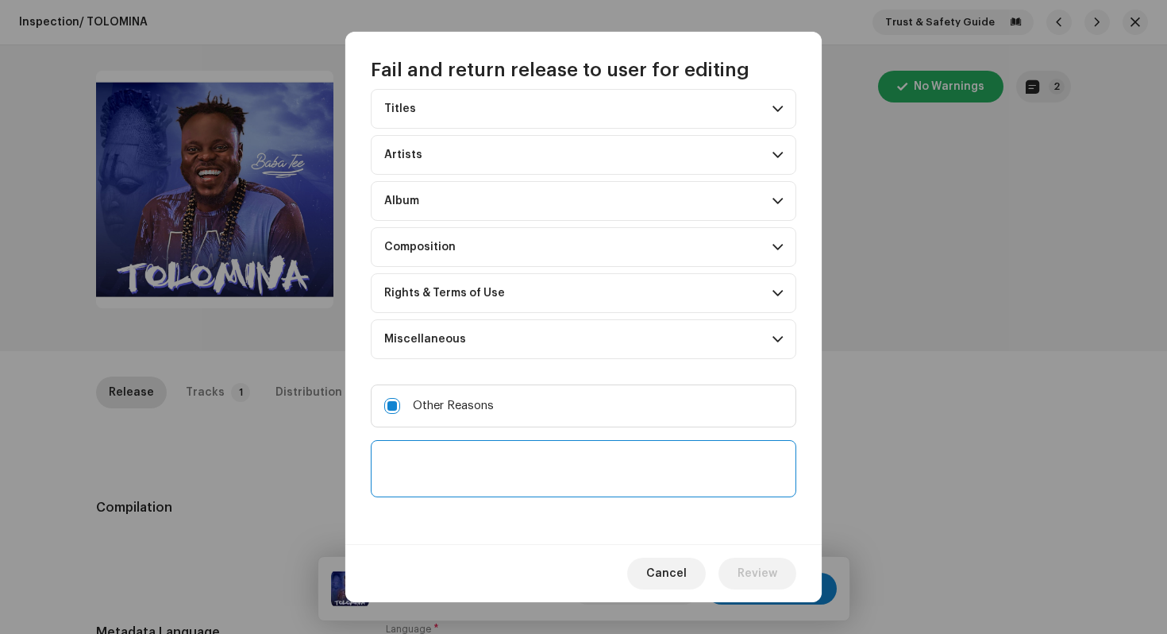
click at [461, 483] on textarea at bounding box center [584, 468] width 426 height 57
type textarea "same problem"
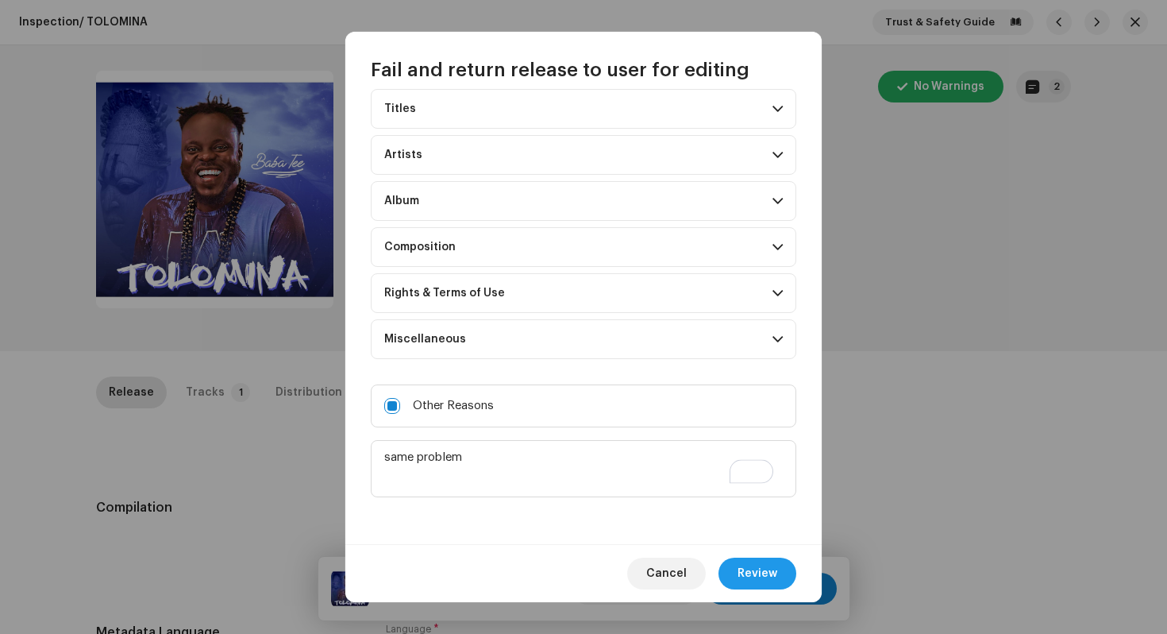
click at [761, 572] on span "Review" at bounding box center [758, 573] width 40 height 32
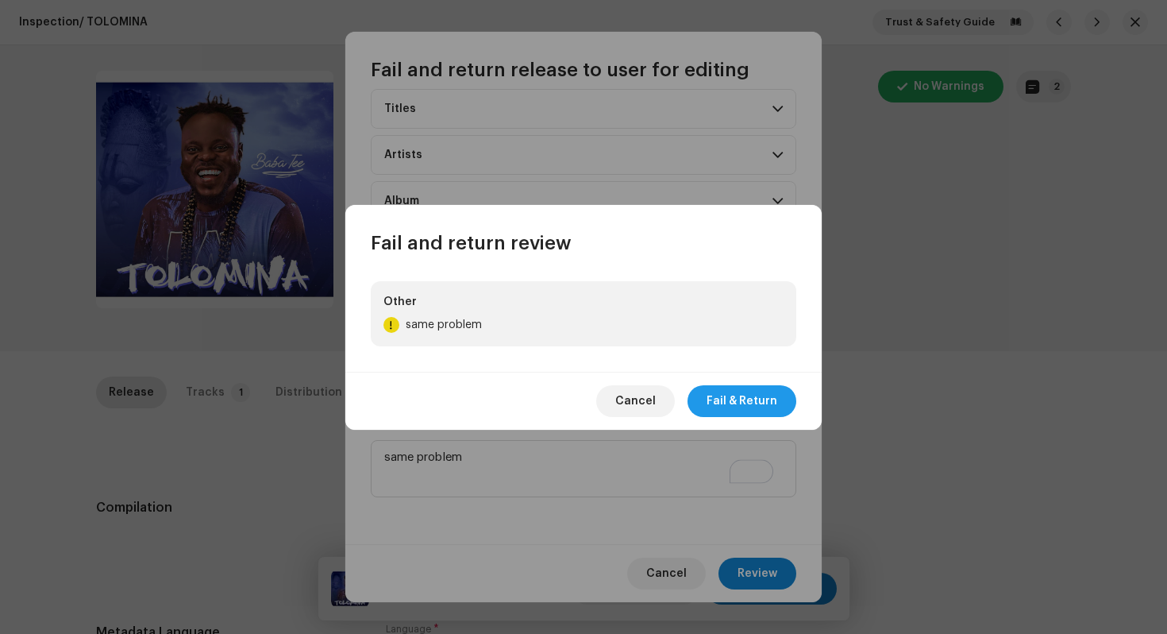
click at [746, 400] on span "Fail & Return" at bounding box center [742, 401] width 71 height 32
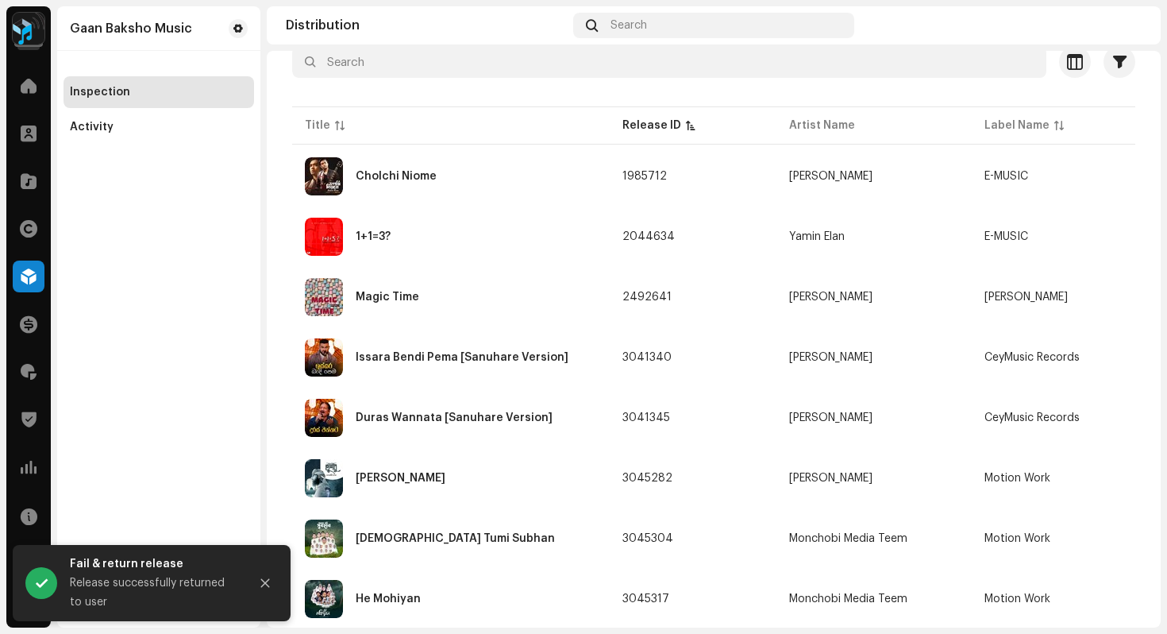
scroll to position [162, 0]
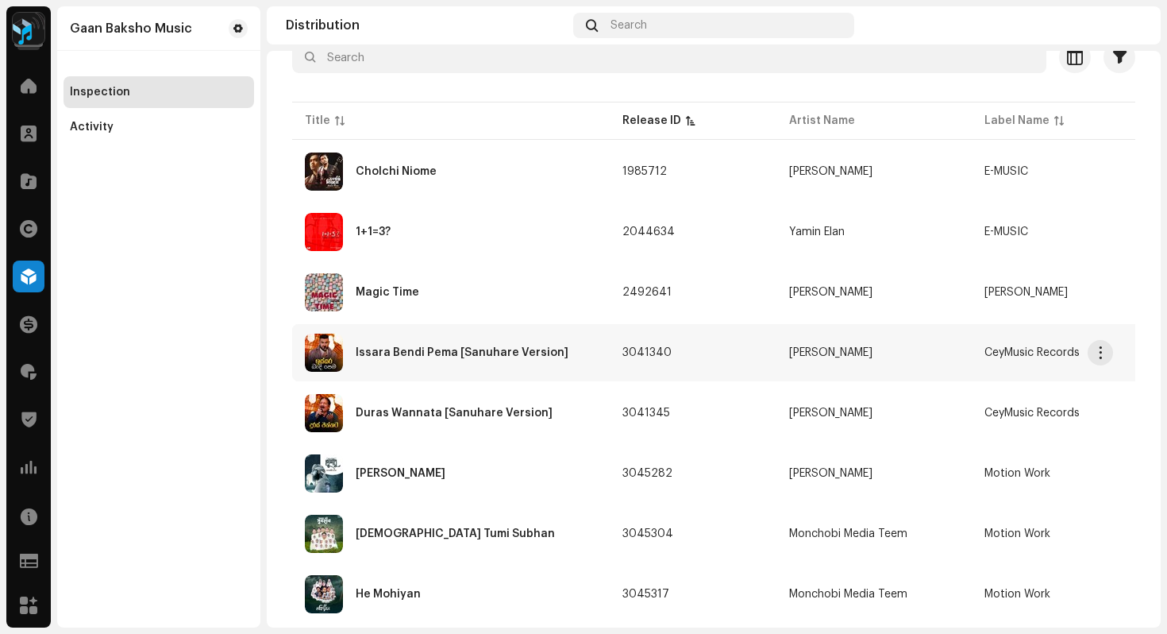
click at [535, 357] on div "Issara Bendi Pema [Sanuhare Version]" at bounding box center [462, 352] width 213 height 11
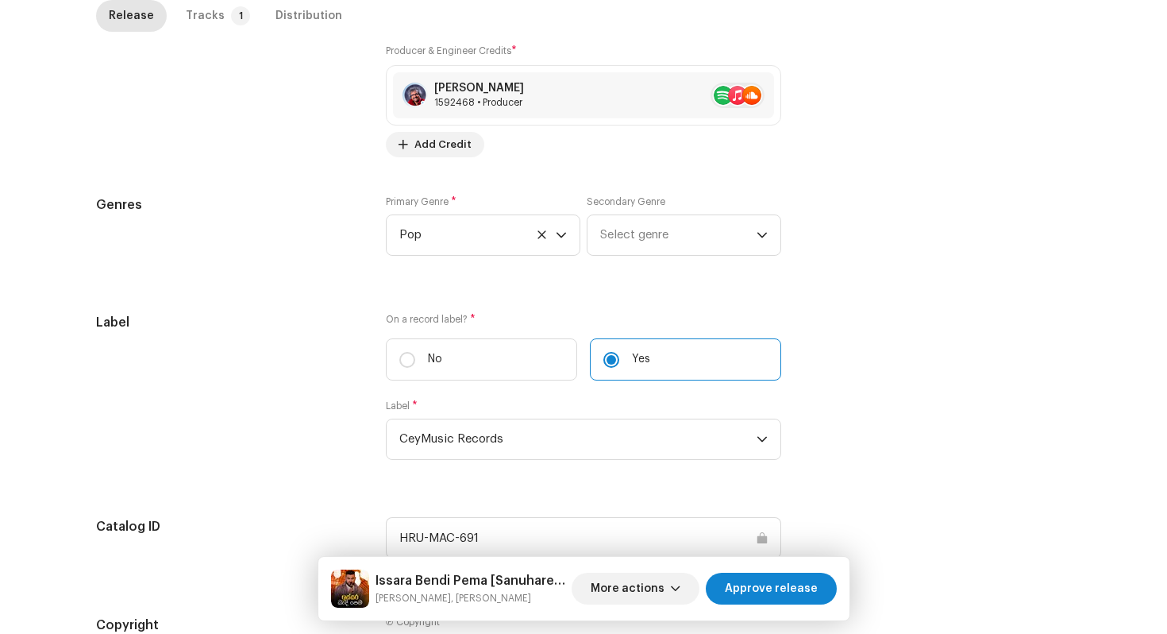
scroll to position [1629, 0]
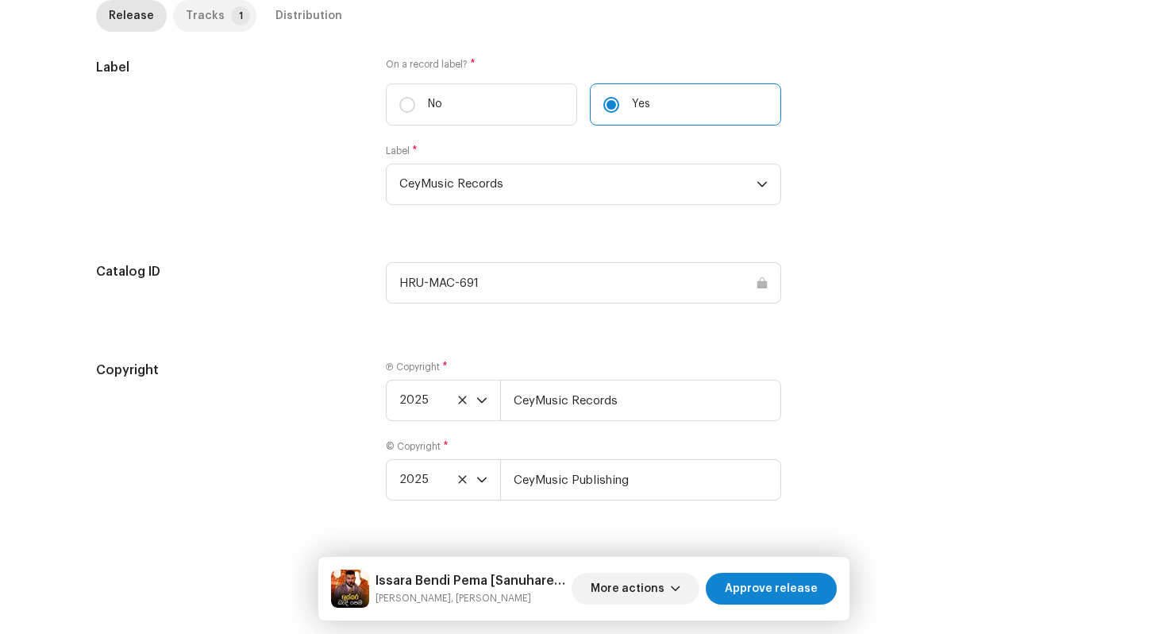
click at [214, 12] on p-tab "Tracks 1" at bounding box center [214, 16] width 83 height 32
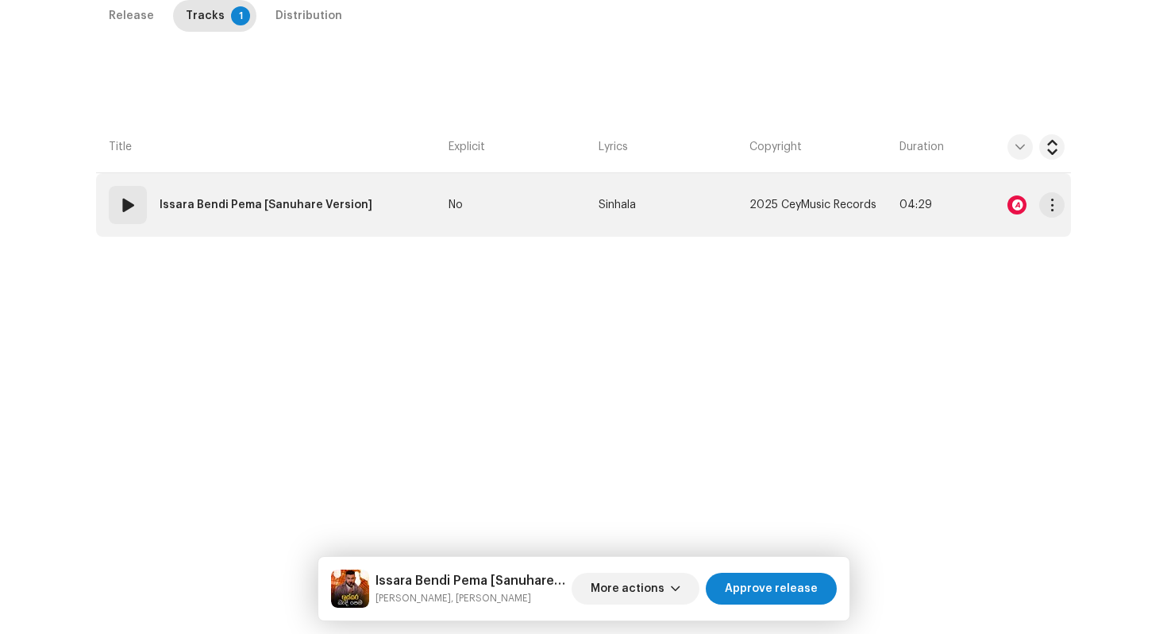
click at [403, 196] on td "01 Issara Bendi Pema [Sanuhare Version]" at bounding box center [269, 205] width 346 height 64
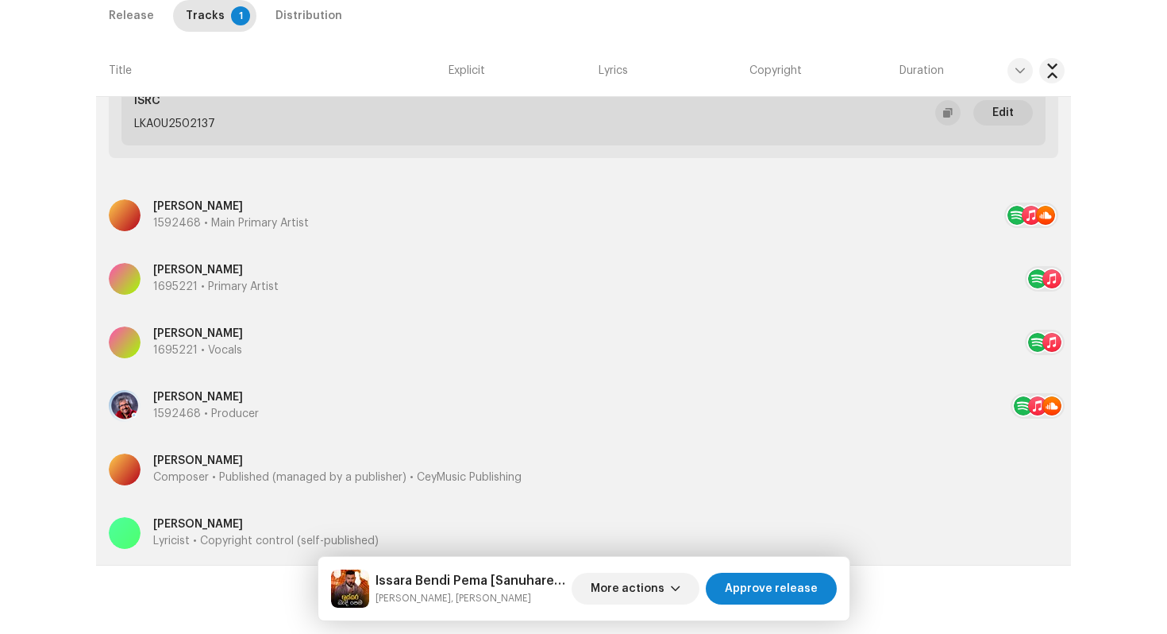
scroll to position [695, 0]
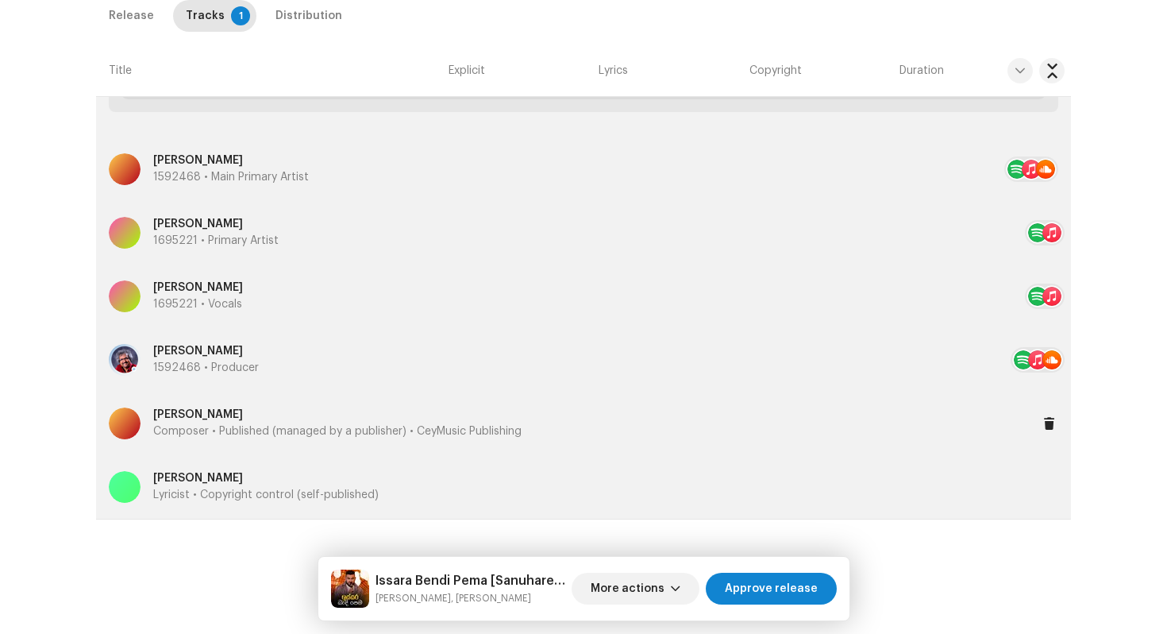
click at [206, 430] on p "Composer • Published (managed by a publisher) • CeyMusic Publishing" at bounding box center [337, 431] width 368 height 17
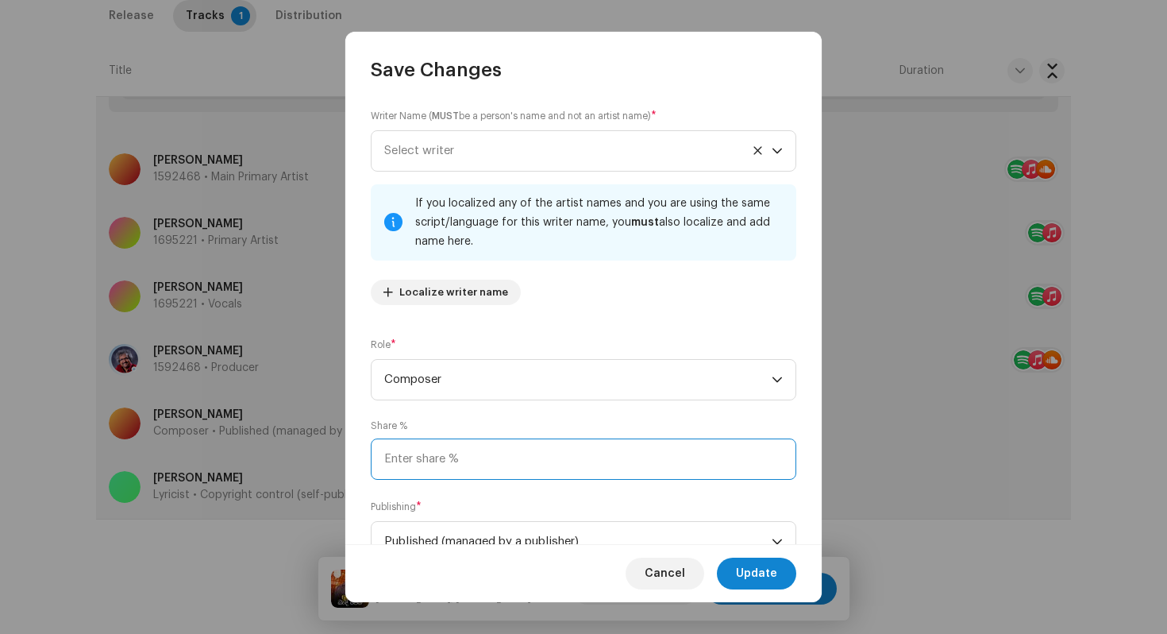
click at [465, 468] on input at bounding box center [584, 458] width 426 height 41
type input "50.00"
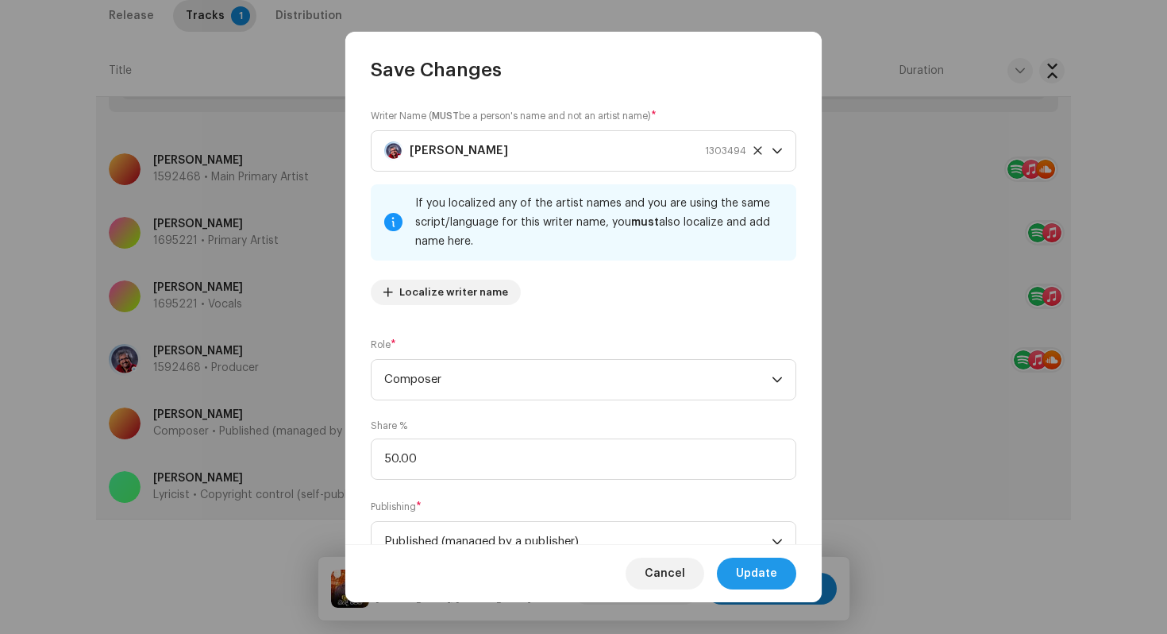
click at [766, 576] on span "Update" at bounding box center [756, 573] width 41 height 32
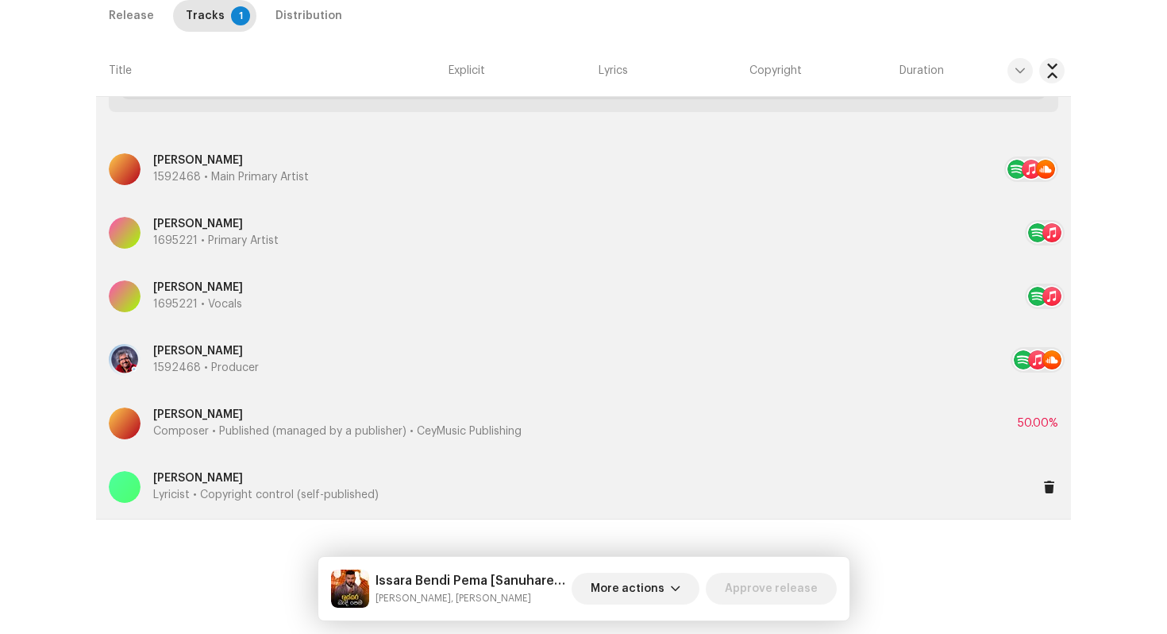
click at [217, 507] on div "[PERSON_NAME] Lyricist • Copyright control (self-published)" at bounding box center [574, 486] width 931 height 57
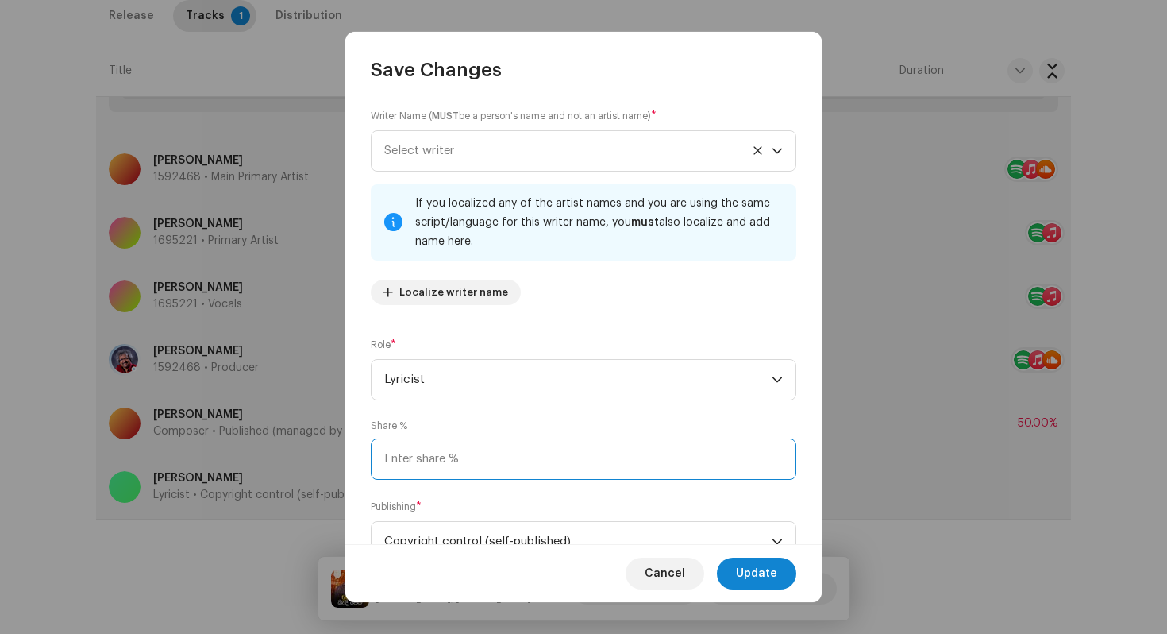
click at [400, 442] on input at bounding box center [584, 458] width 426 height 41
type input "50.00"
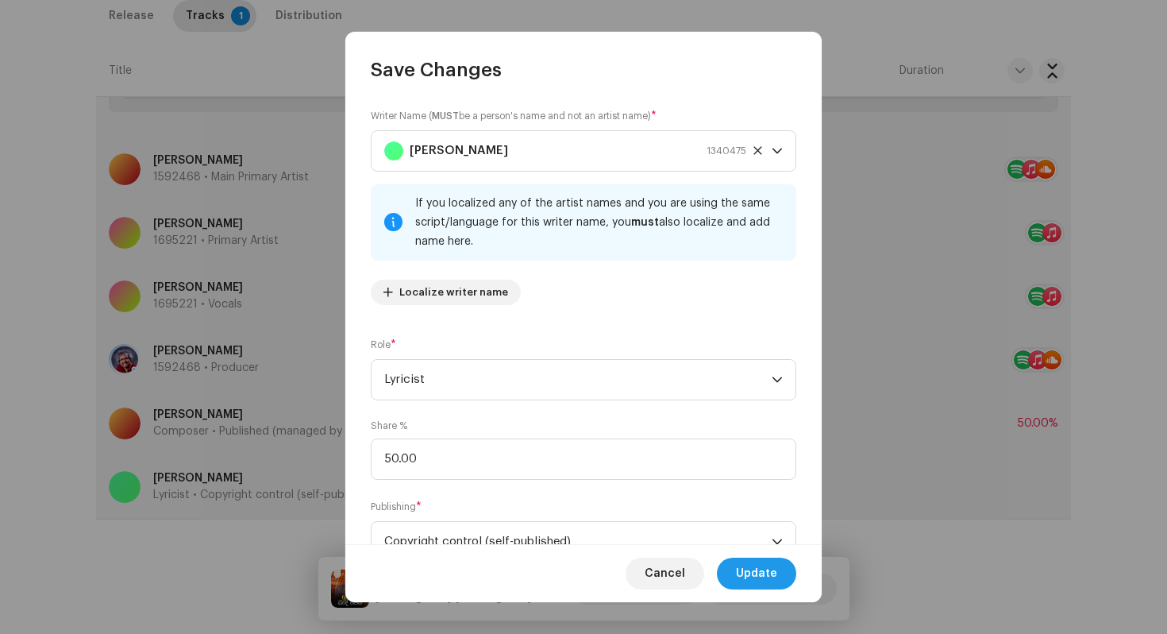
click at [745, 565] on span "Update" at bounding box center [756, 573] width 41 height 32
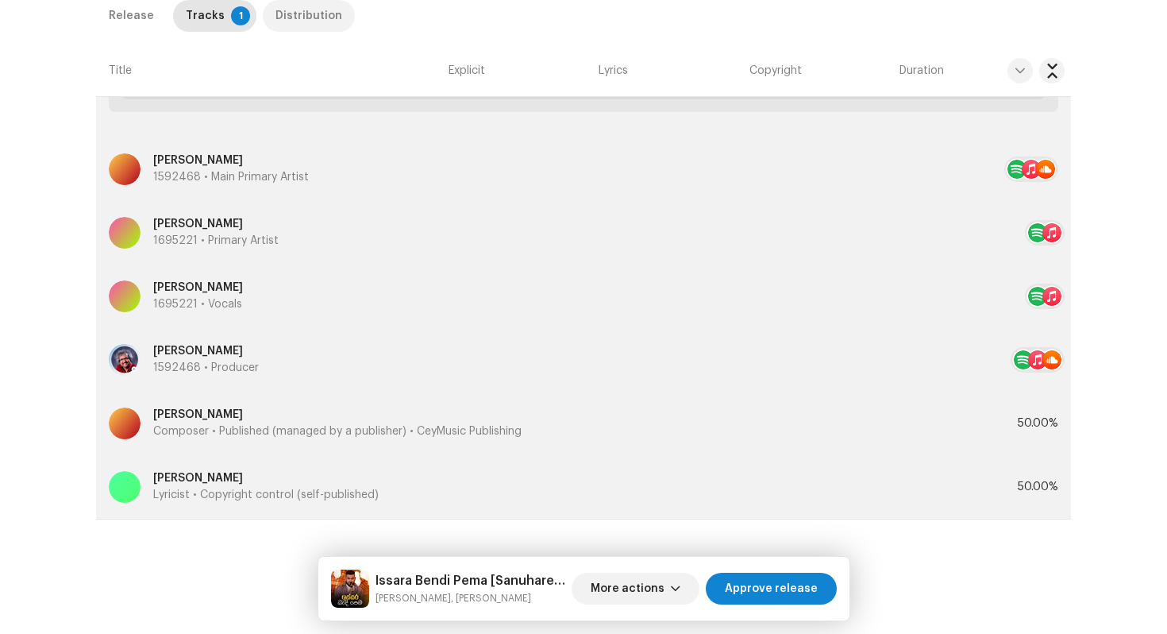
click at [300, 18] on div "Distribution" at bounding box center [309, 16] width 67 height 32
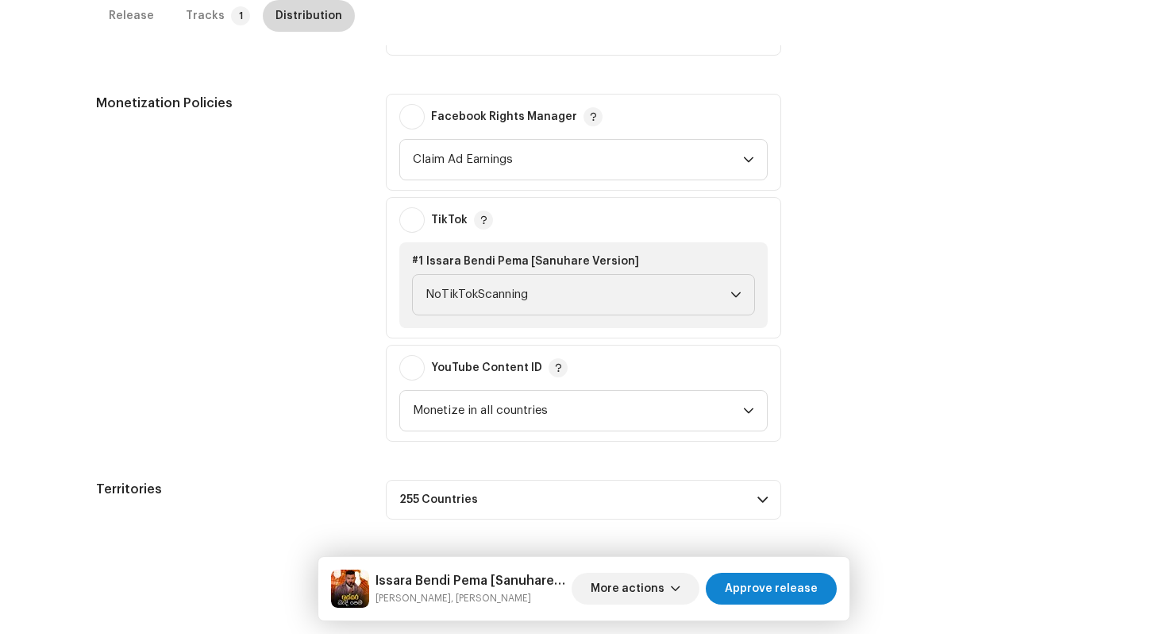
scroll to position [615, 0]
click at [473, 302] on span "NoTikTokScanning" at bounding box center [578, 295] width 305 height 40
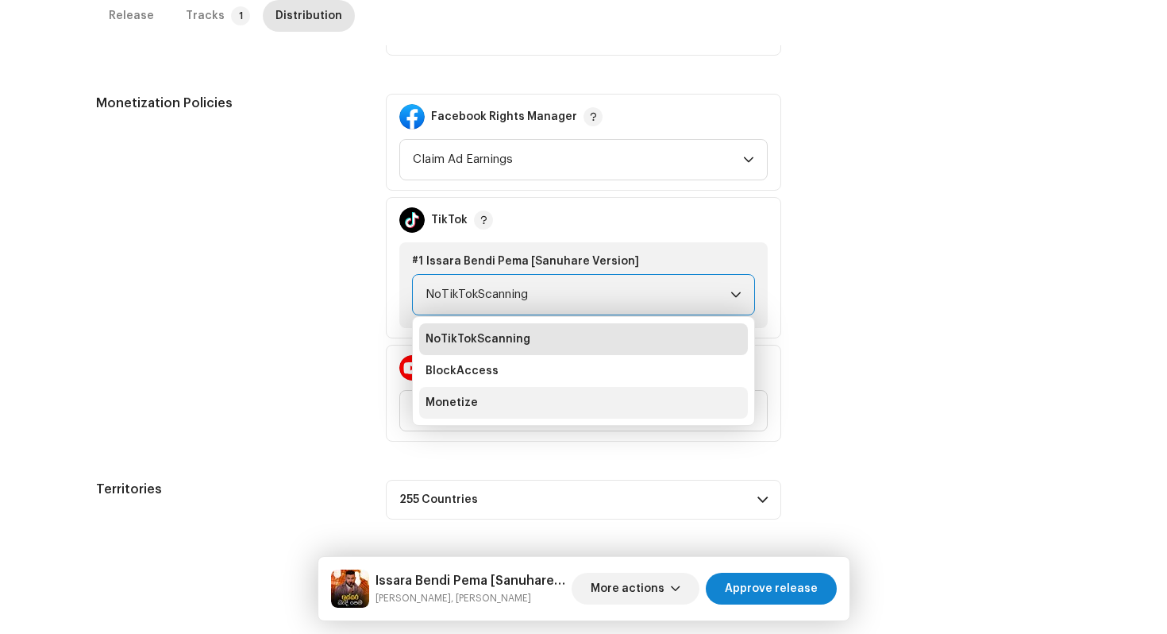
click at [461, 398] on span "Monetize" at bounding box center [452, 403] width 52 height 16
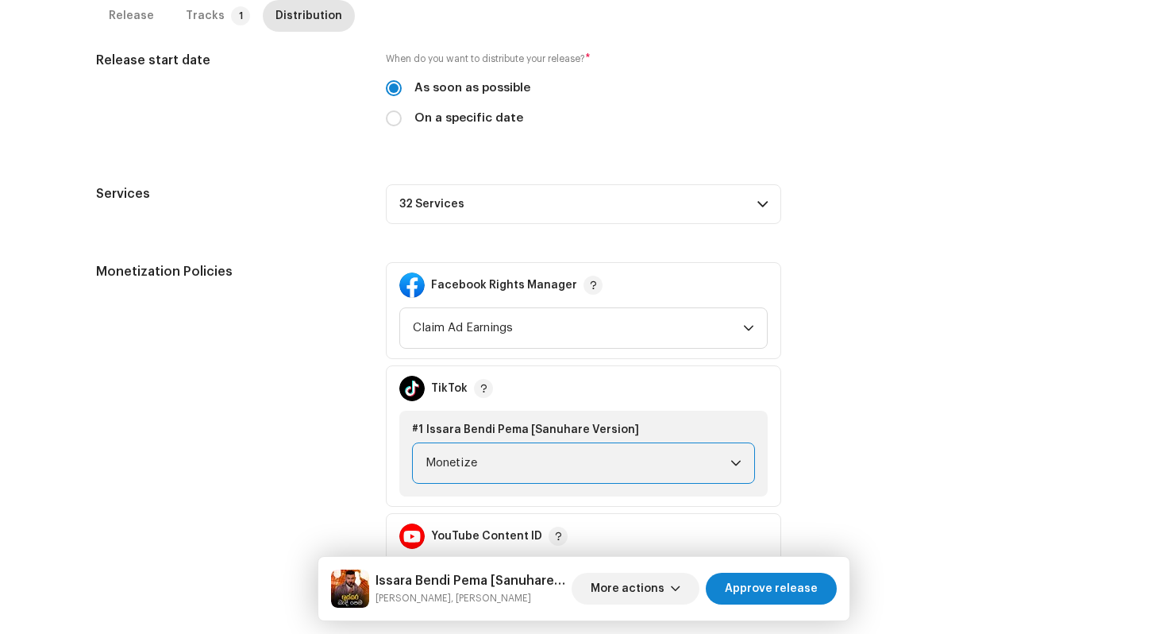
scroll to position [364, 0]
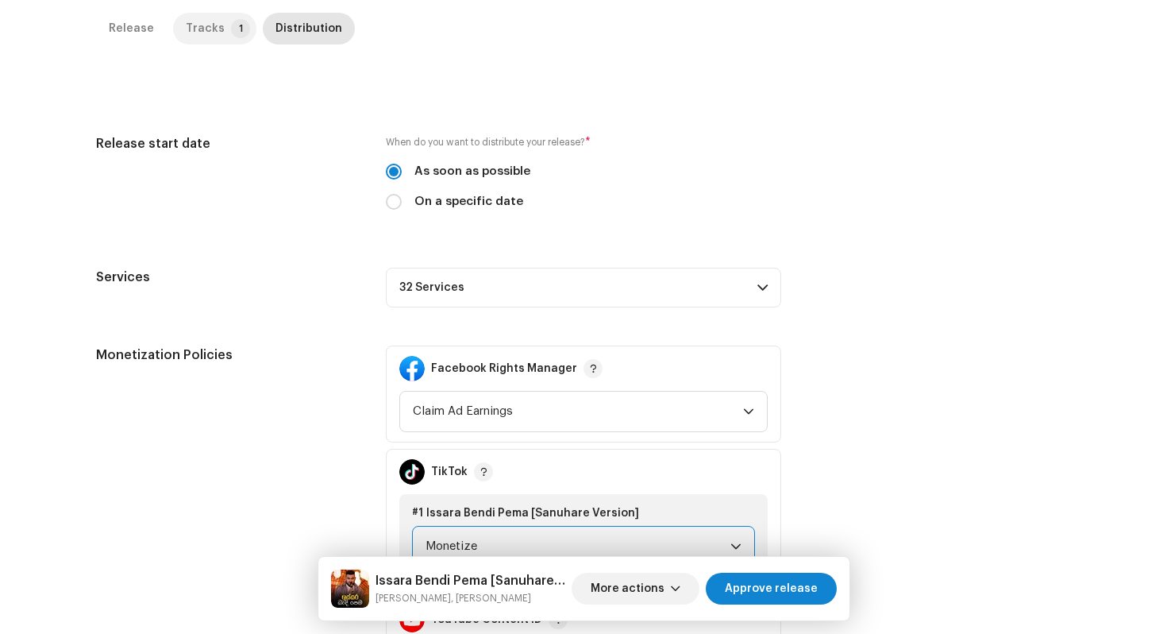
click at [214, 31] on p-tab "Tracks 1" at bounding box center [214, 29] width 83 height 32
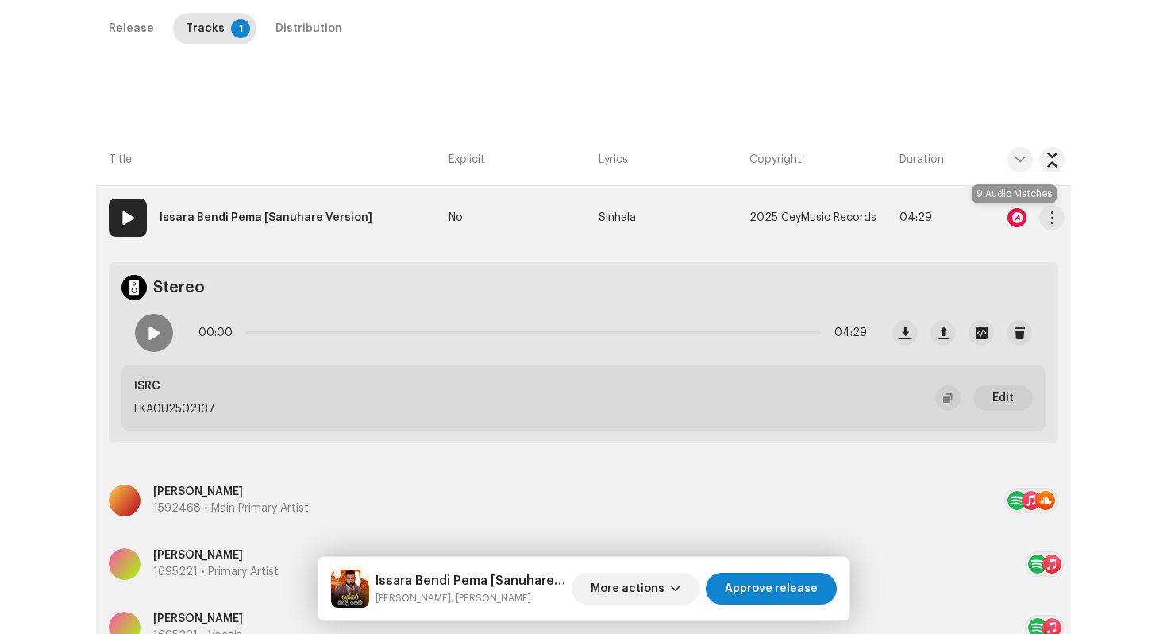
click at [1016, 213] on div at bounding box center [1017, 217] width 19 height 19
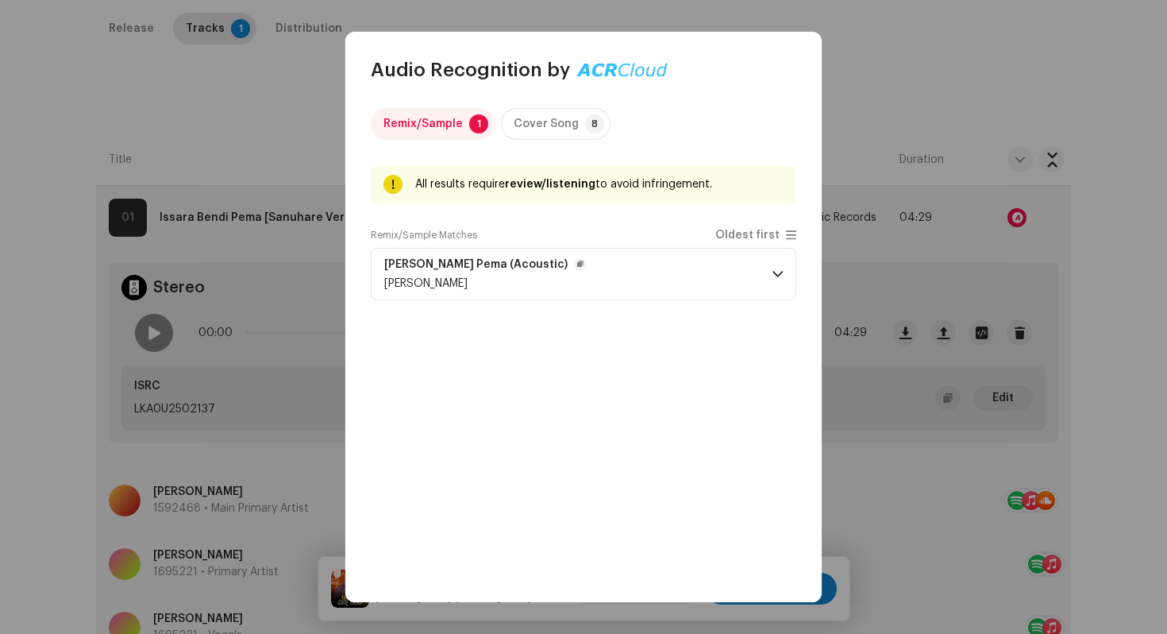
click at [747, 286] on p-accordion-header "[PERSON_NAME] Pema (Acoustic) [PERSON_NAME]" at bounding box center [584, 274] width 426 height 52
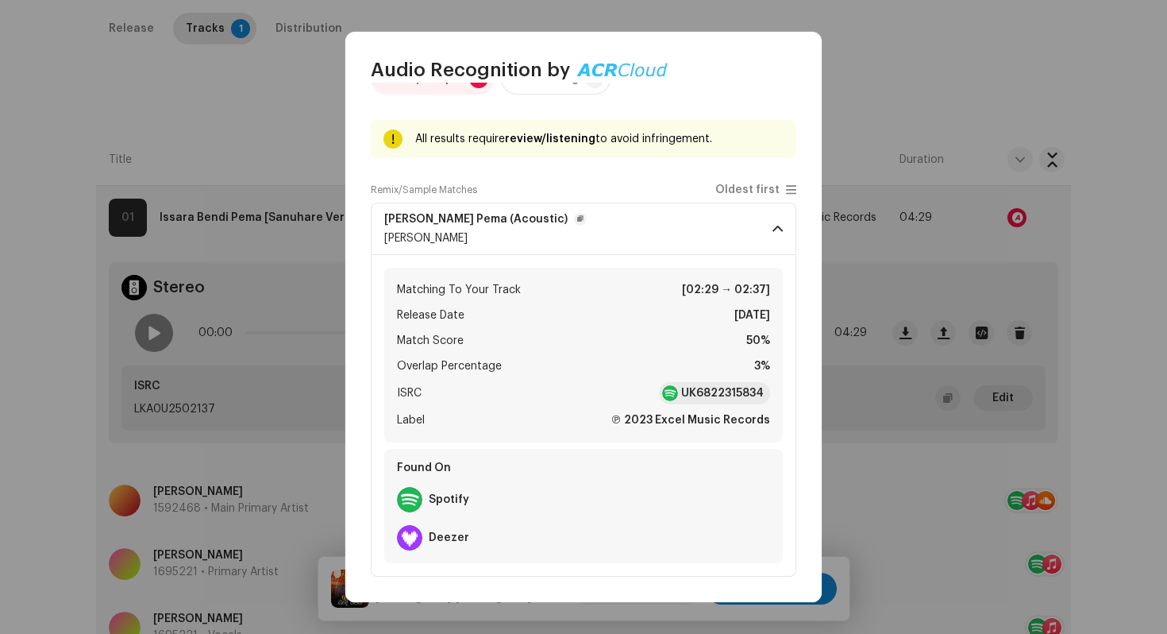
scroll to position [0, 0]
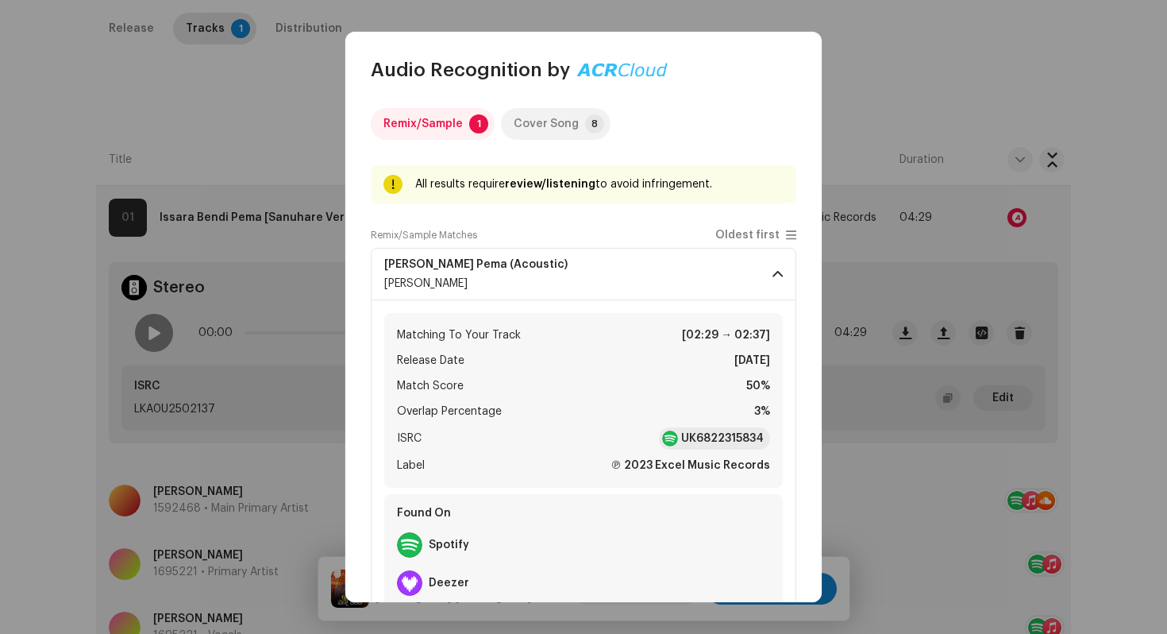
click at [555, 131] on div "Cover Song" at bounding box center [546, 124] width 65 height 32
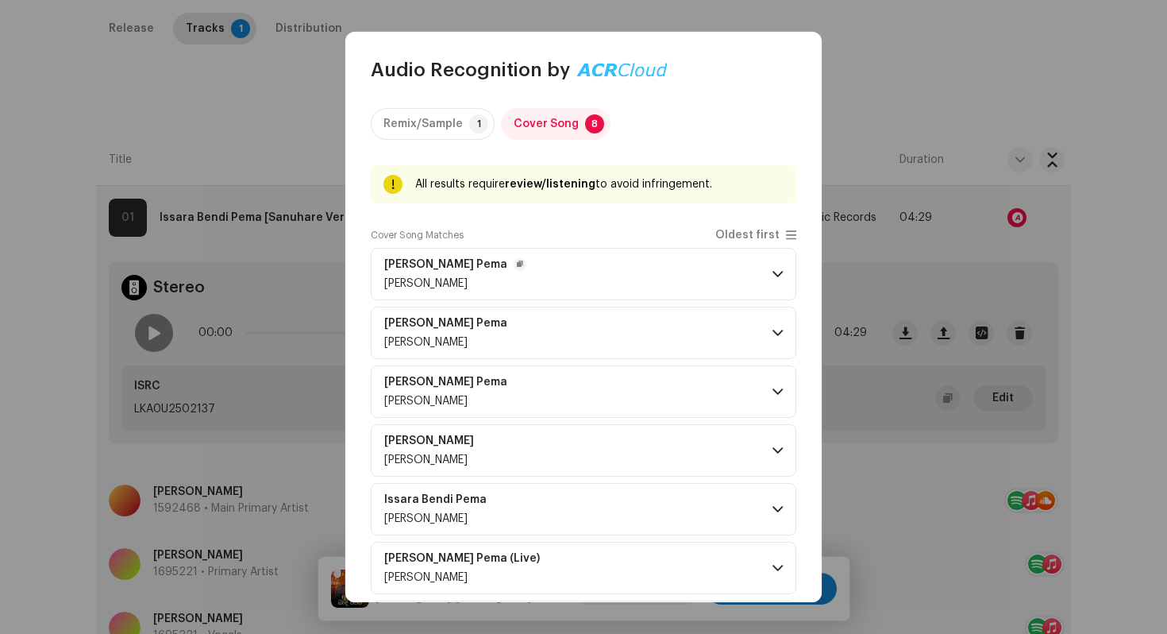
click at [750, 276] on p-accordion-header "[PERSON_NAME] Pema [PERSON_NAME]" at bounding box center [584, 274] width 426 height 52
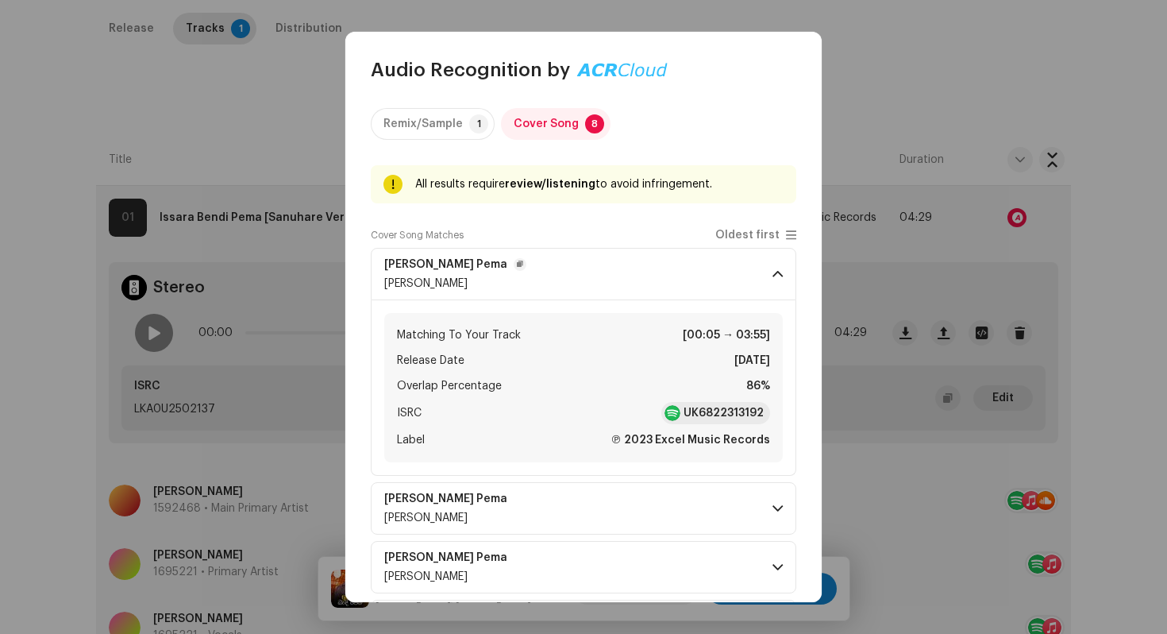
click at [759, 270] on p-accordion-header "[PERSON_NAME] Pema [PERSON_NAME]" at bounding box center [584, 274] width 426 height 52
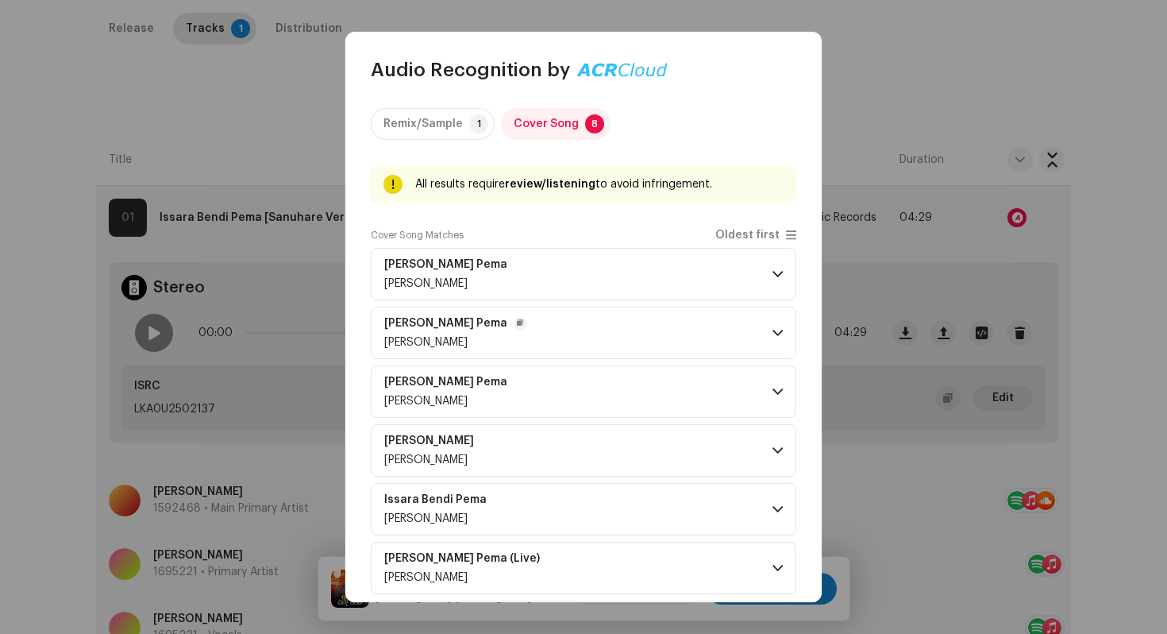
click at [773, 333] on span at bounding box center [778, 332] width 10 height 13
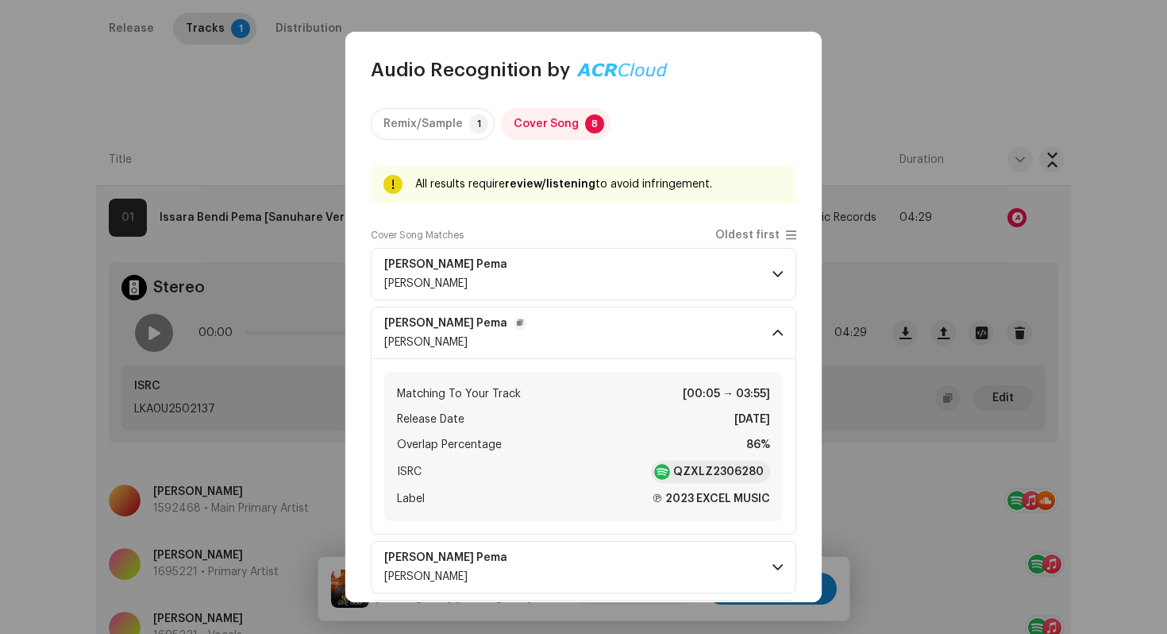
click at [773, 333] on span at bounding box center [778, 332] width 10 height 13
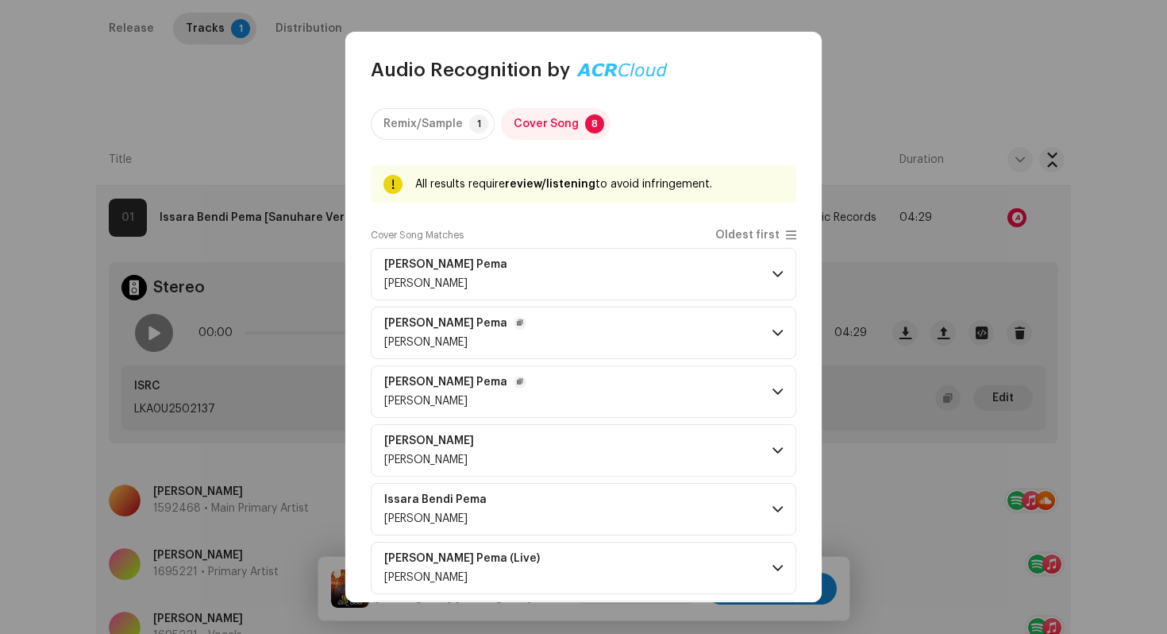
click at [772, 384] on p-accordion-header "[PERSON_NAME] Pema [PERSON_NAME]" at bounding box center [584, 391] width 426 height 52
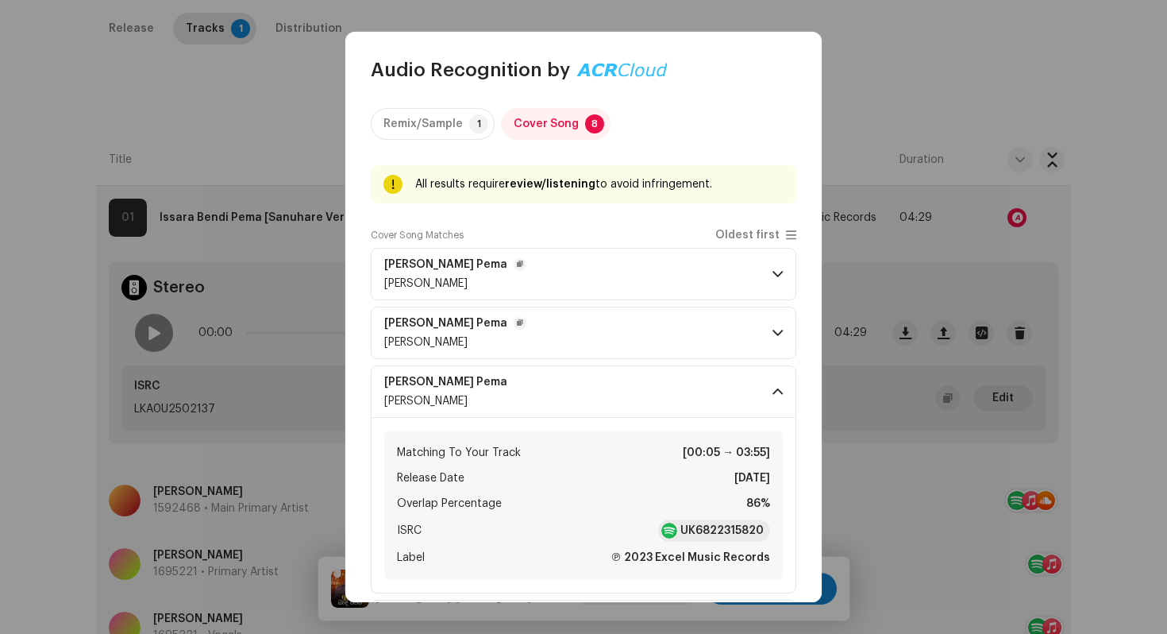
click at [773, 279] on span at bounding box center [778, 274] width 10 height 13
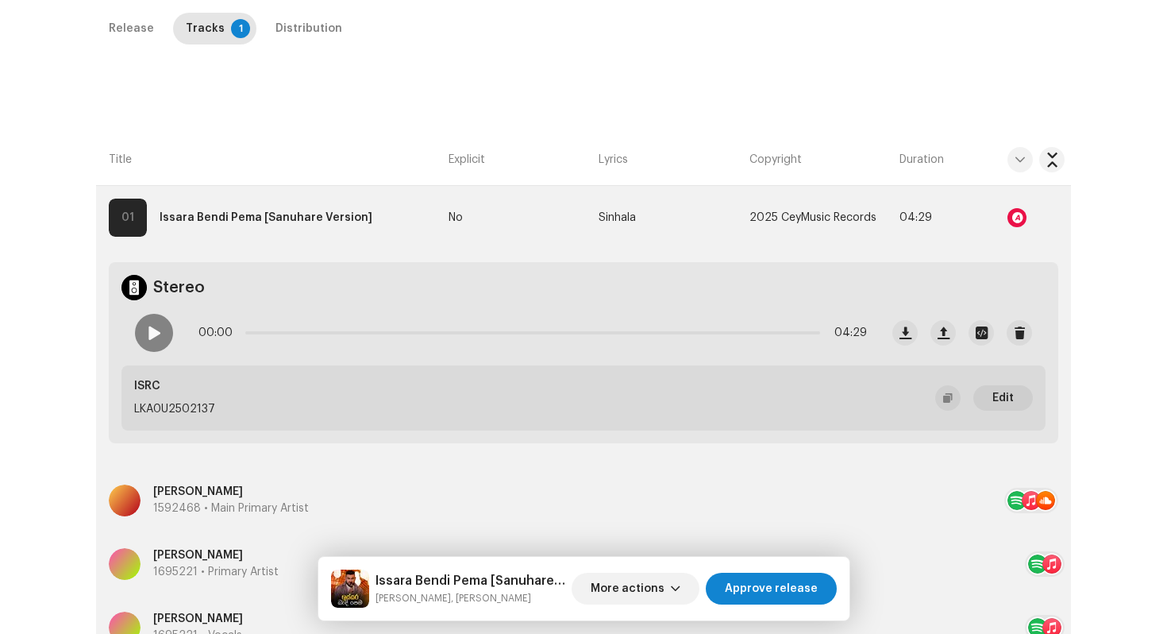
click at [936, 150] on div "Audio Recognition by Remix/Sample 1 Cover Song 8 All results require review/lis…" at bounding box center [583, 317] width 1167 height 634
click at [774, 585] on span "Approve release" at bounding box center [771, 589] width 93 height 32
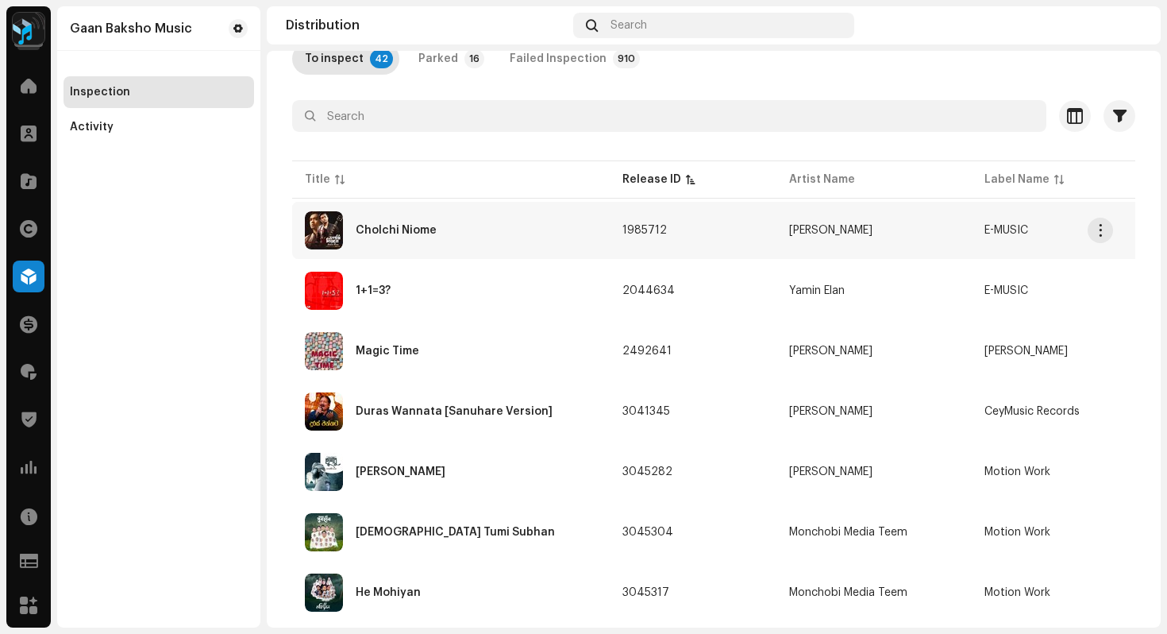
scroll to position [118, 0]
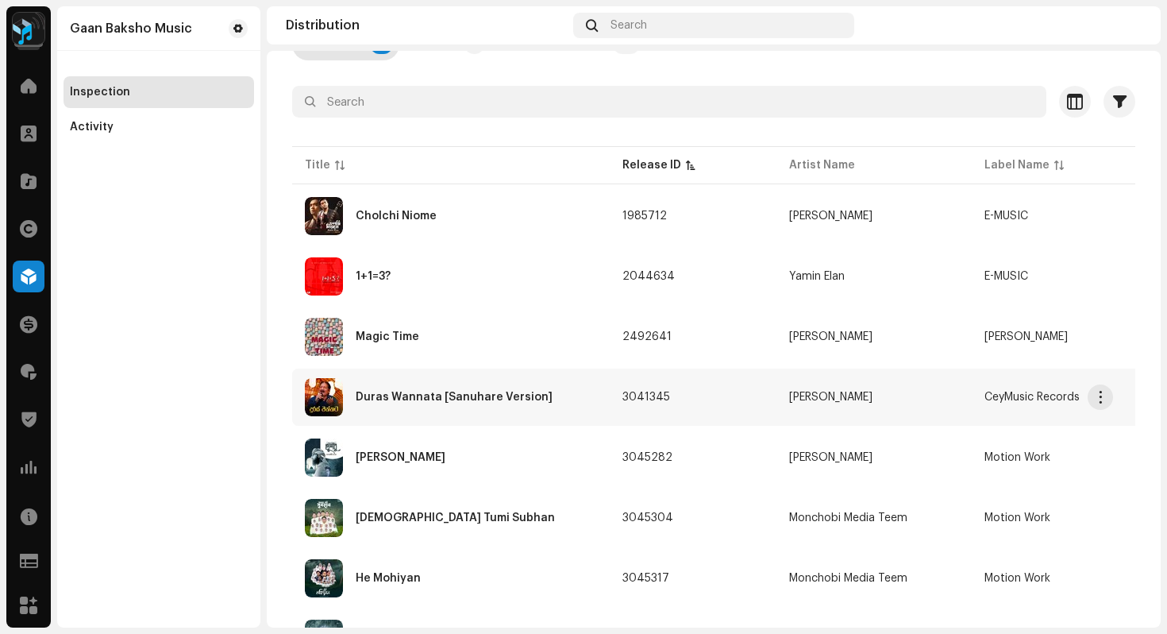
click at [411, 399] on div "Duras Wannata [Sanuhare Version]" at bounding box center [454, 396] width 197 height 11
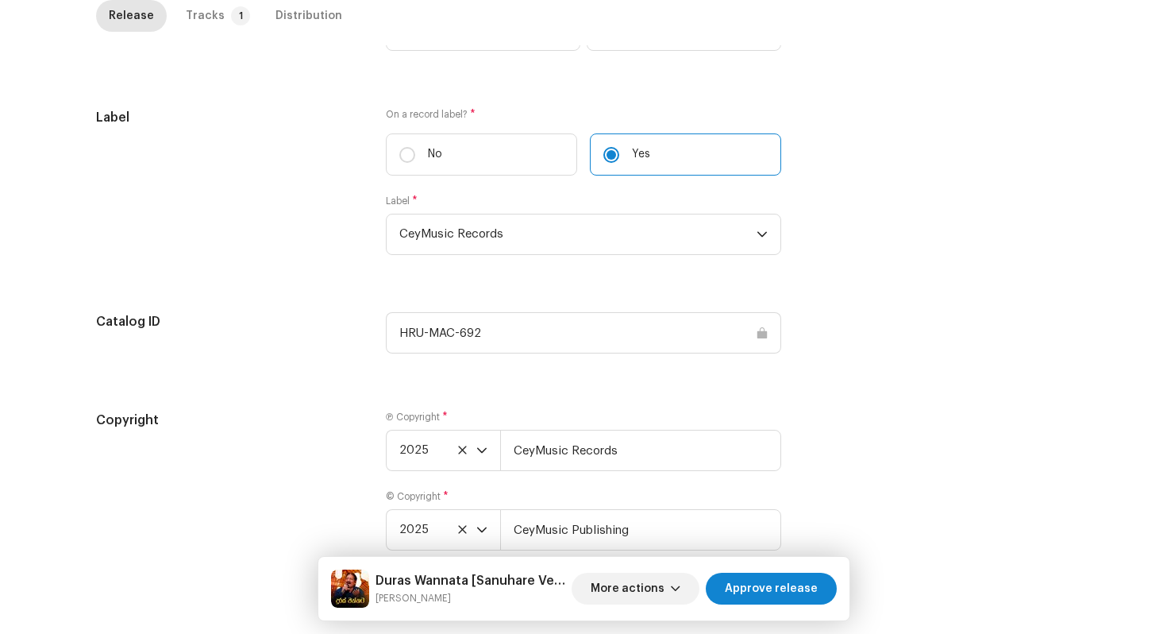
scroll to position [1562, 0]
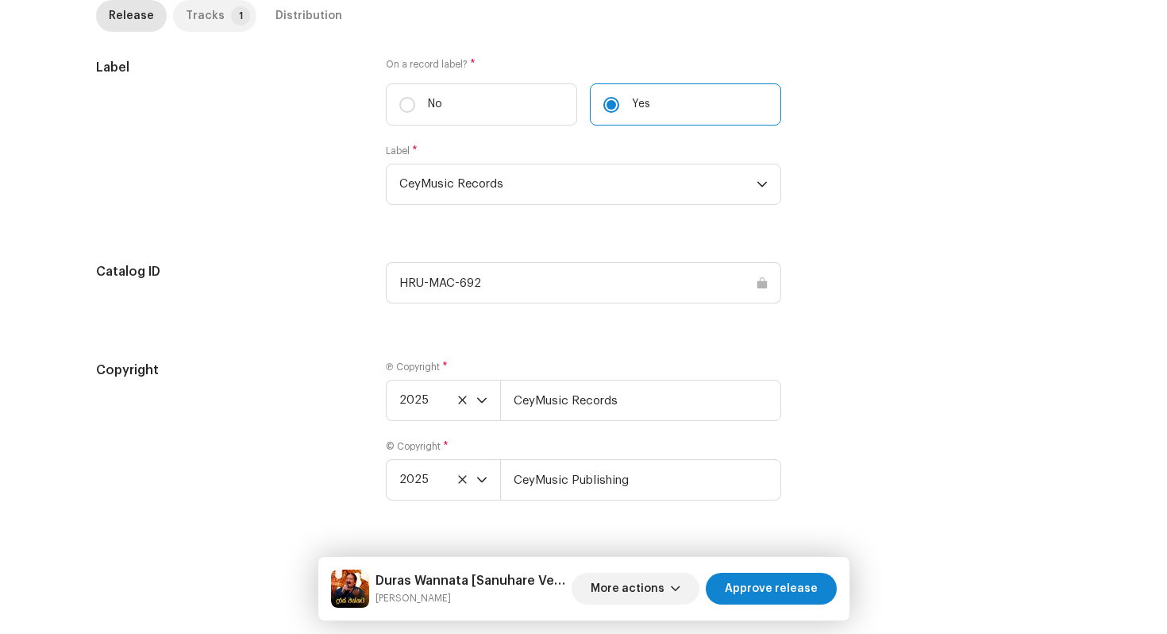
click at [204, 28] on div "Tracks" at bounding box center [205, 16] width 39 height 32
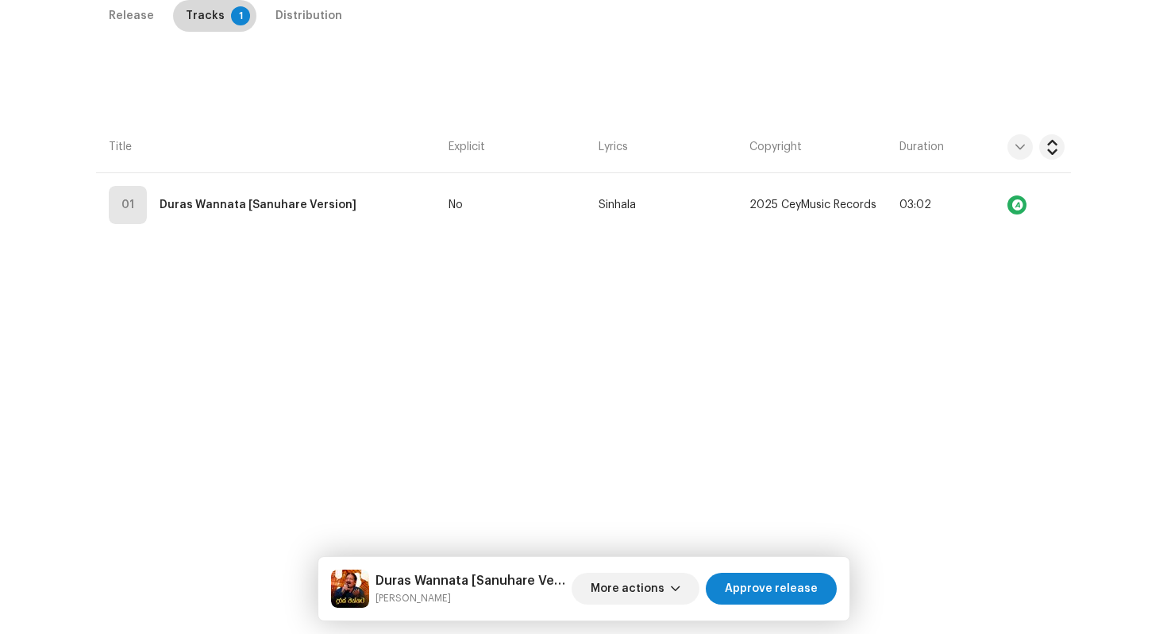
scroll to position [376, 0]
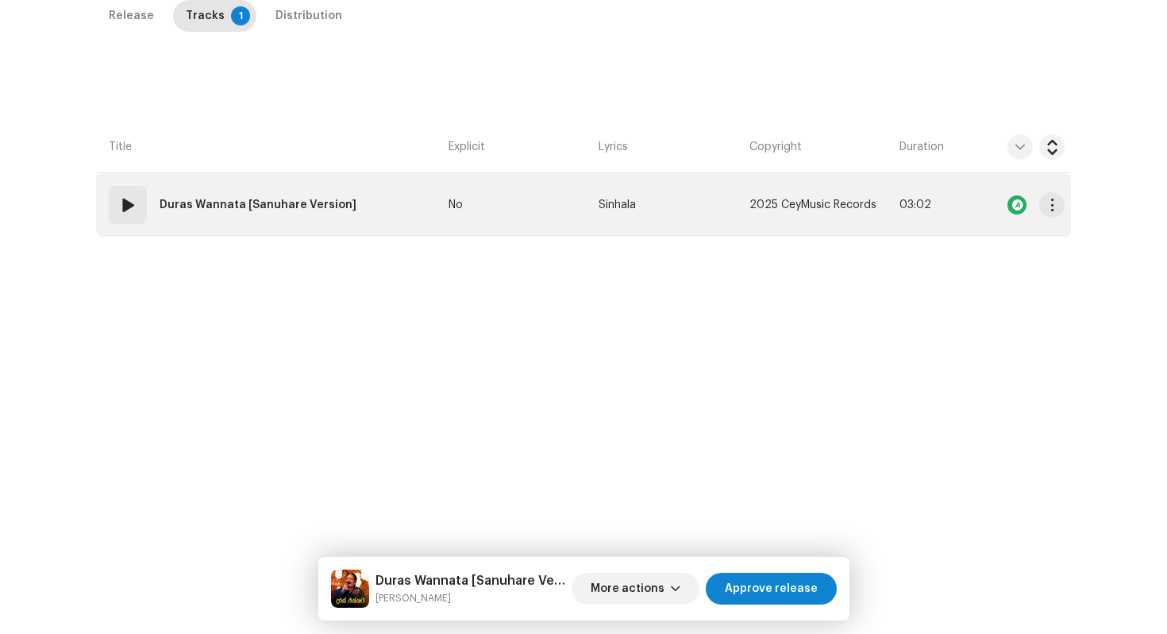
click at [415, 218] on td "01 Duras Wannata [Sanuhare Version]" at bounding box center [269, 205] width 346 height 64
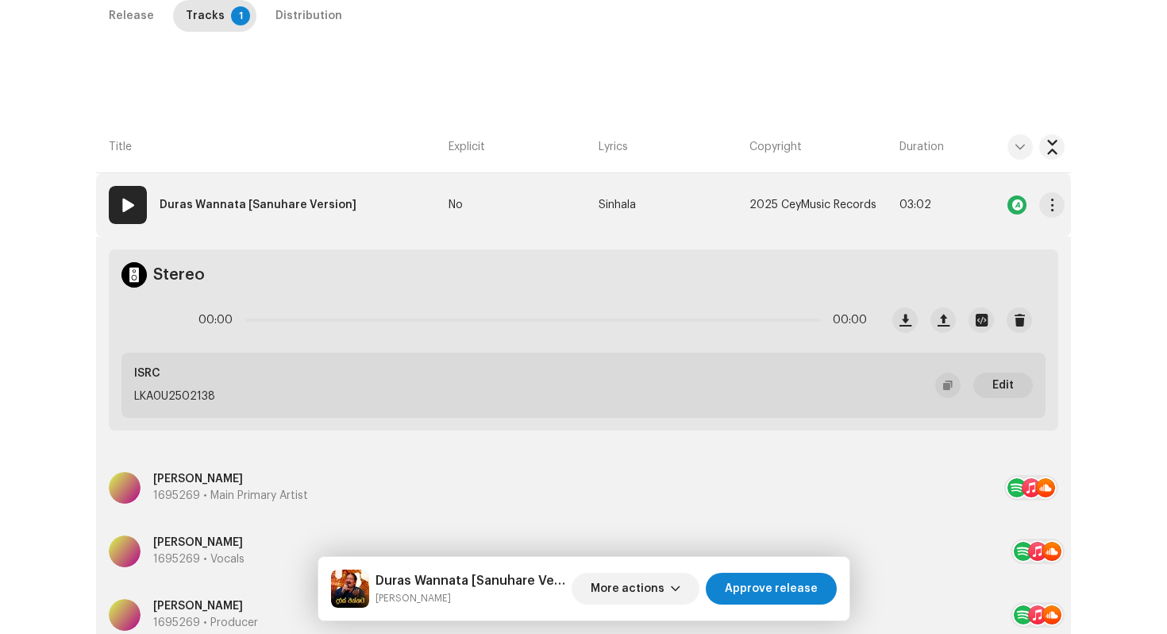
scroll to position [631, 0]
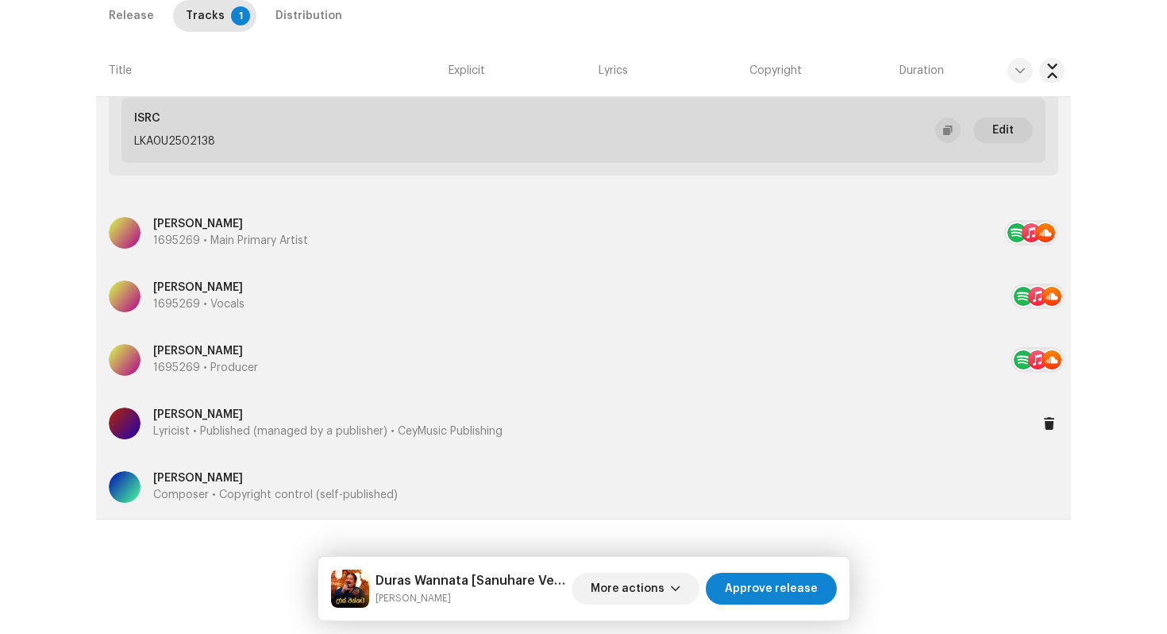
click at [210, 420] on p "[PERSON_NAME]" at bounding box center [327, 415] width 349 height 17
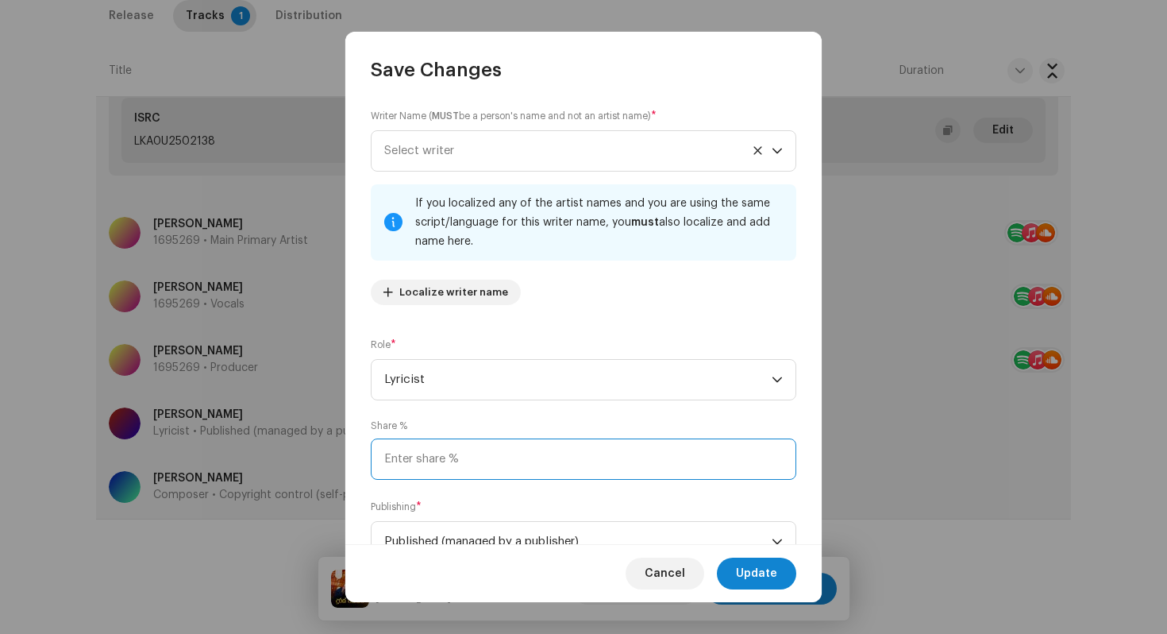
click at [505, 455] on input at bounding box center [584, 458] width 426 height 41
type input "50.00"
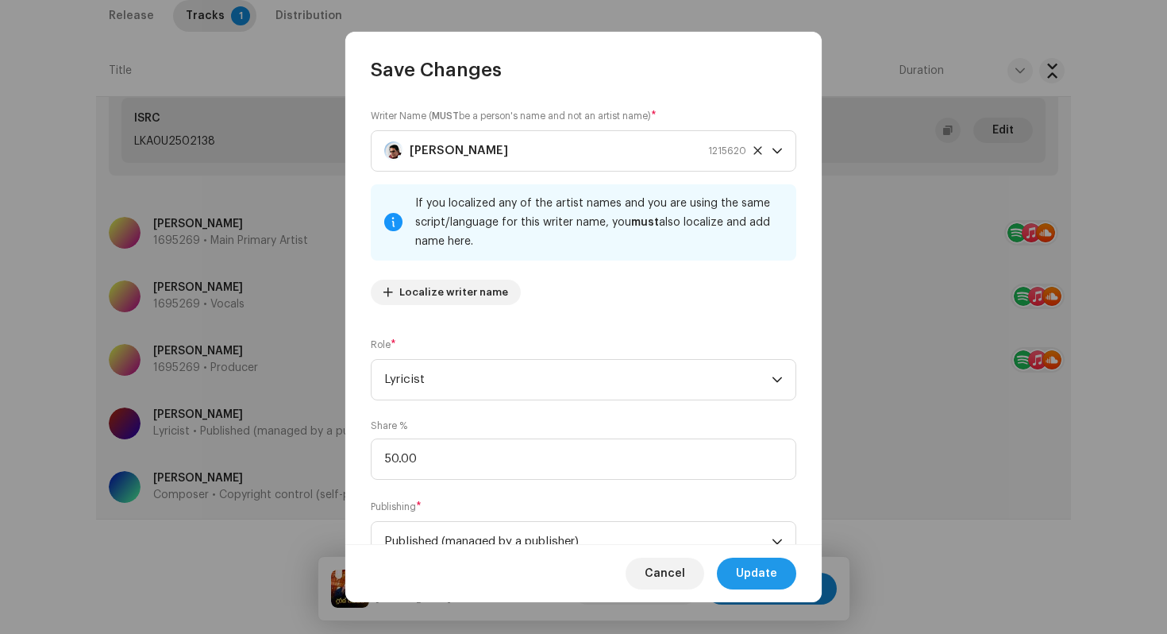
click at [777, 580] on span "Update" at bounding box center [756, 573] width 41 height 32
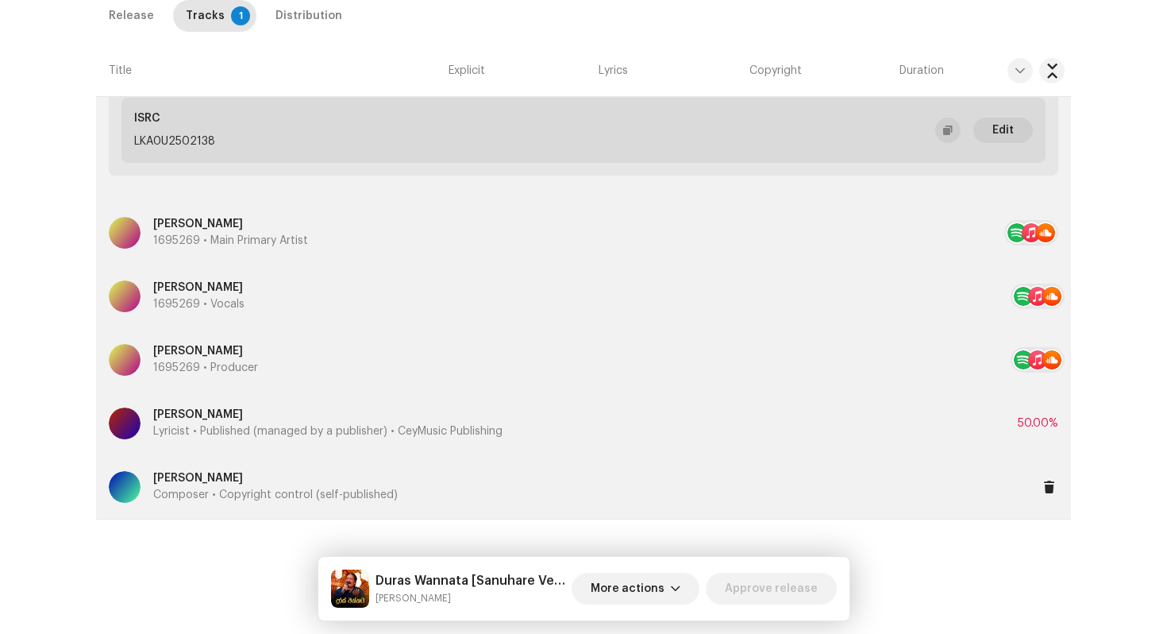
click at [243, 494] on p "Composer • Copyright control (self-published)" at bounding box center [275, 495] width 245 height 17
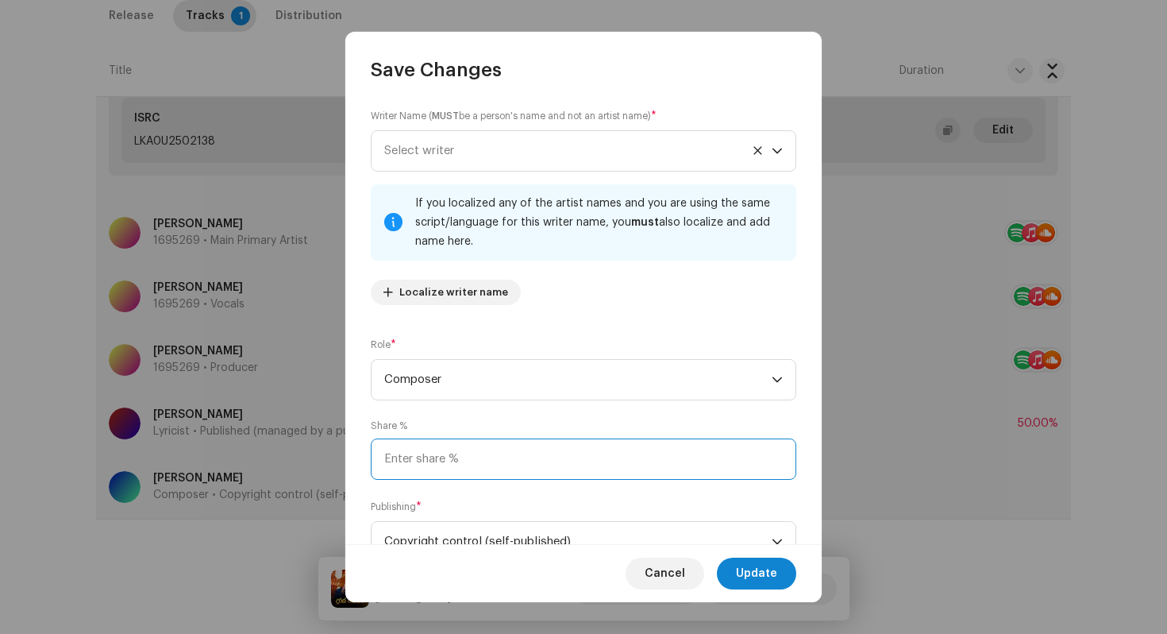
click at [457, 452] on input at bounding box center [584, 458] width 426 height 41
type input "50.00"
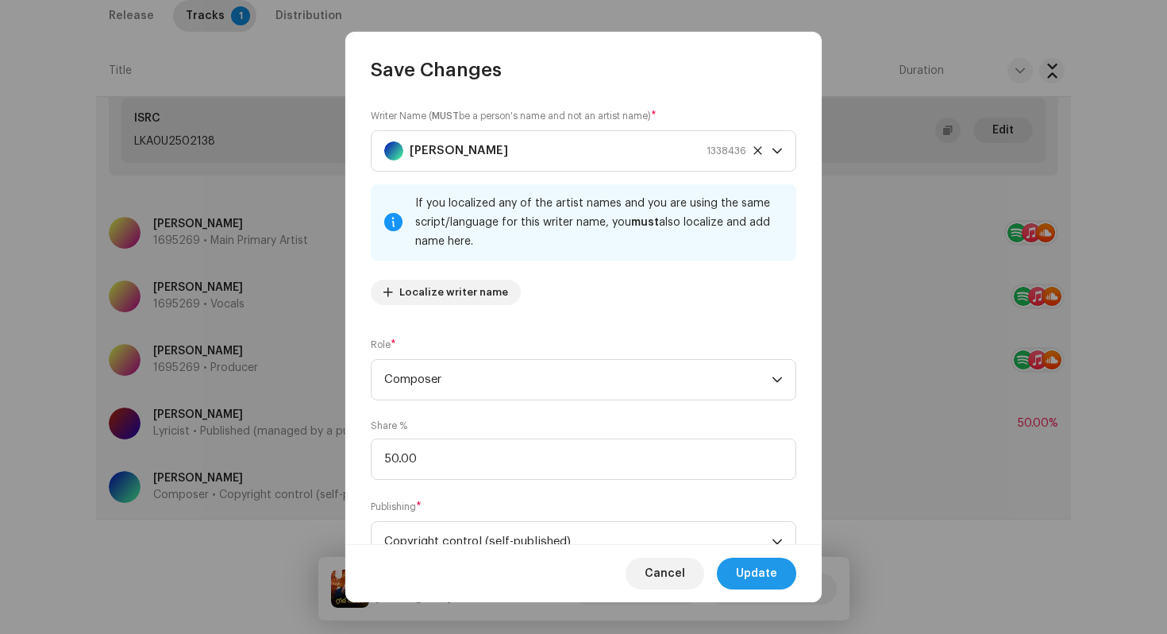
click at [757, 563] on span "Update" at bounding box center [756, 573] width 41 height 32
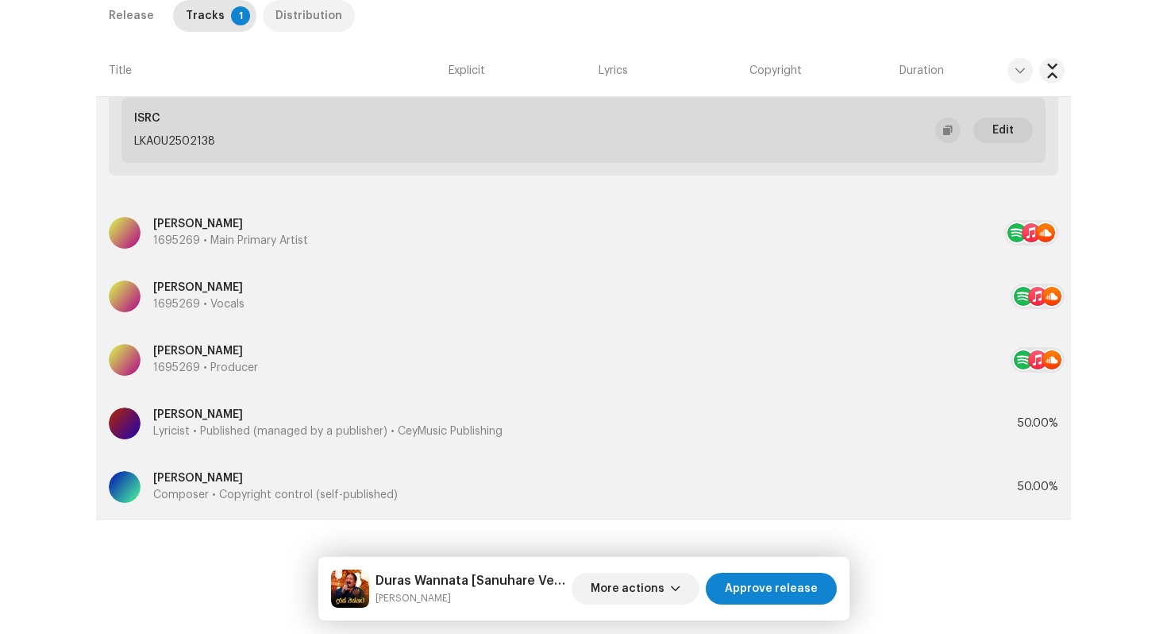
click at [287, 26] on div "Distribution" at bounding box center [309, 16] width 67 height 32
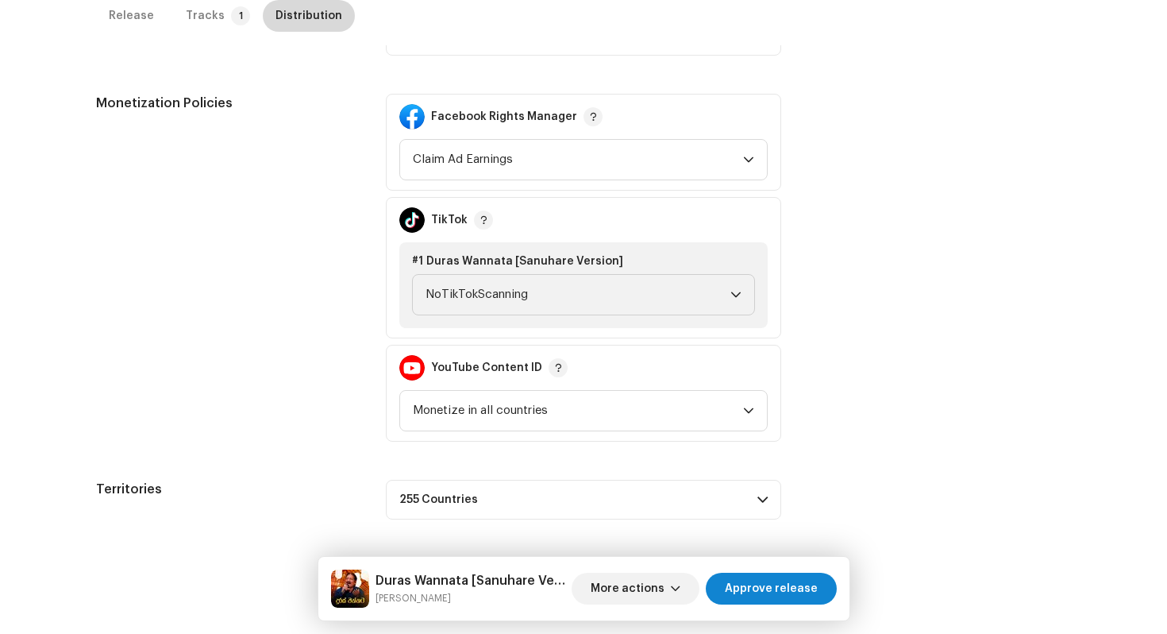
scroll to position [615, 0]
click at [497, 311] on span "NoTikTokScanning" at bounding box center [578, 295] width 305 height 40
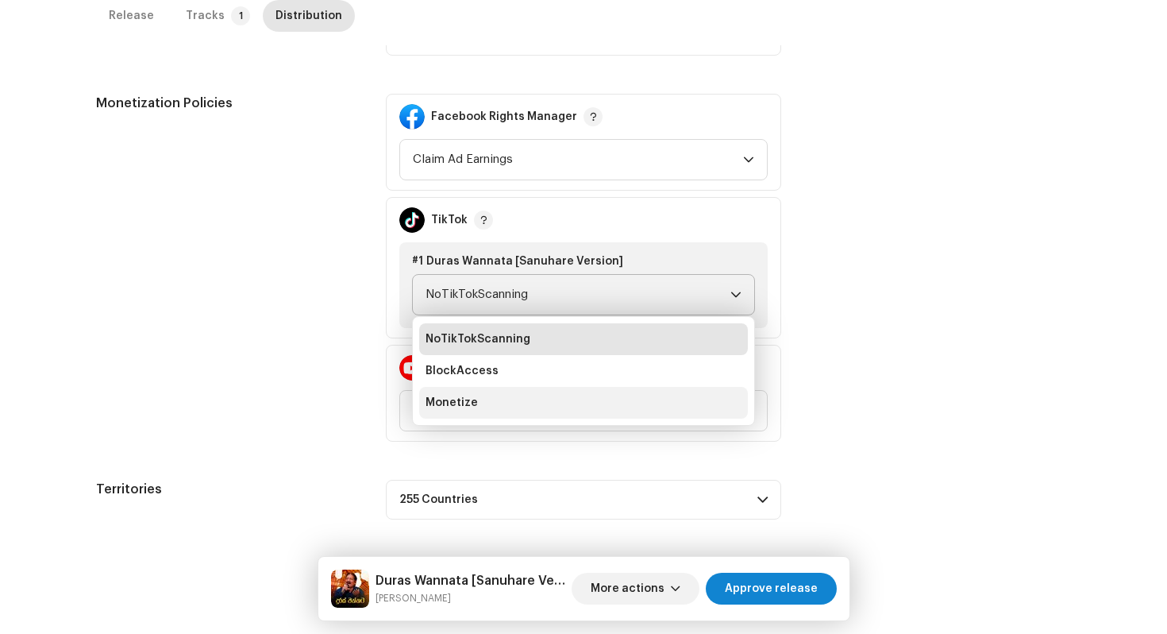
click at [488, 414] on li "Monetize" at bounding box center [583, 403] width 329 height 32
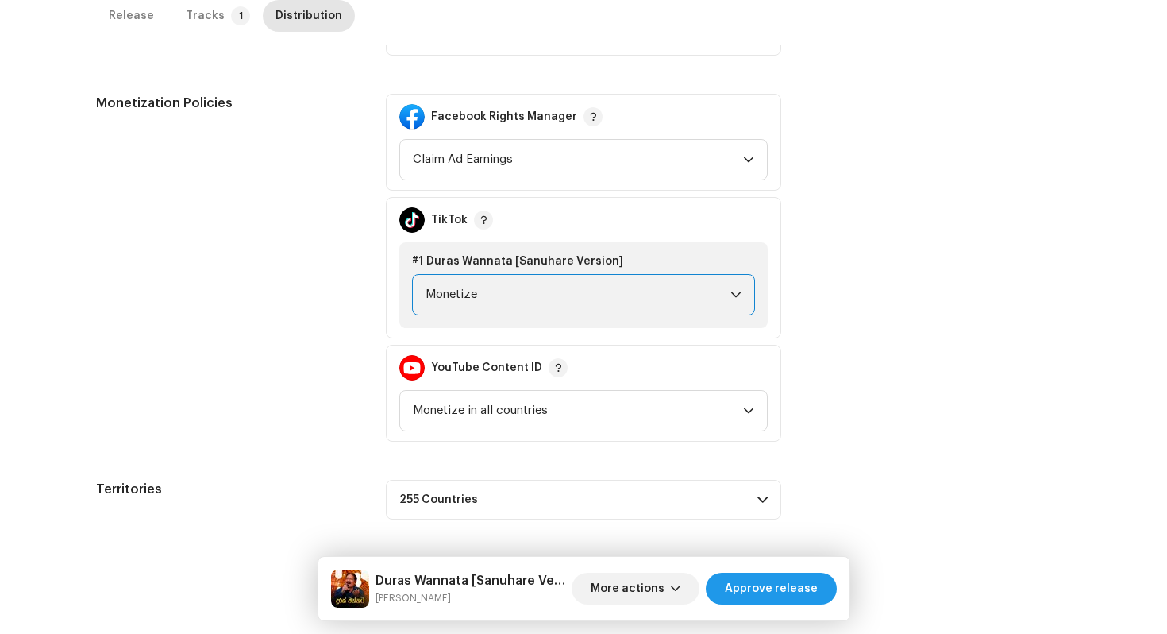
click at [762, 591] on span "Approve release" at bounding box center [771, 589] width 93 height 32
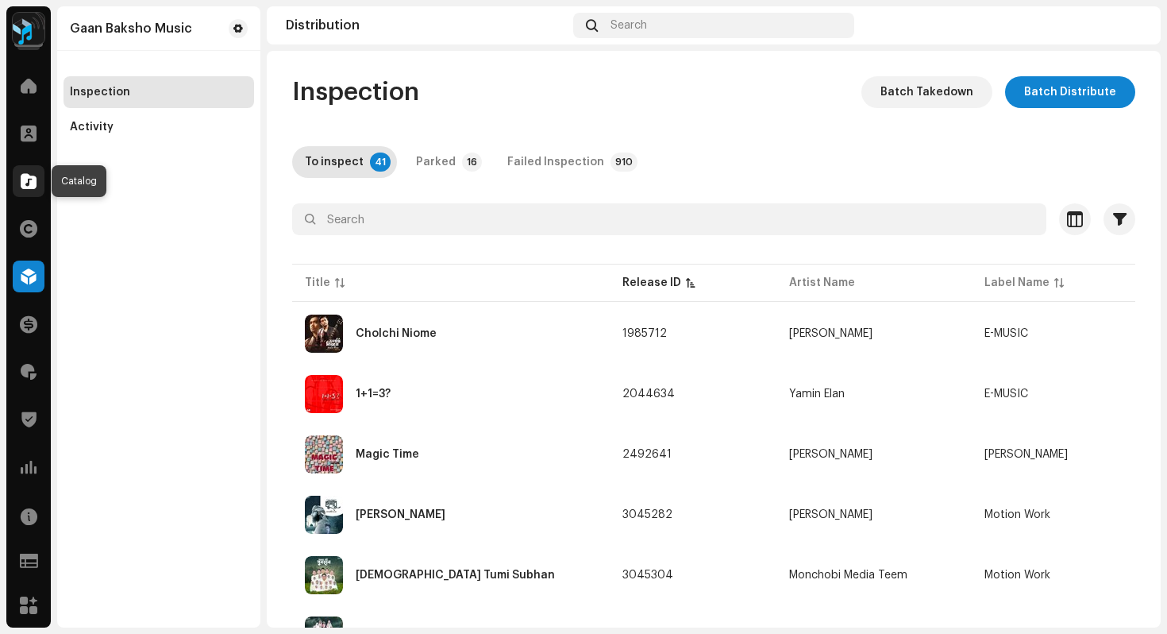
click at [26, 187] on span at bounding box center [29, 181] width 16 height 13
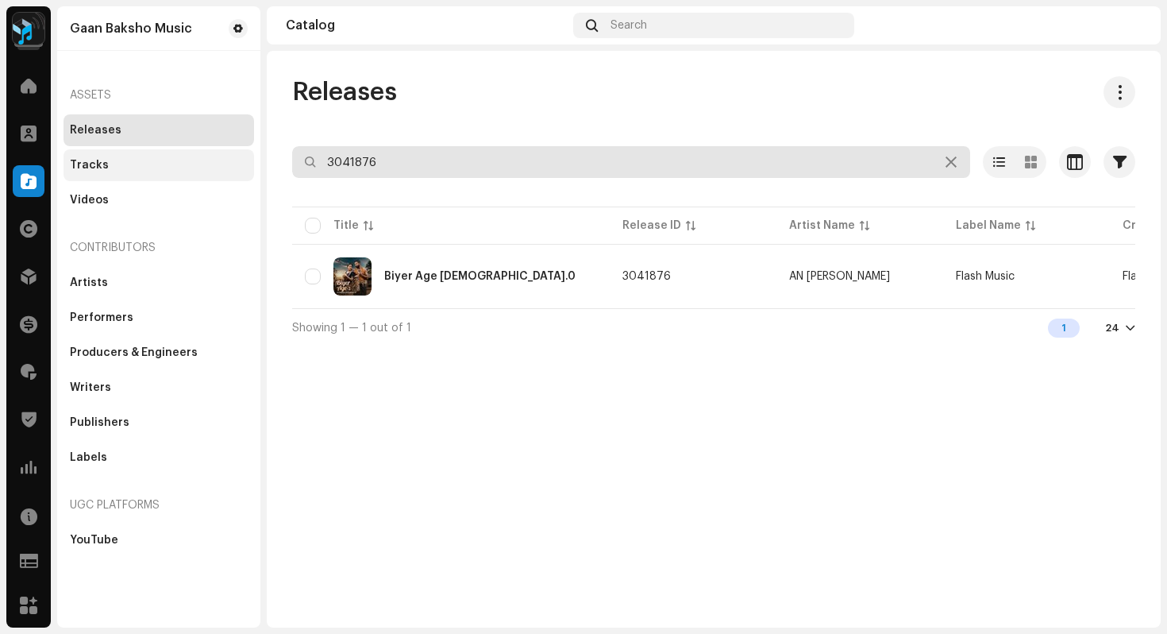
drag, startPoint x: 460, startPoint y: 168, endPoint x: 235, endPoint y: 161, distance: 224.8
click at [235, 161] on div "Gaan Baksho Music Home Clients Catalog Rights Distribution Finance Royalties Tr…" at bounding box center [583, 317] width 1167 height 634
paste input "FR59R1596705"
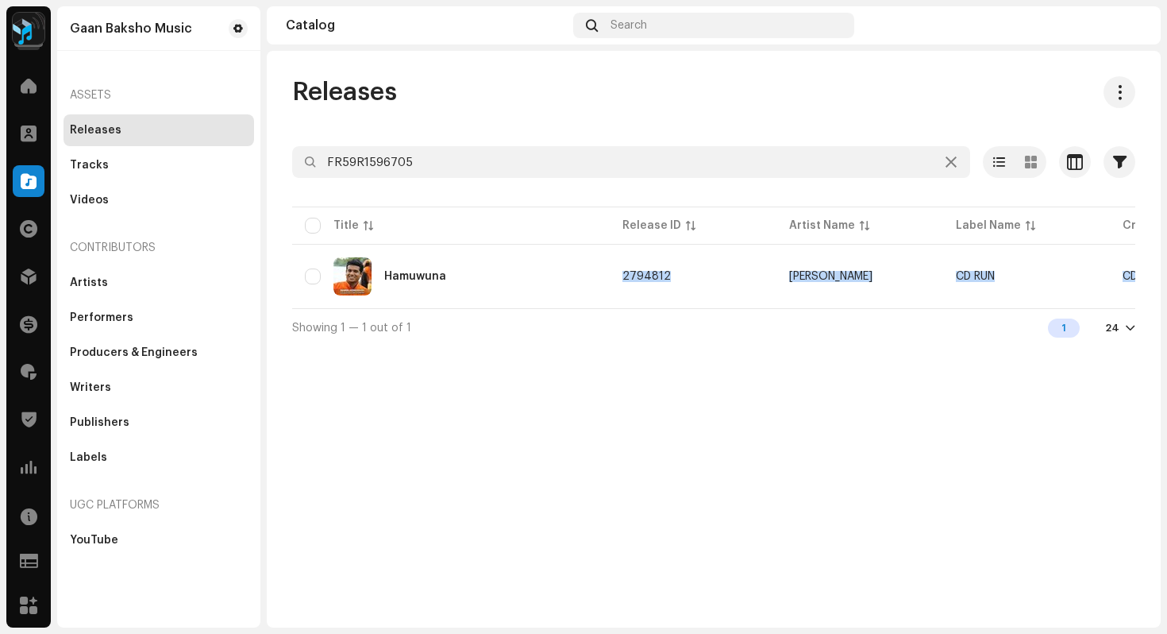
drag, startPoint x: 440, startPoint y: 307, endPoint x: 542, endPoint y: 325, distance: 103.9
click at [542, 325] on div "FR59R1596705 Selected 0 Select all 1 Options Filters Distribution status Never …" at bounding box center [713, 246] width 843 height 200
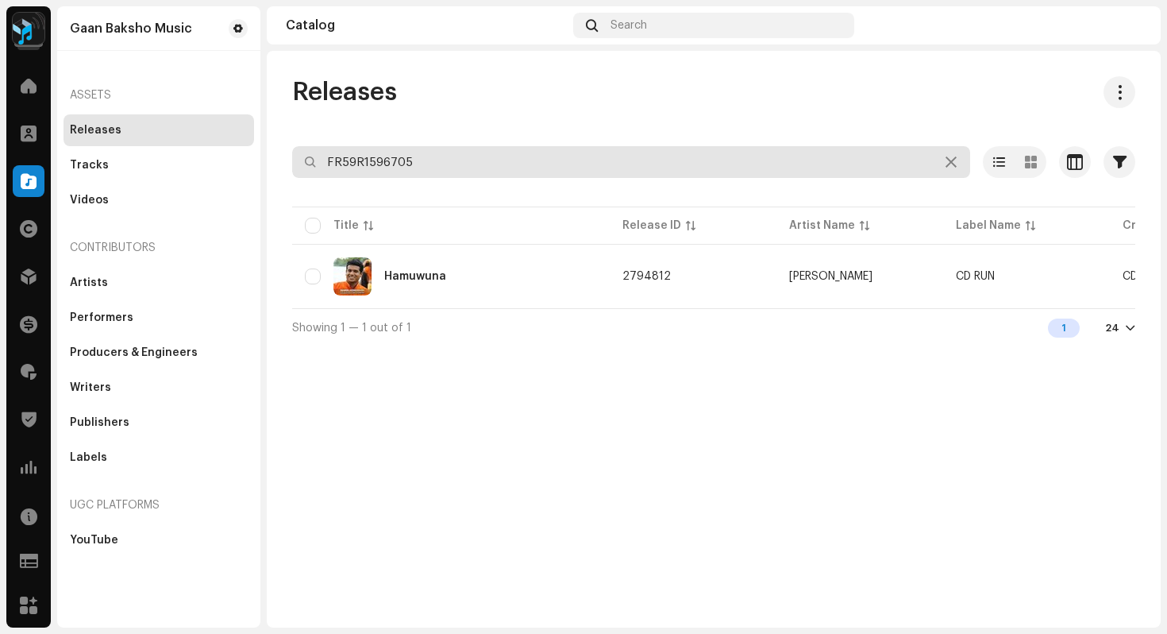
drag, startPoint x: 445, startPoint y: 159, endPoint x: 191, endPoint y: 116, distance: 257.7
click at [191, 116] on div "Gaan Baksho Music Home Clients Catalog Rights Distribution Finance Royalties Tr…" at bounding box center [583, 317] width 1167 height 634
paste input "QZZ662322090"
type input "QZZ662322090"
